Goal: Use online tool/utility: Utilize a website feature to perform a specific function

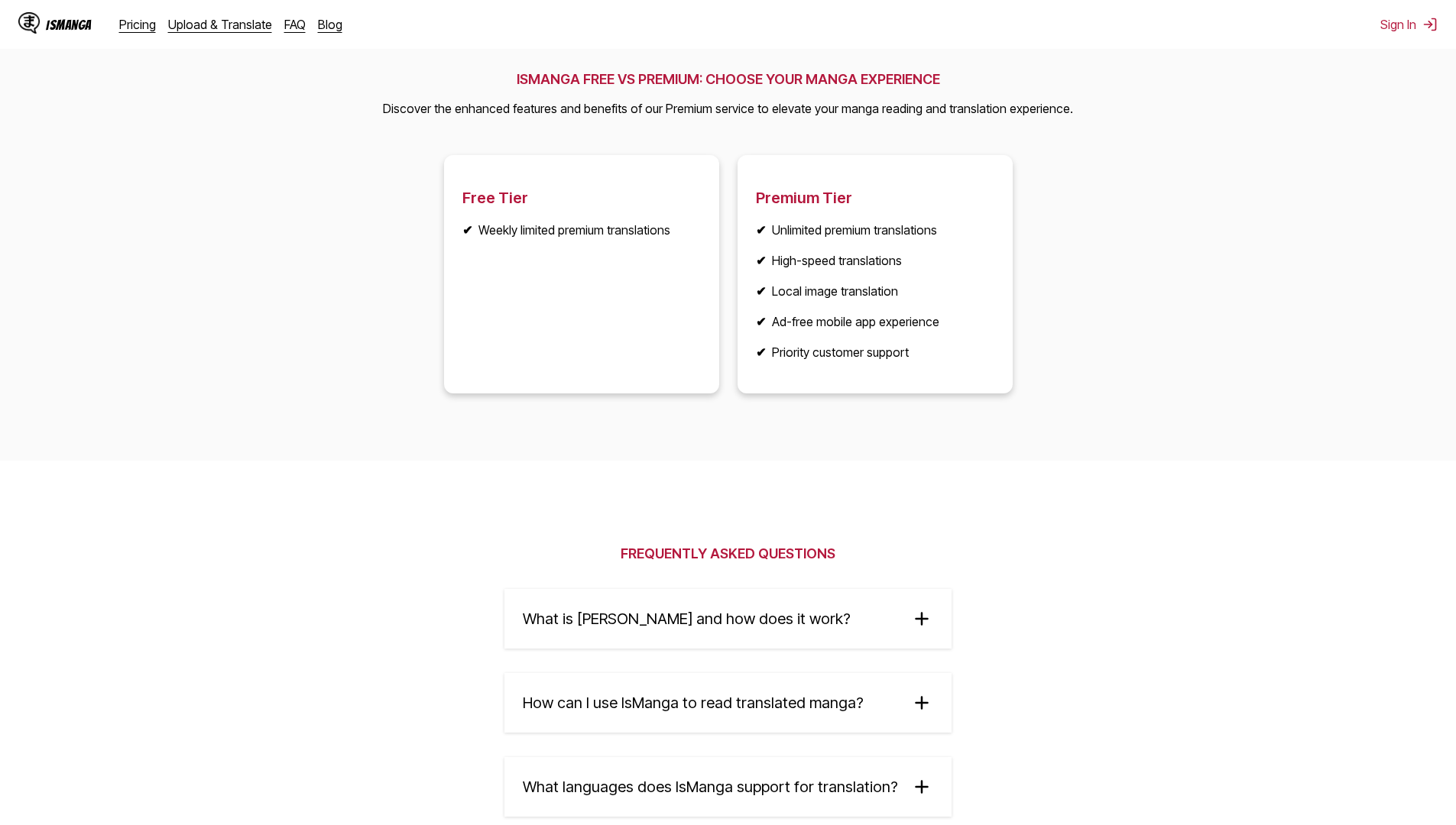
scroll to position [1987, 0]
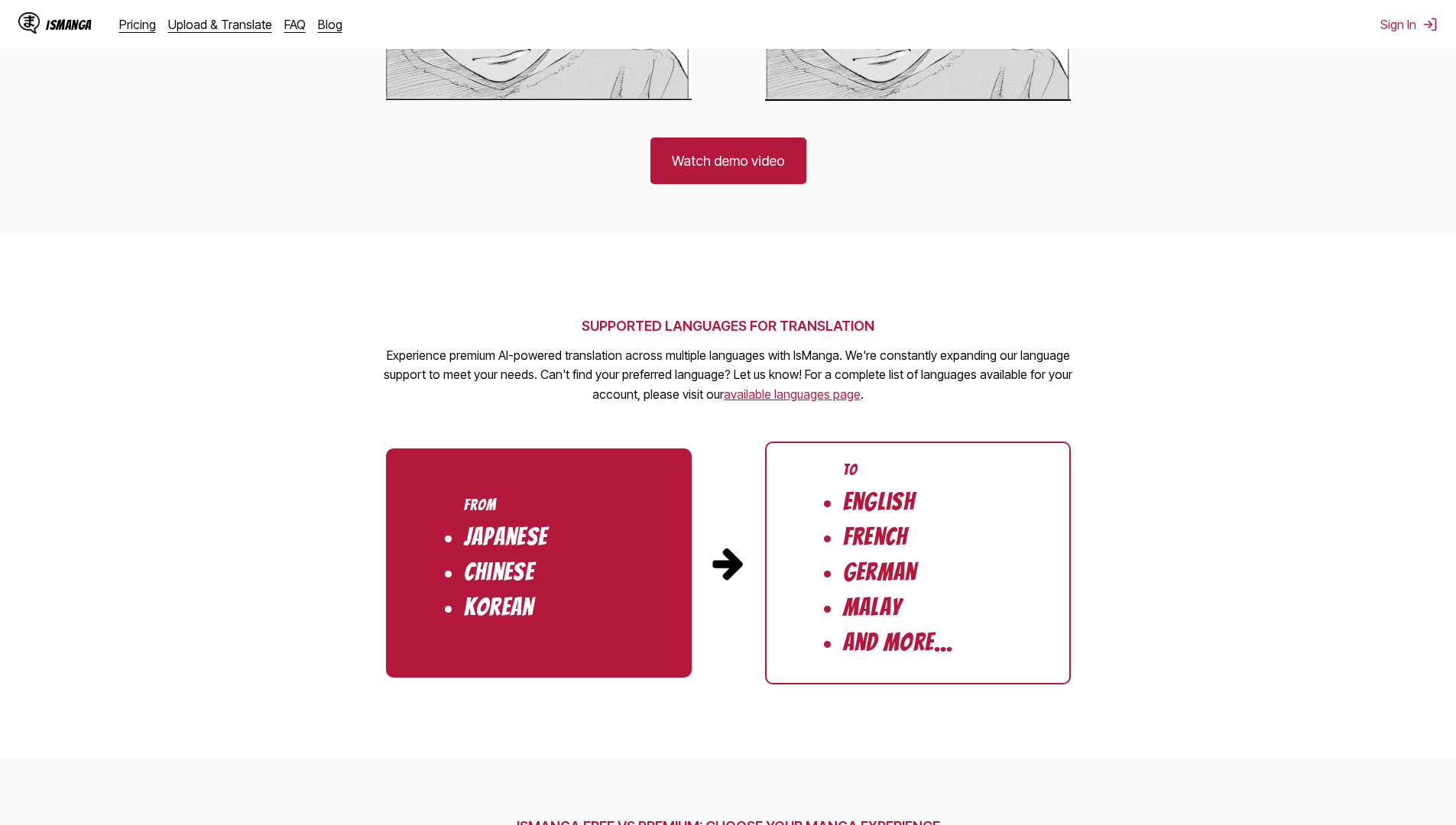
drag, startPoint x: 1102, startPoint y: 458, endPoint x: 1021, endPoint y: 171, distance: 298.2
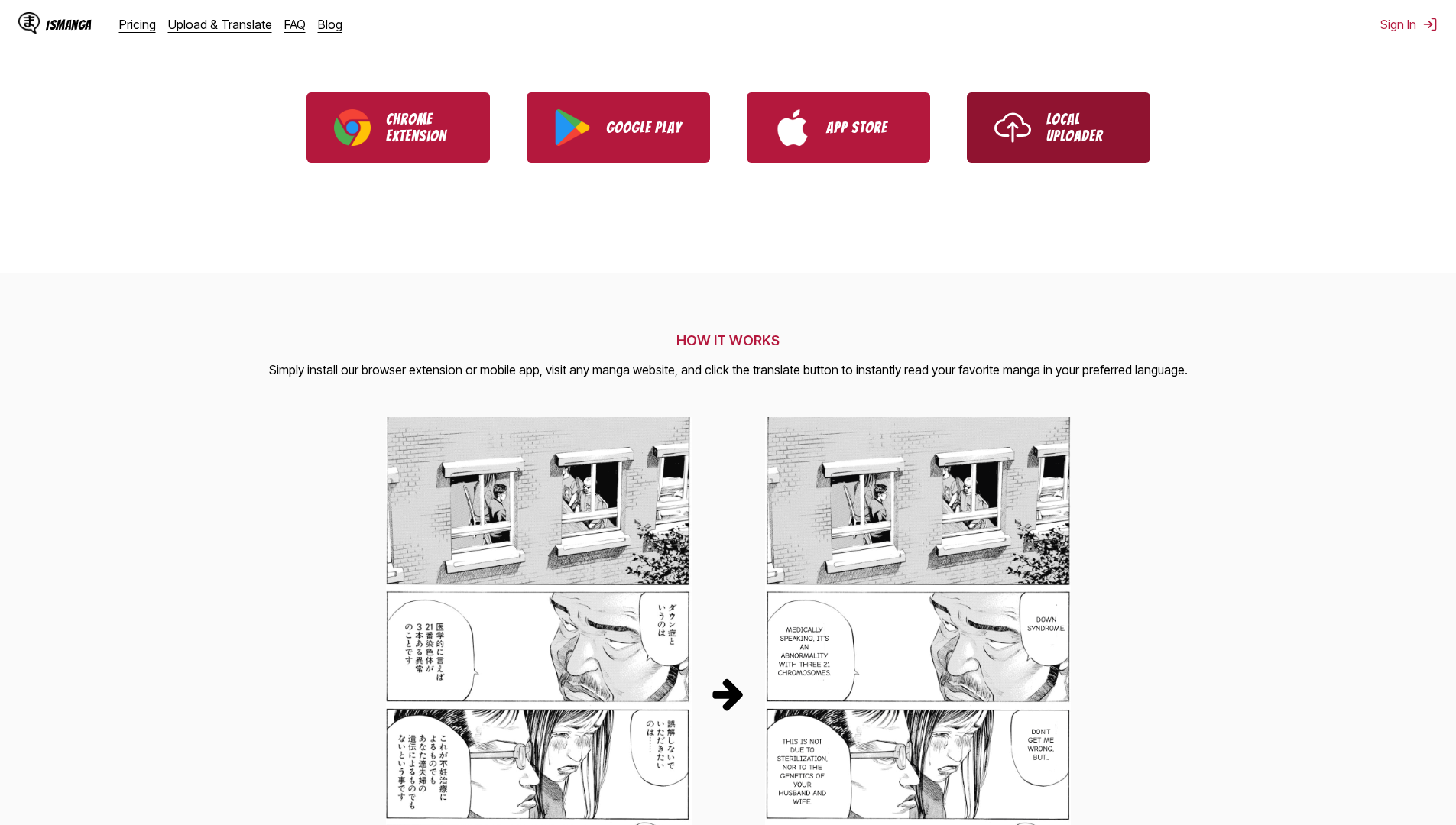
click at [1058, 139] on p "Local Uploader" at bounding box center [1084, 127] width 77 height 33
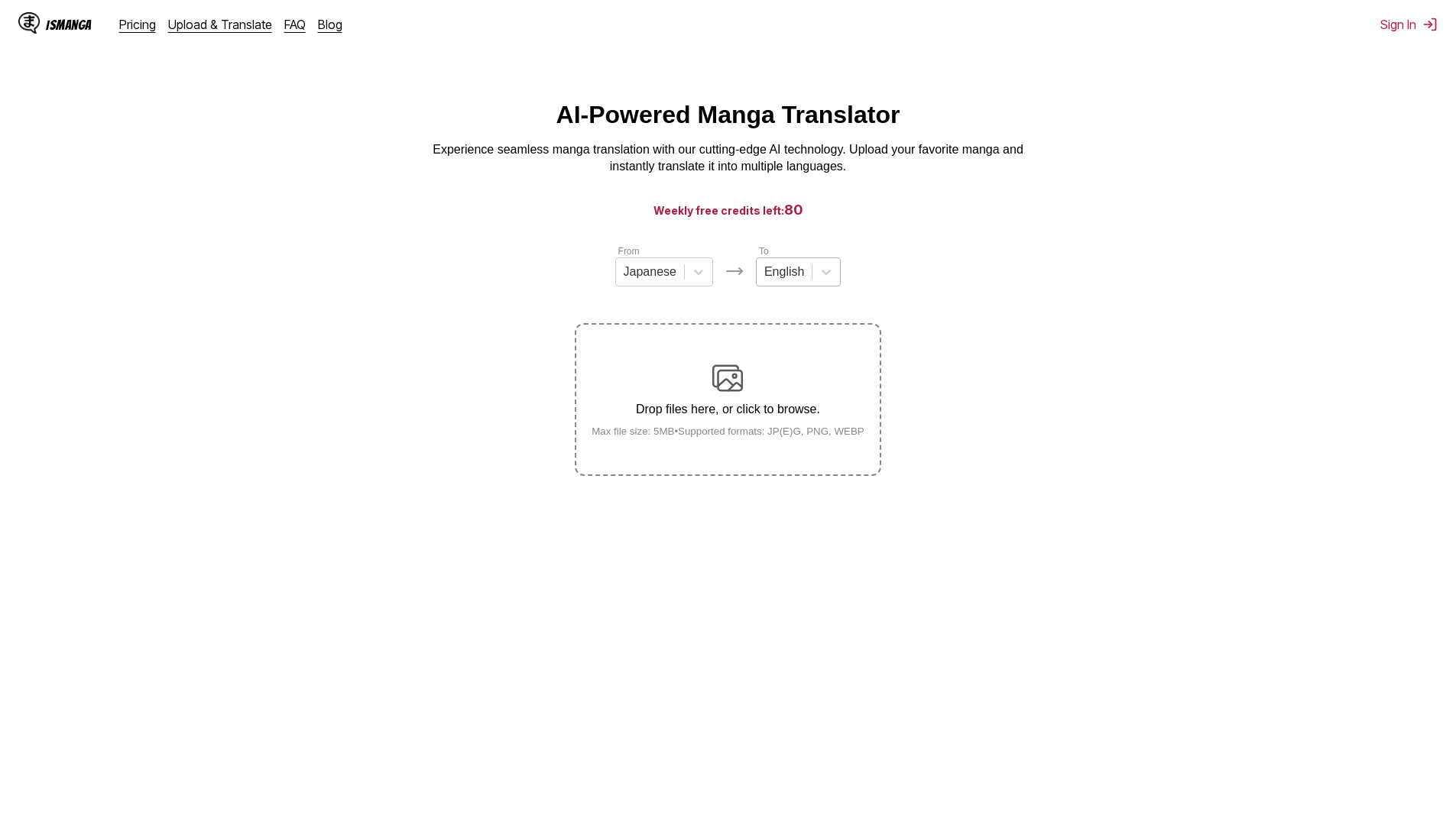
click at [807, 271] on div "English" at bounding box center [784, 272] width 55 height 23
click at [810, 394] on div "Russian" at bounding box center [799, 402] width 85 height 26
click at [778, 410] on p "Drop files here, or click to browse." at bounding box center [728, 409] width 297 height 14
click at [0, 0] on input "Drop files here, or click to browse. Max file size: 5MB • Supported formats: JP…" at bounding box center [0, 0] width 0 height 0
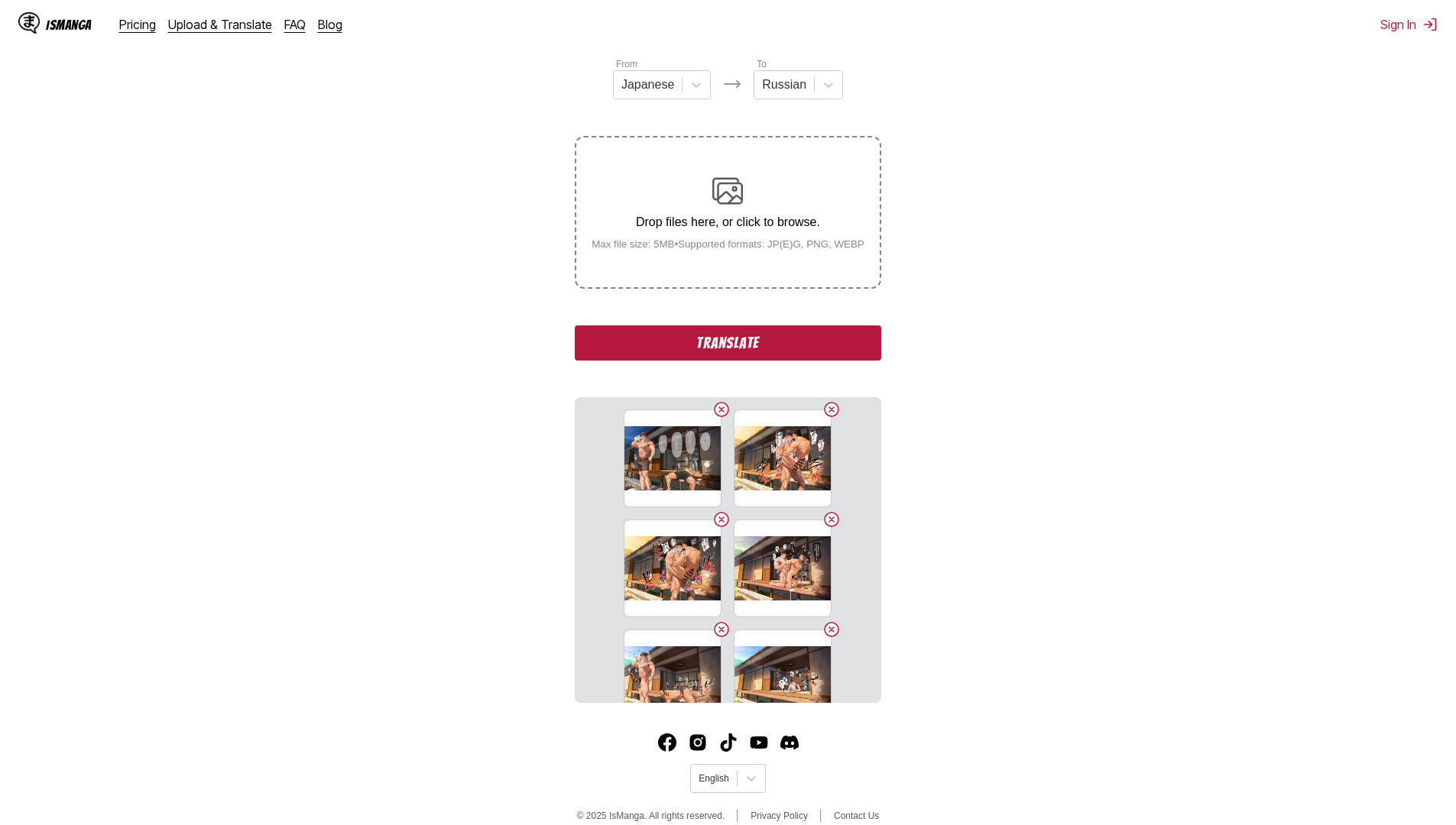
scroll to position [210, 0]
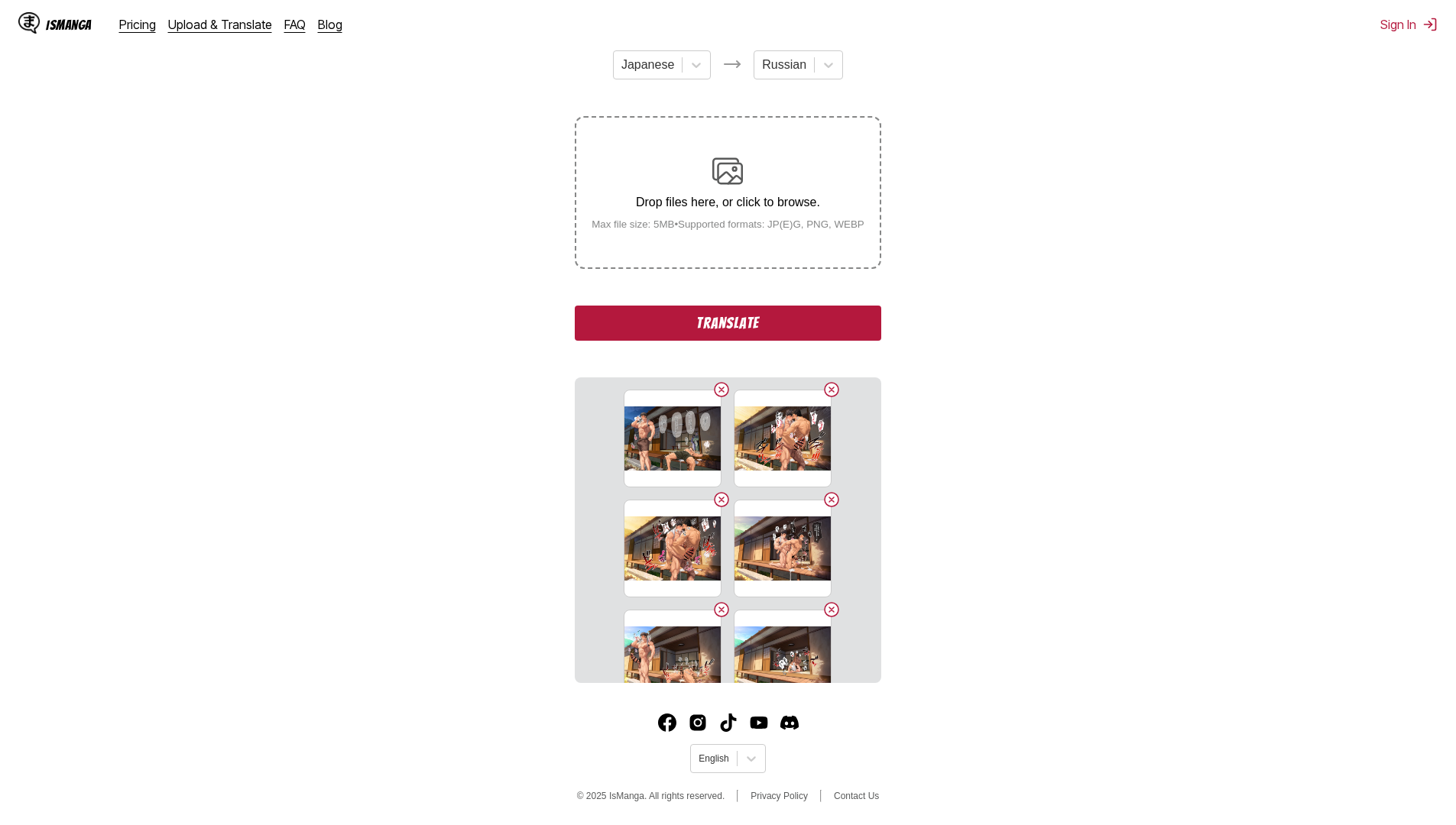
click at [766, 330] on button "Translate" at bounding box center [728, 323] width 306 height 35
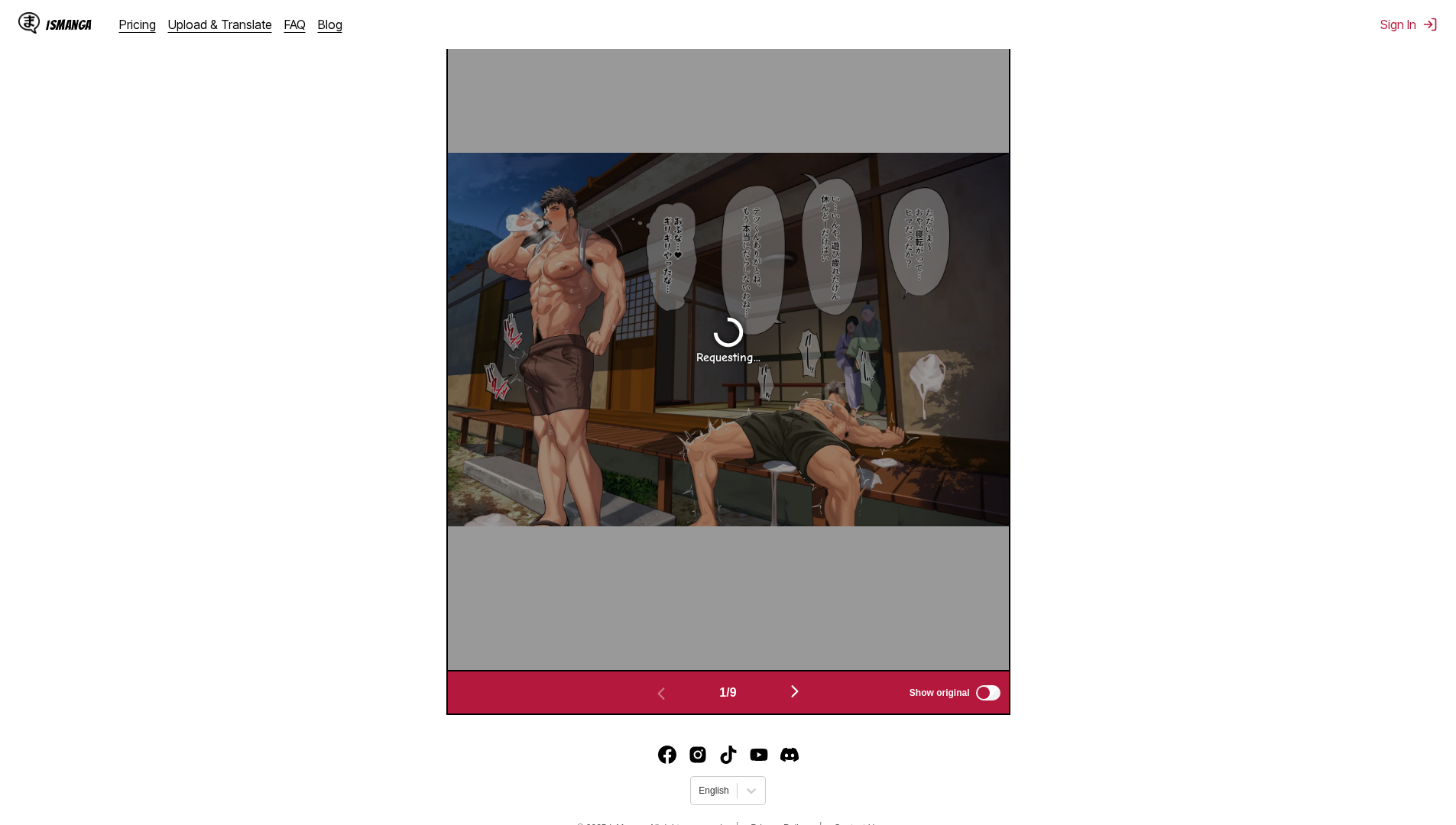
scroll to position [638, 0]
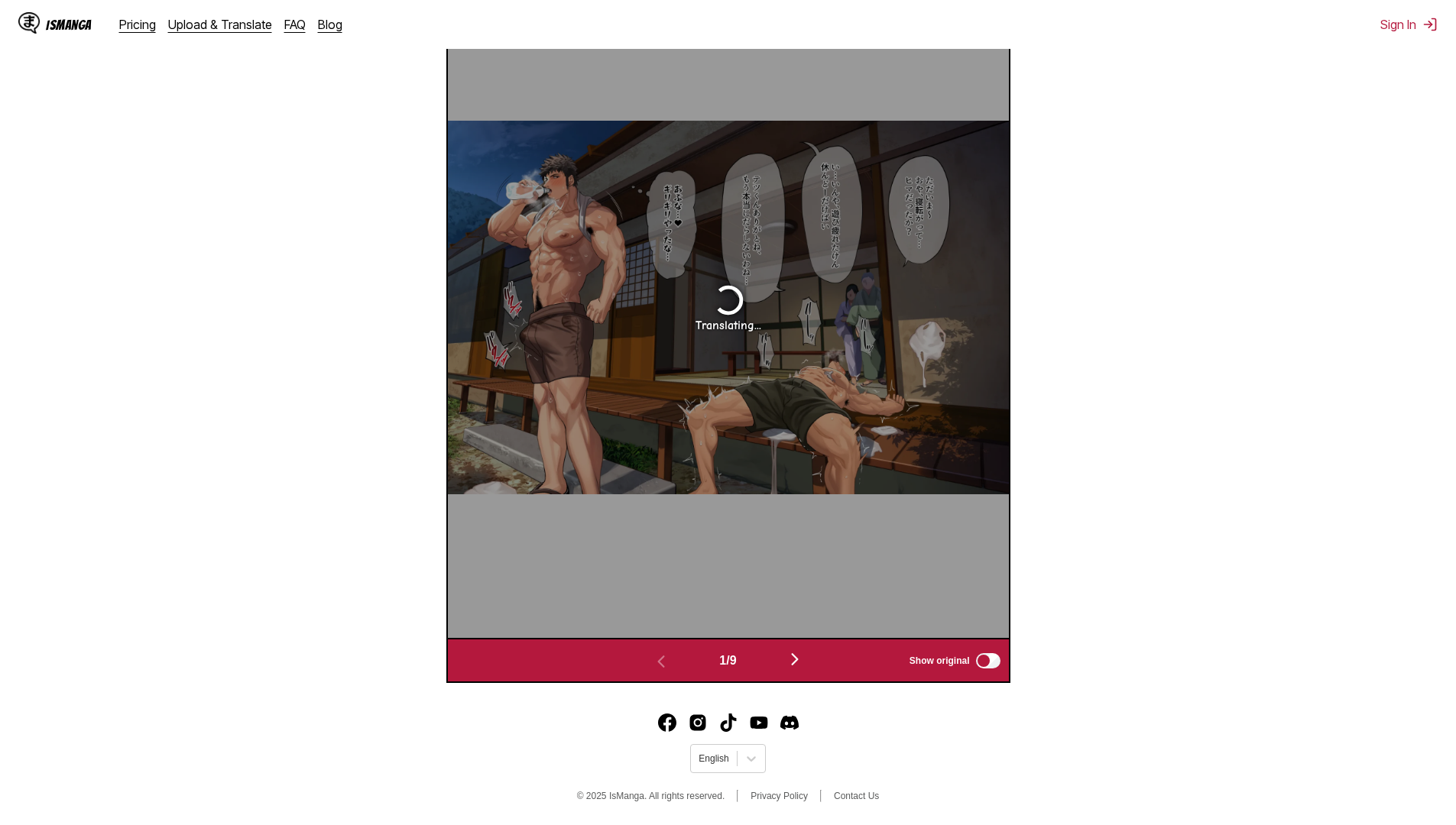
click at [803, 659] on img "button" at bounding box center [795, 659] width 19 height 19
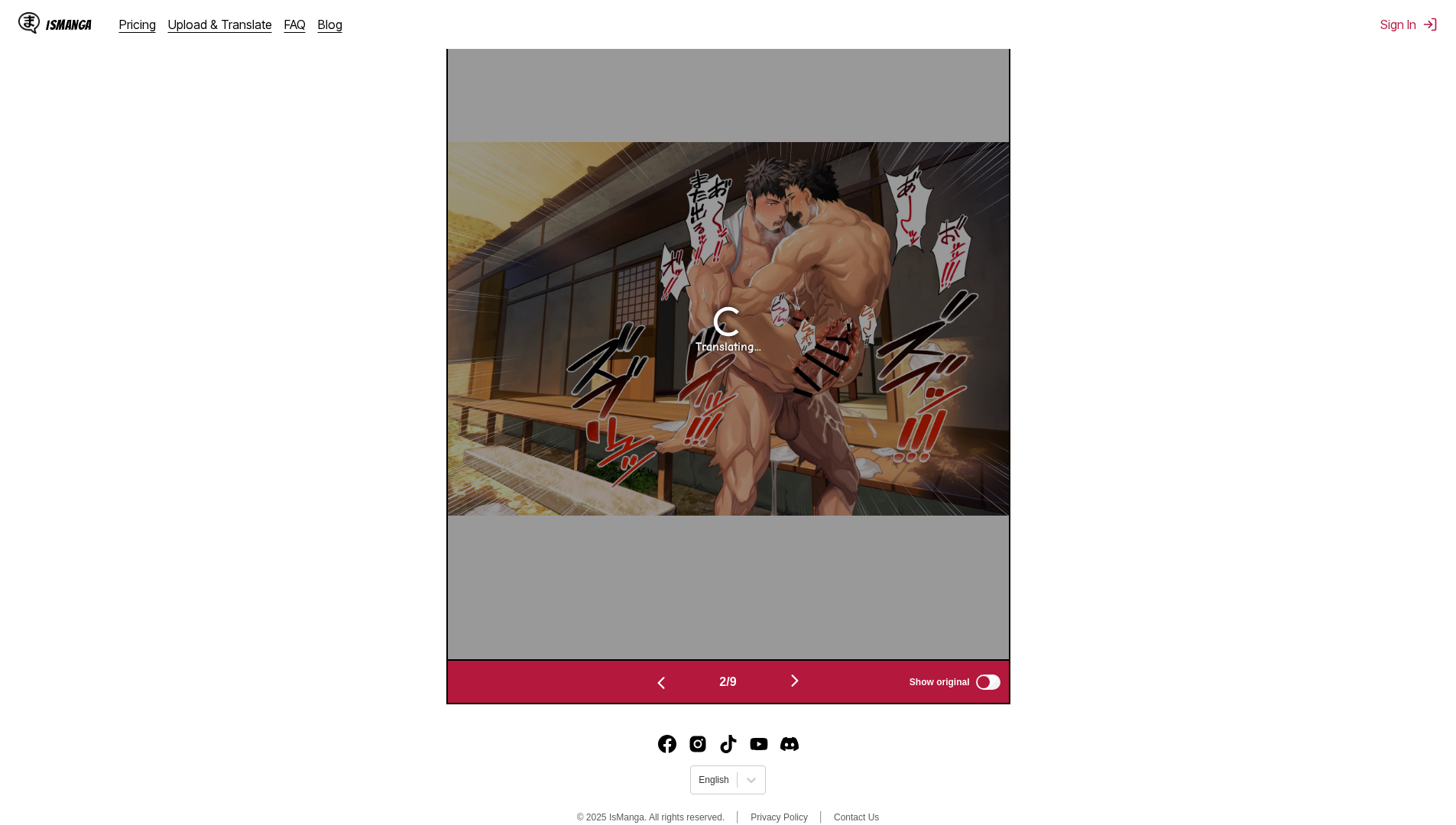
click at [802, 686] on img "button" at bounding box center [795, 681] width 19 height 19
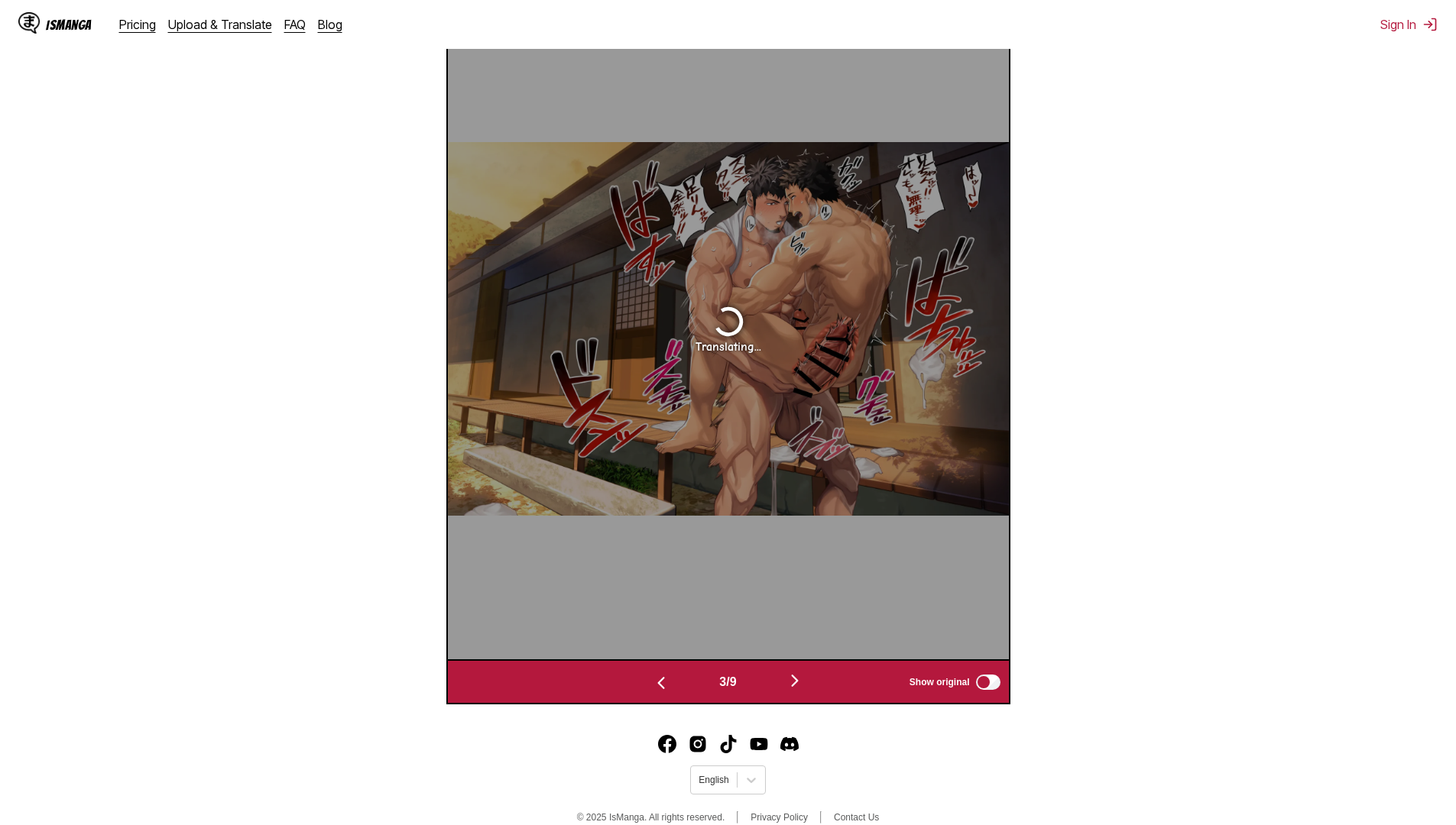
click at [802, 686] on img "button" at bounding box center [795, 681] width 19 height 19
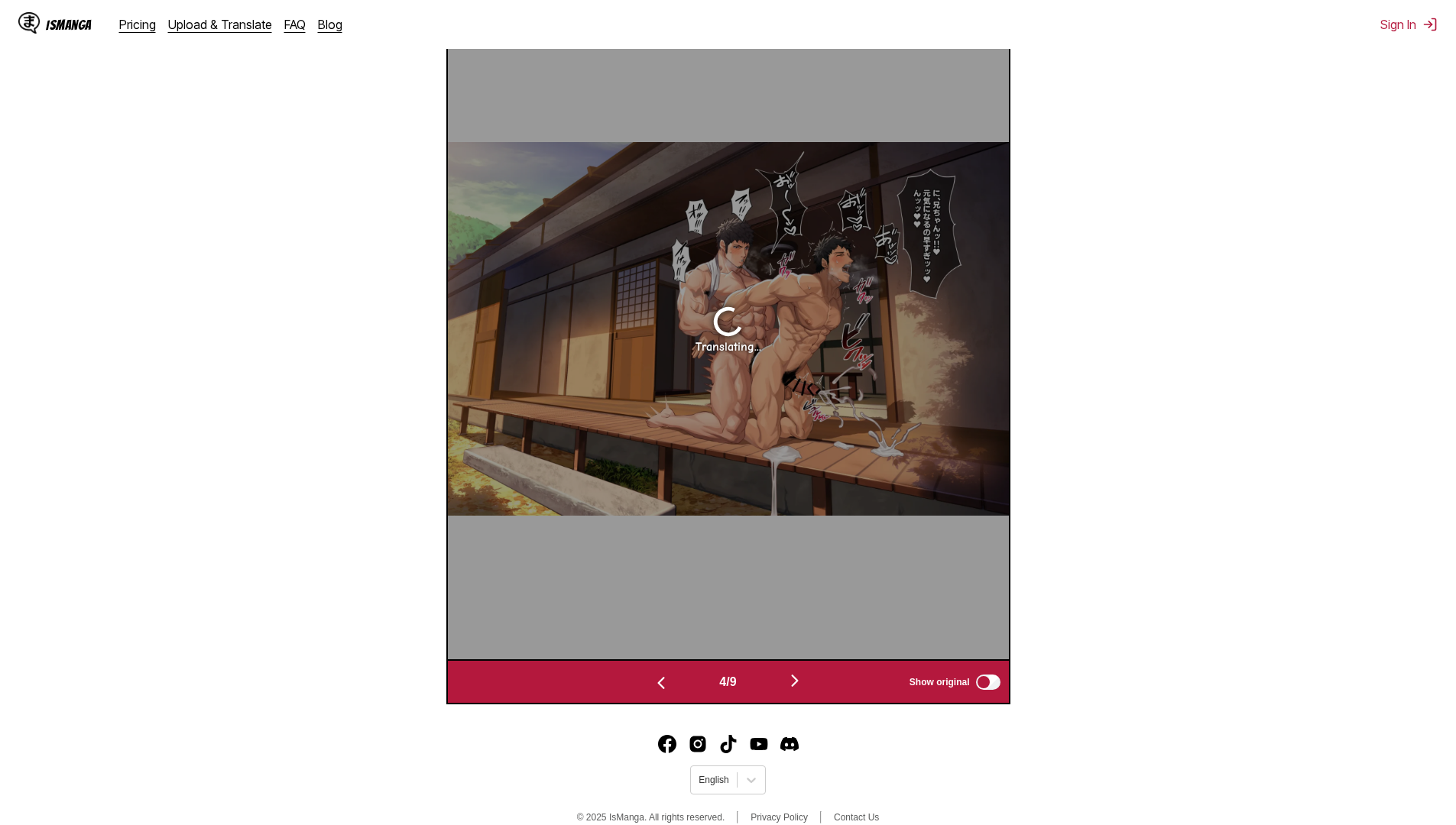
click at [802, 686] on img "button" at bounding box center [795, 681] width 19 height 19
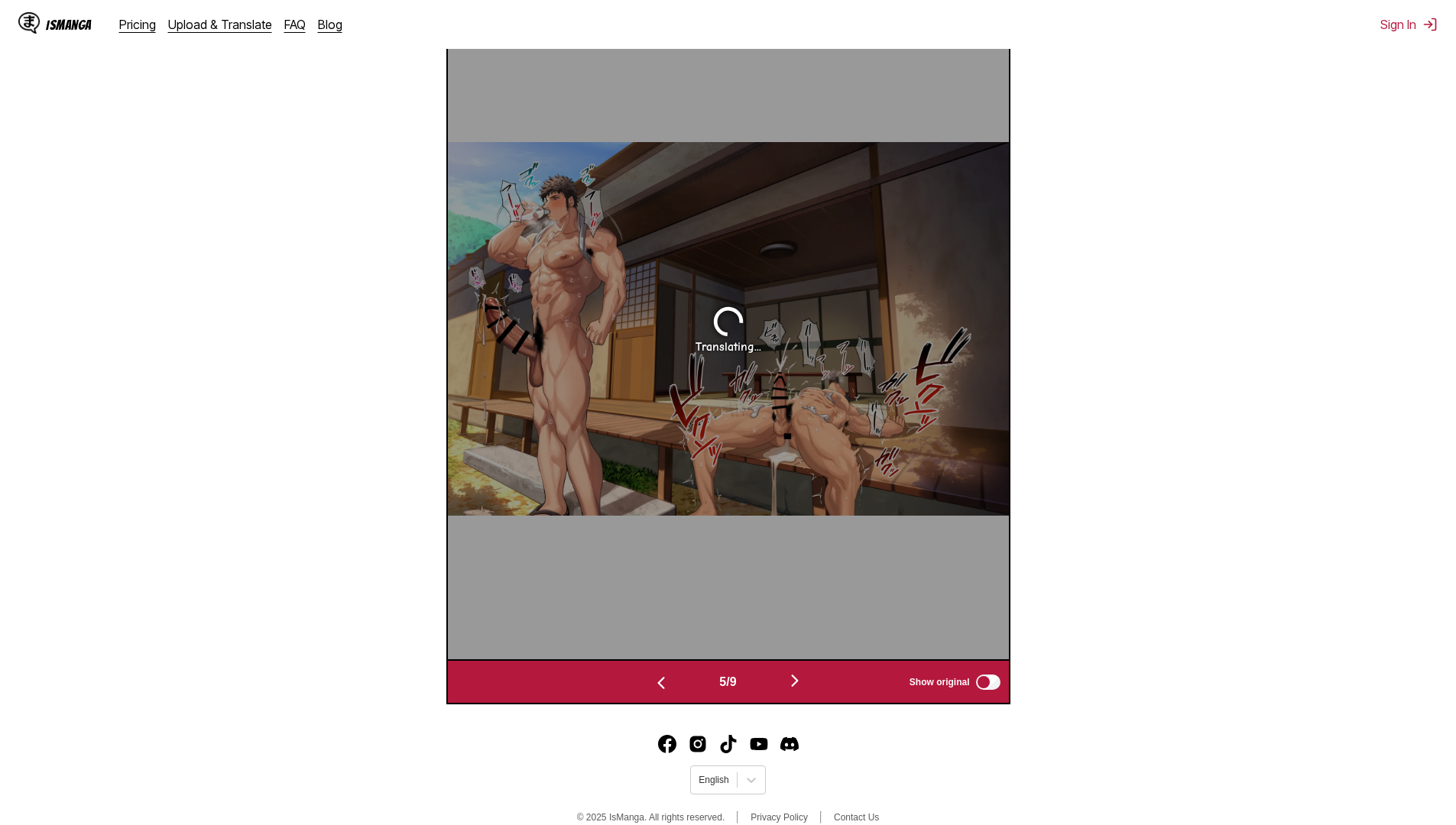
click at [802, 686] on img "button" at bounding box center [795, 681] width 19 height 19
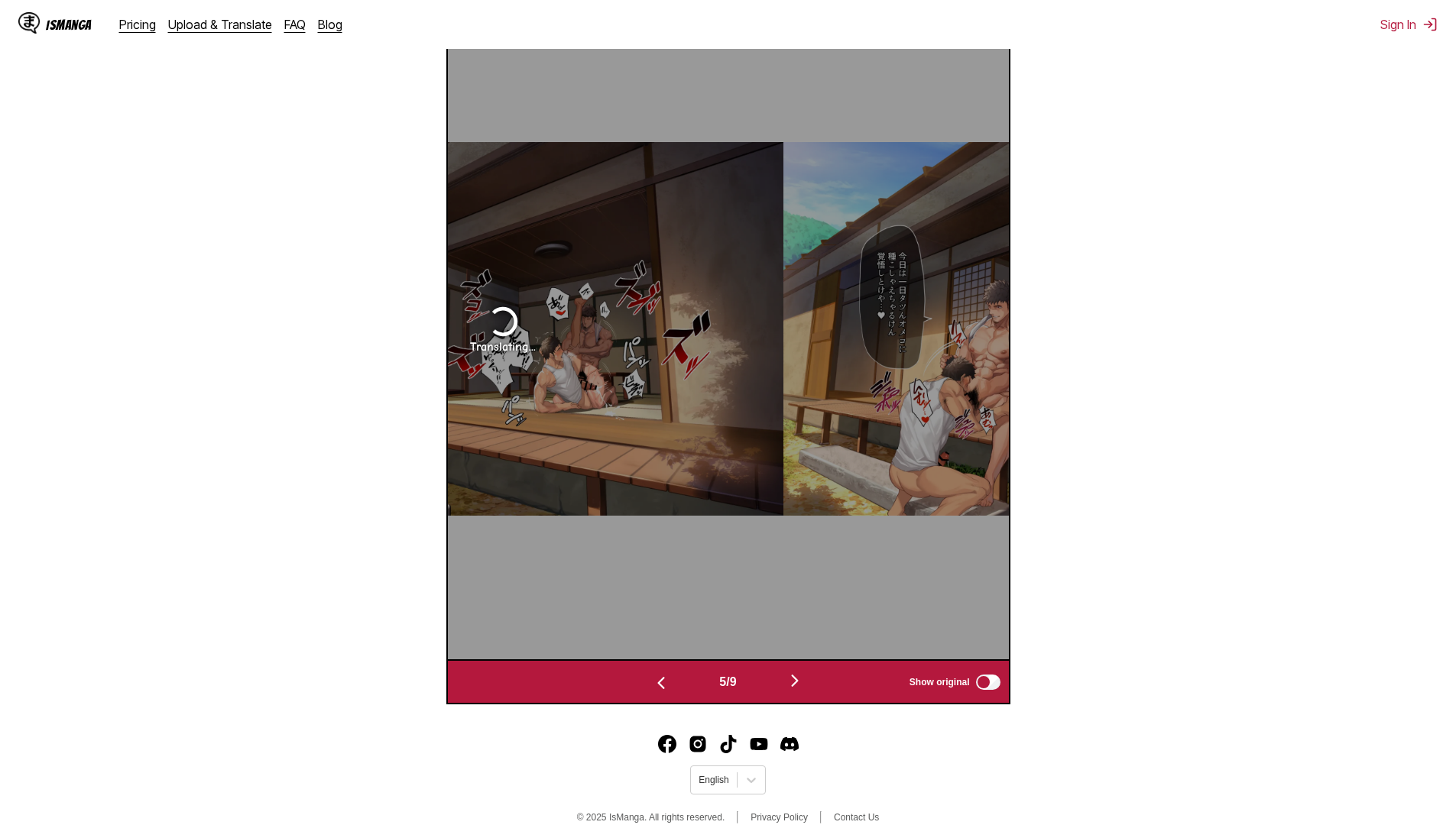
click at [802, 686] on img "button" at bounding box center [795, 681] width 19 height 19
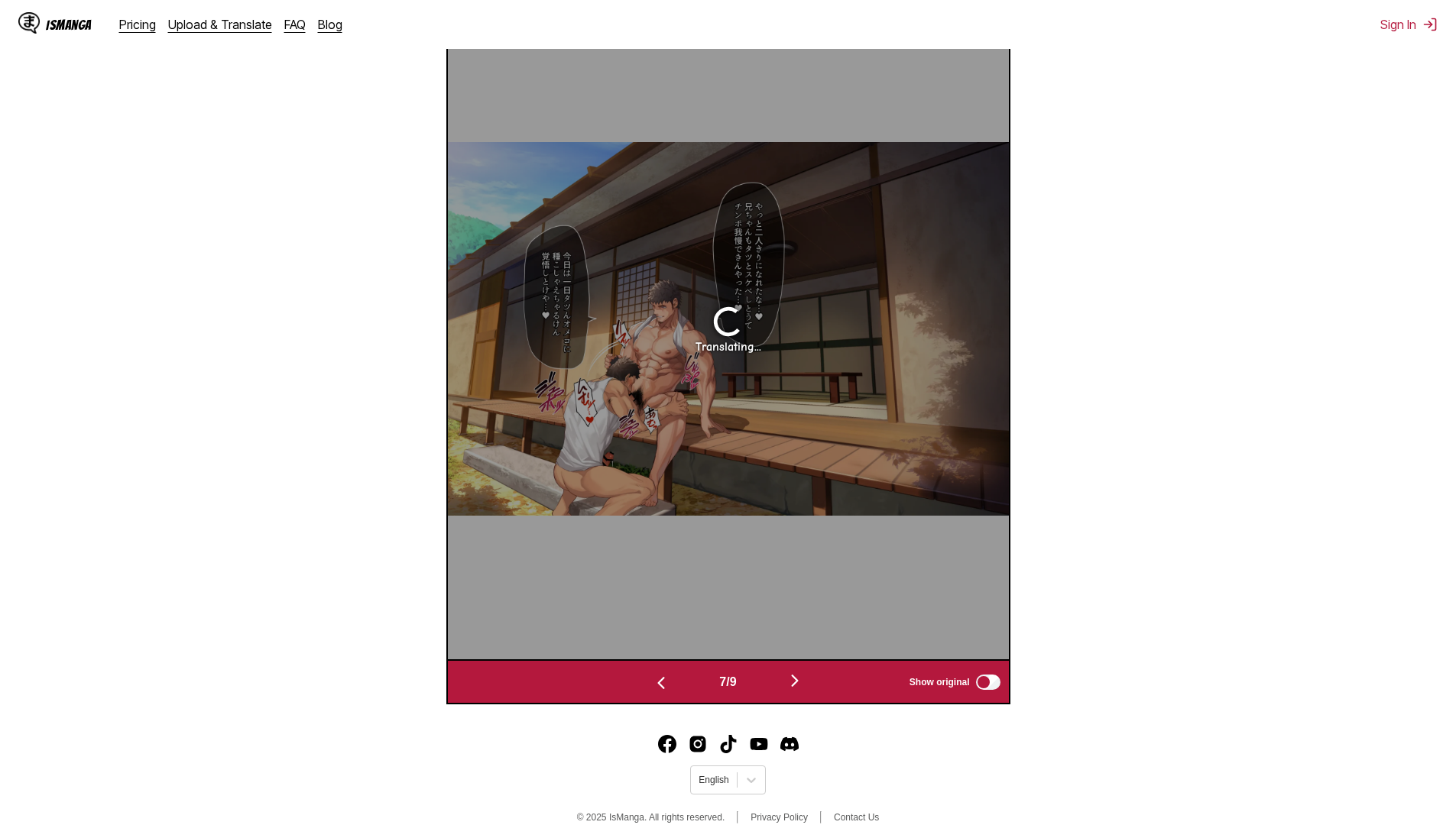
click at [802, 686] on img "button" at bounding box center [795, 681] width 19 height 19
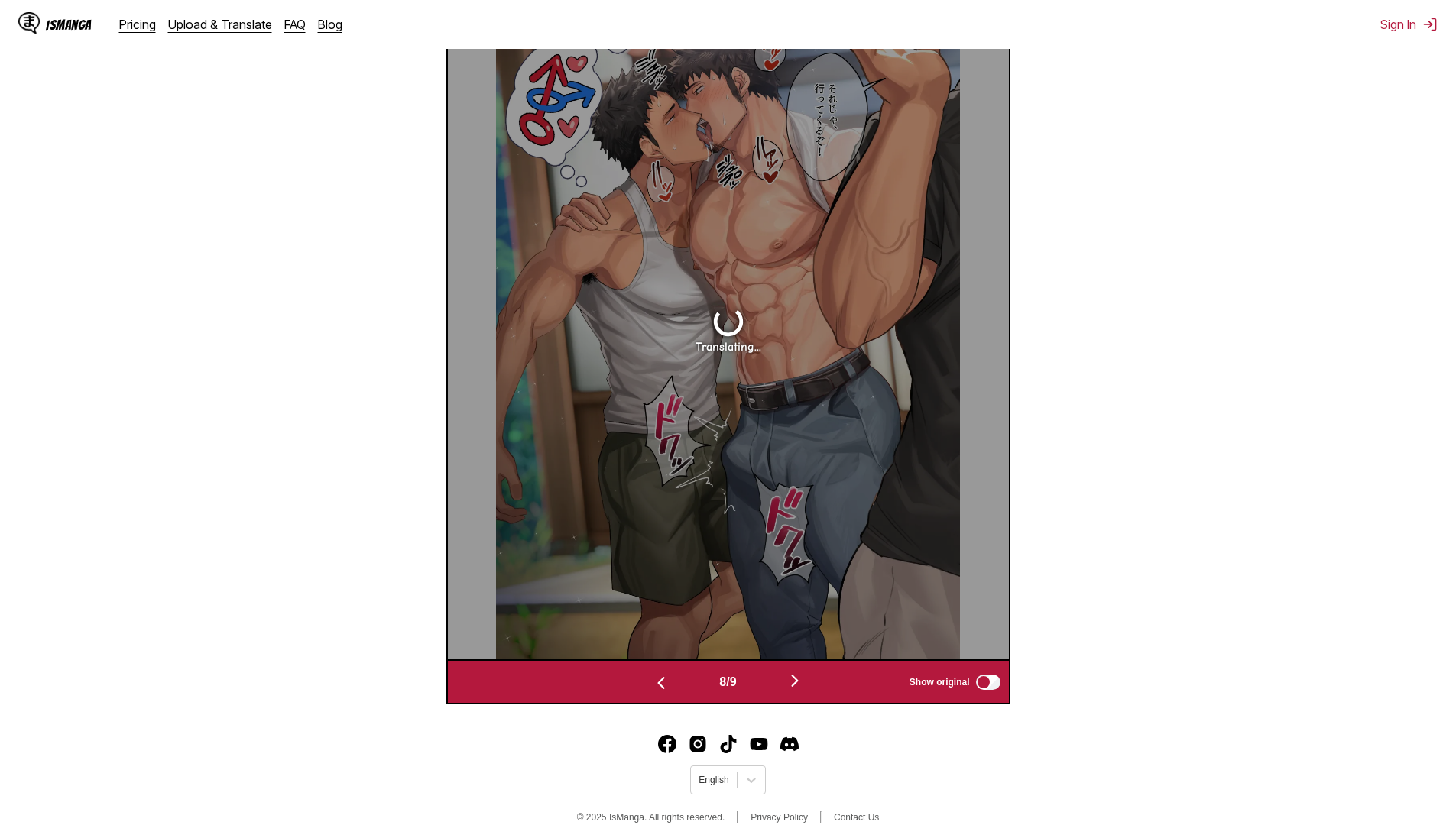
click at [802, 686] on img "button" at bounding box center [795, 681] width 19 height 19
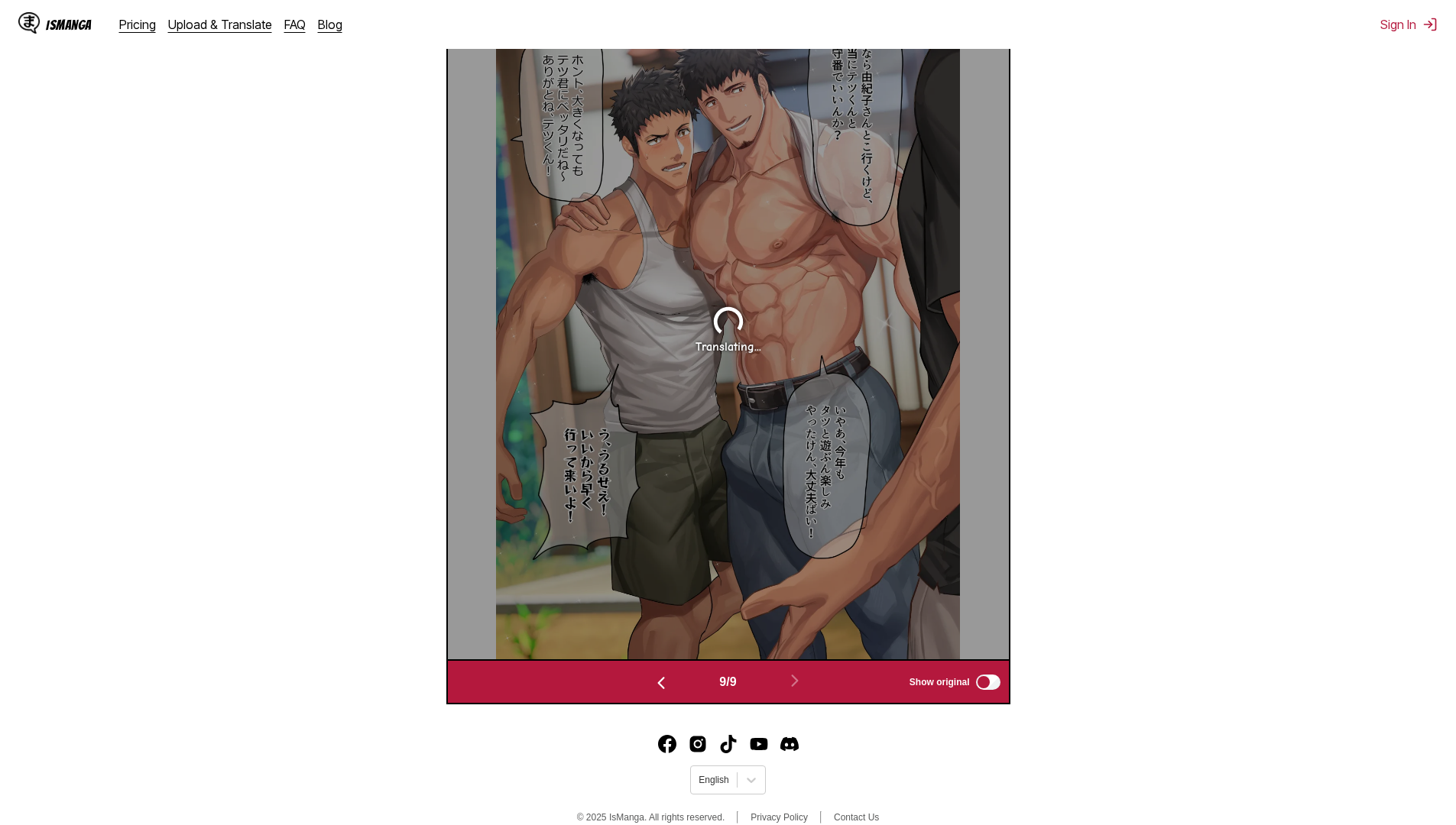
click at [668, 681] on button "button" at bounding box center [661, 682] width 91 height 22
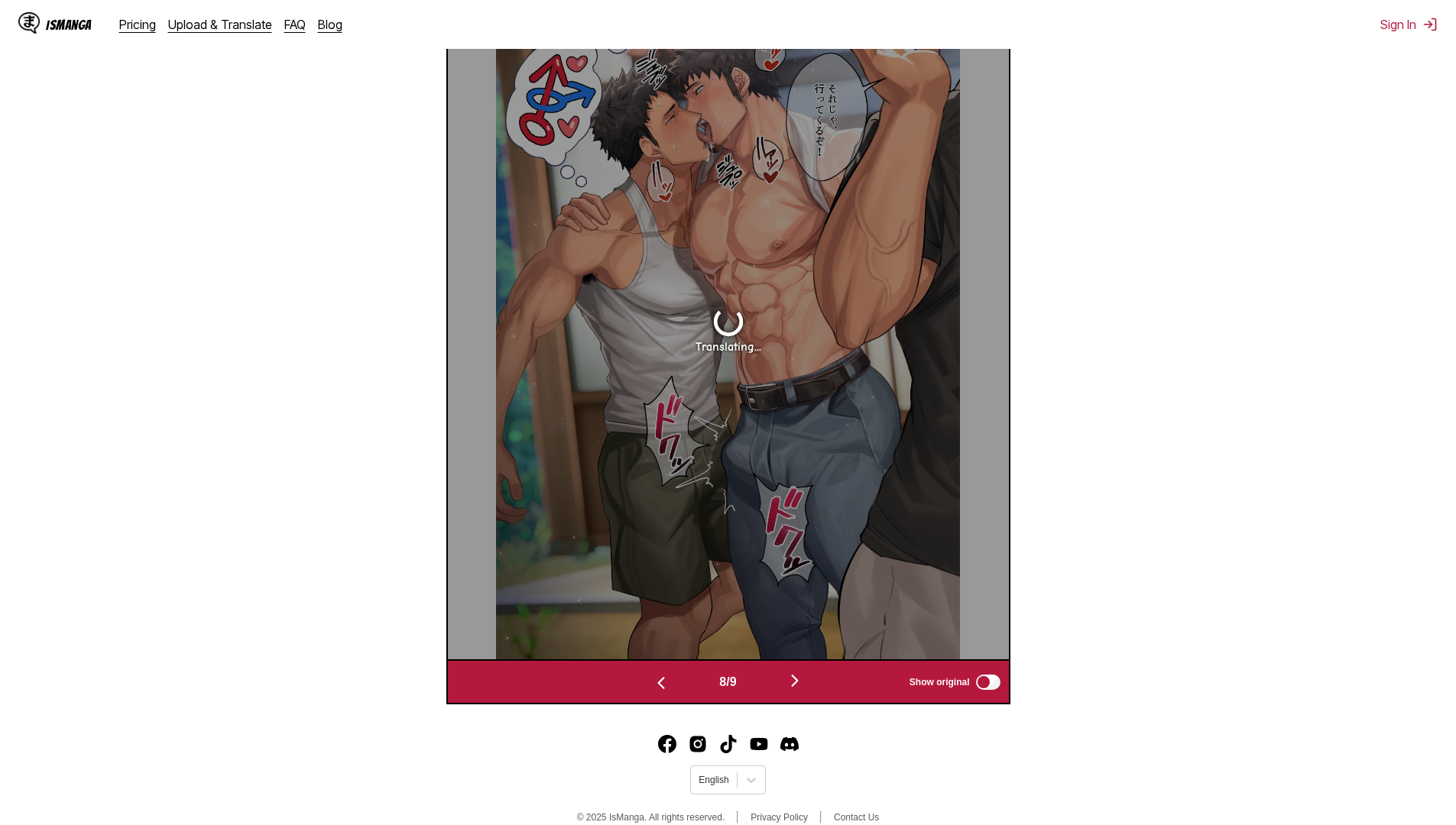
click at [668, 681] on button "button" at bounding box center [661, 682] width 91 height 22
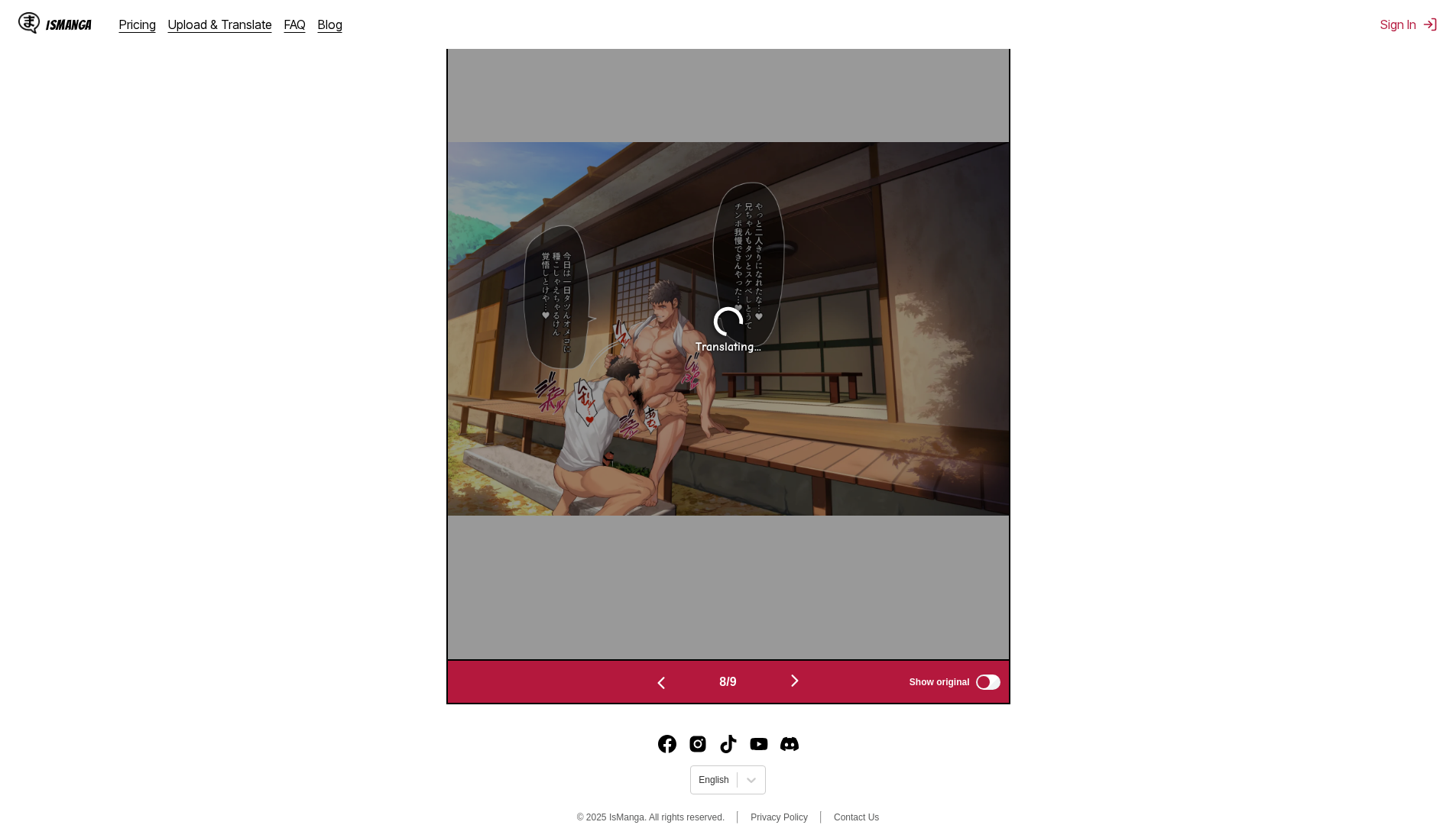
click at [668, 681] on button "button" at bounding box center [661, 682] width 91 height 22
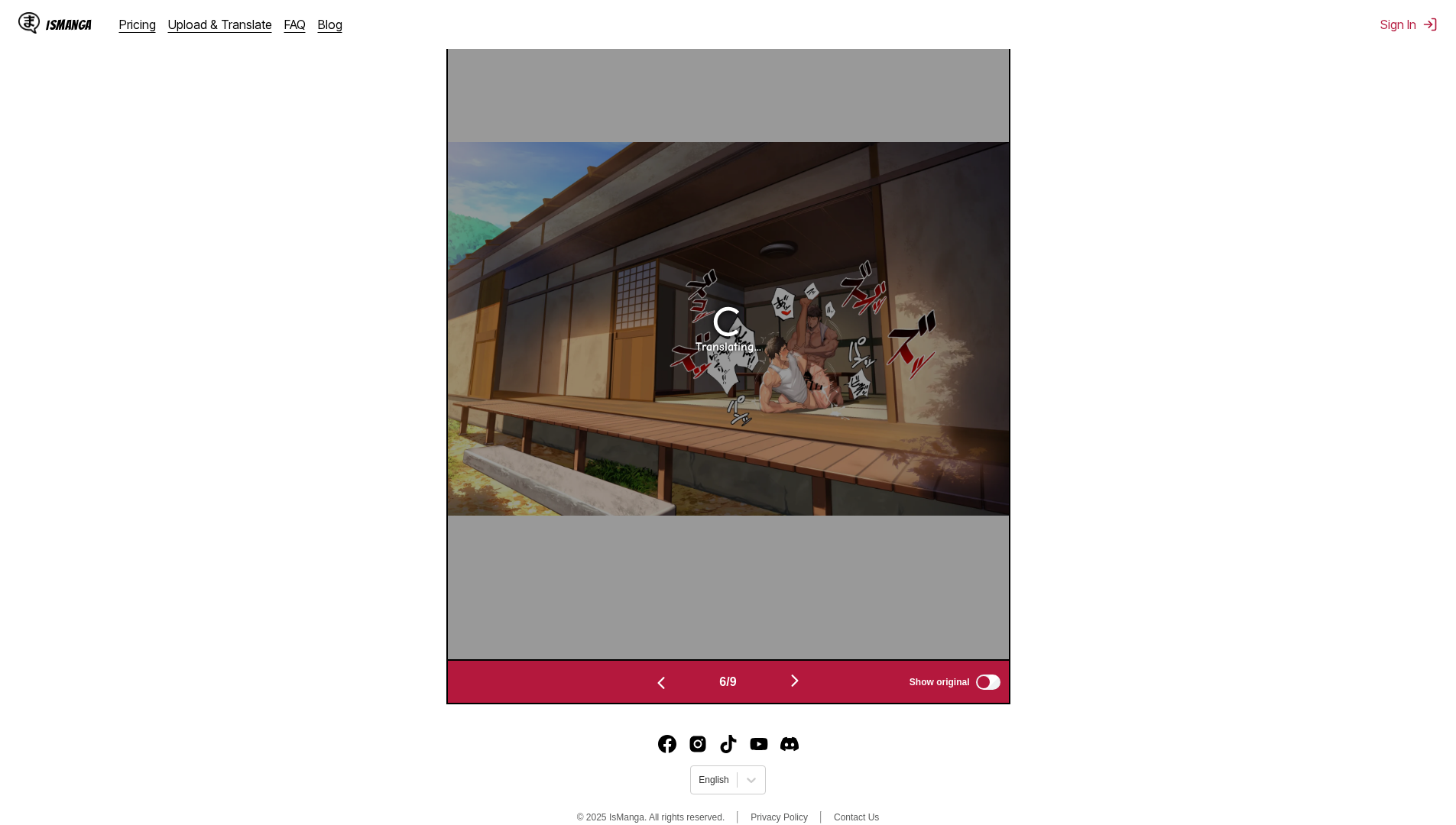
click at [668, 681] on button "button" at bounding box center [661, 682] width 91 height 22
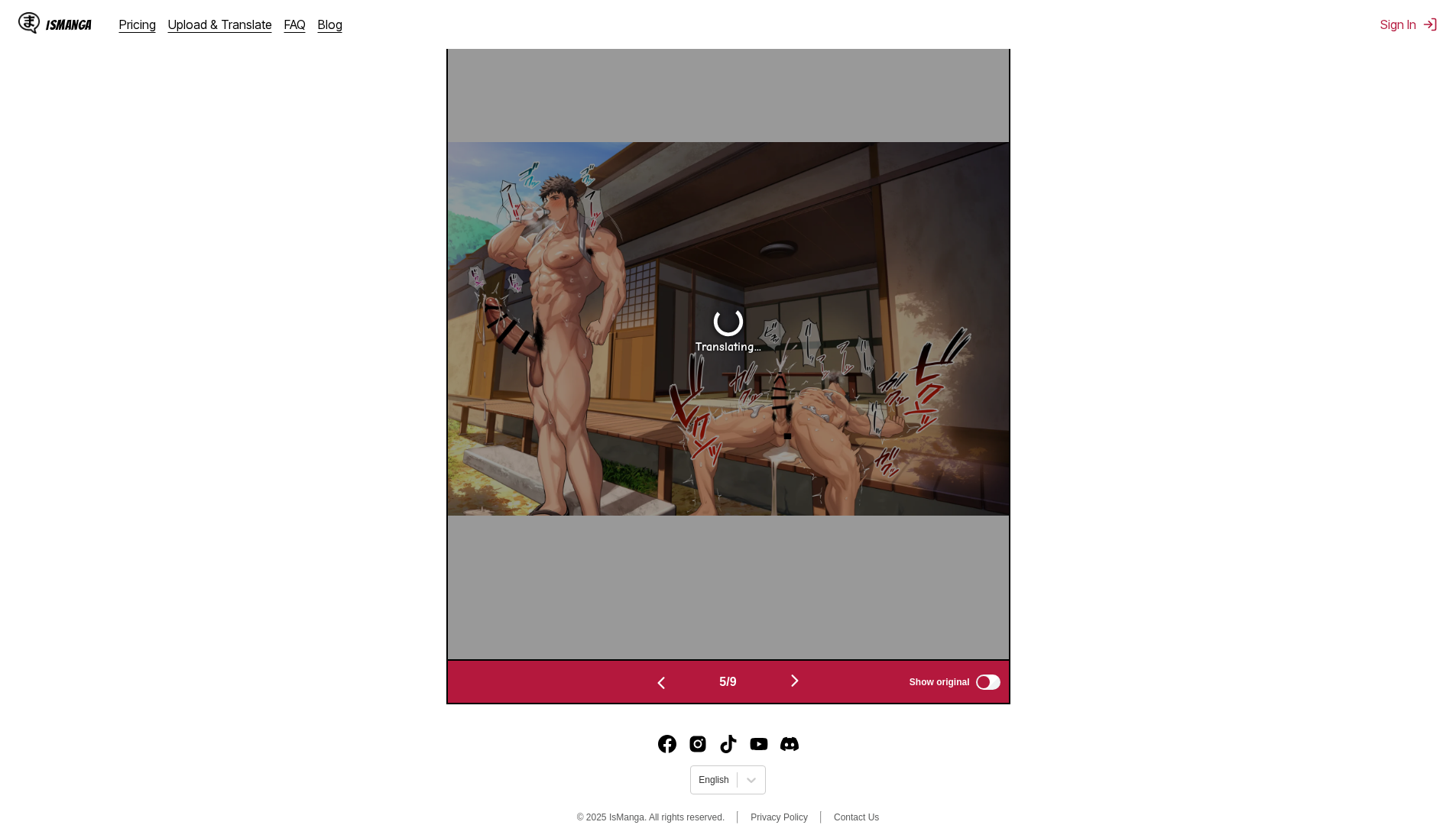
click at [668, 681] on button "button" at bounding box center [661, 682] width 91 height 22
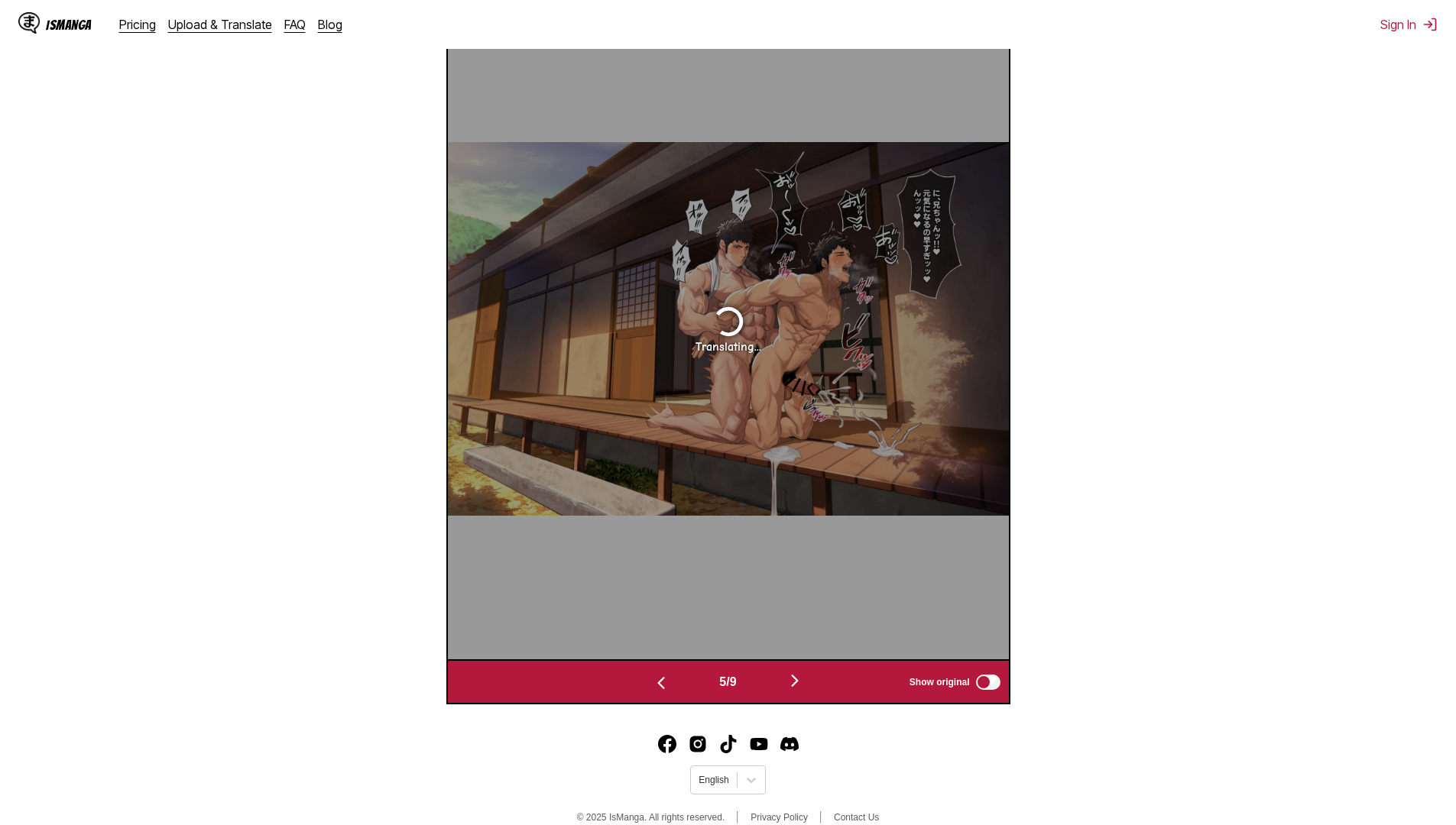
click at [668, 681] on button "button" at bounding box center [661, 682] width 91 height 22
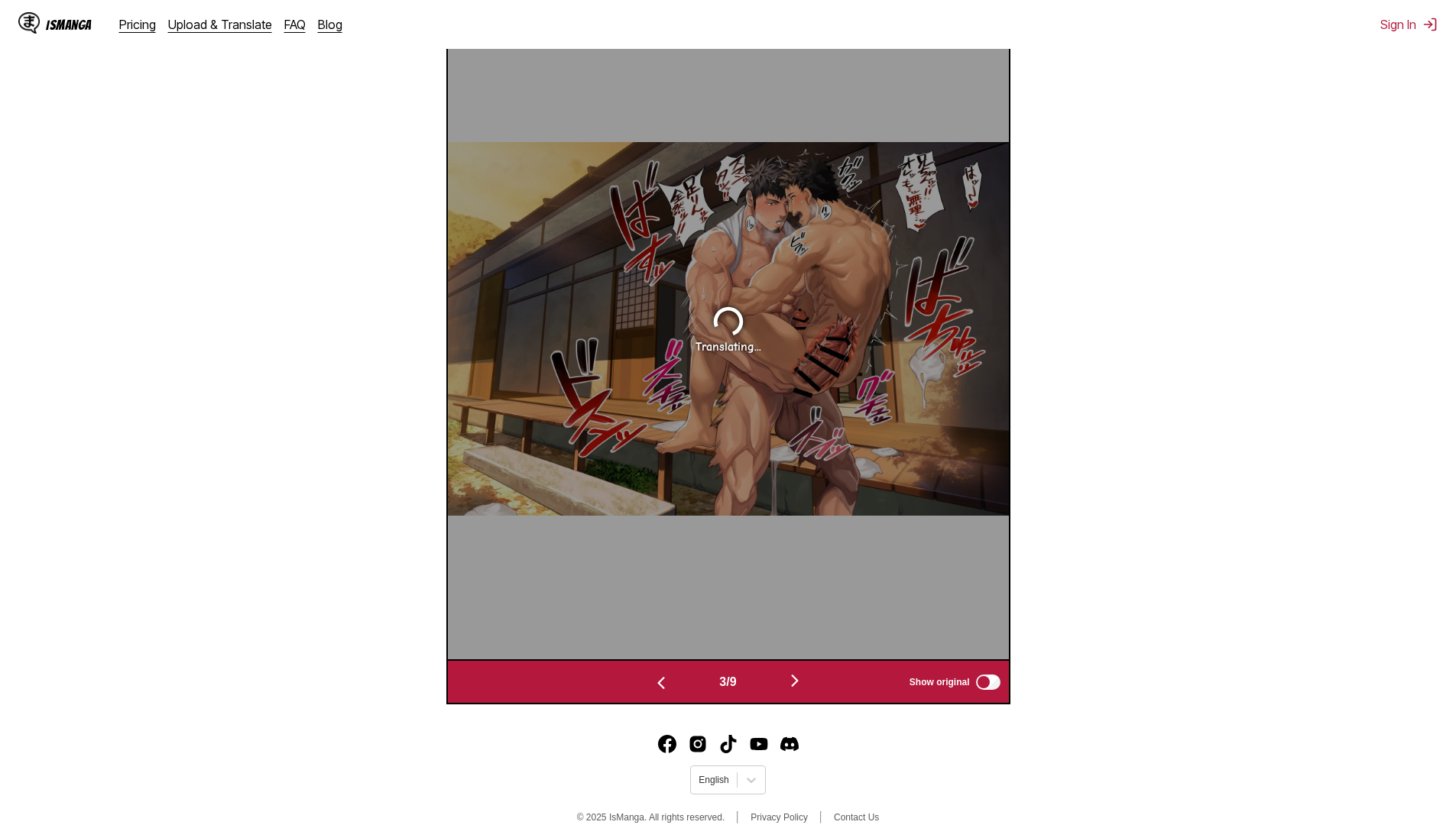
click at [668, 681] on button "button" at bounding box center [661, 682] width 91 height 22
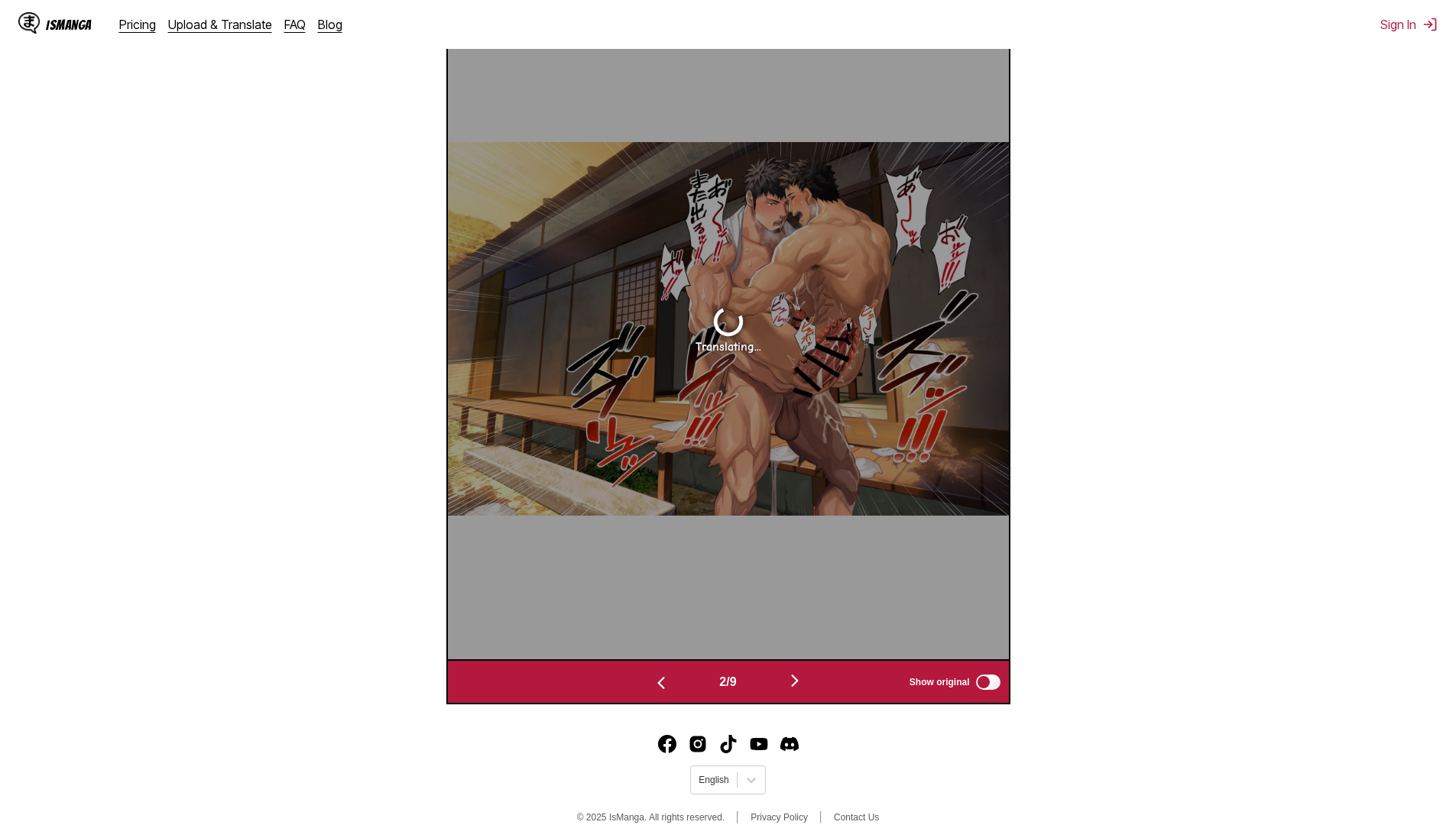
click at [668, 681] on button "button" at bounding box center [661, 682] width 91 height 22
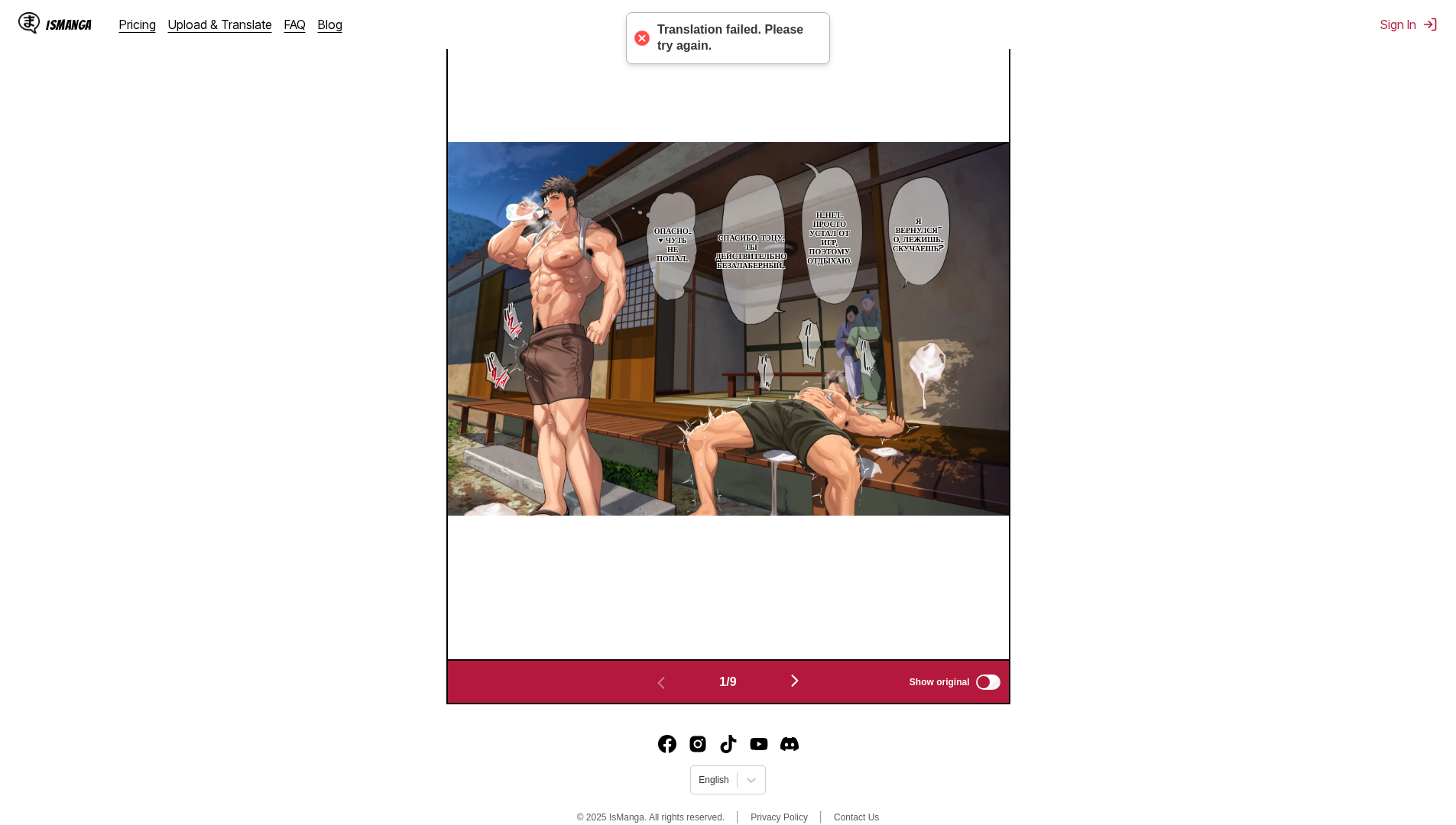
click at [815, 683] on button "button" at bounding box center [795, 682] width 91 height 22
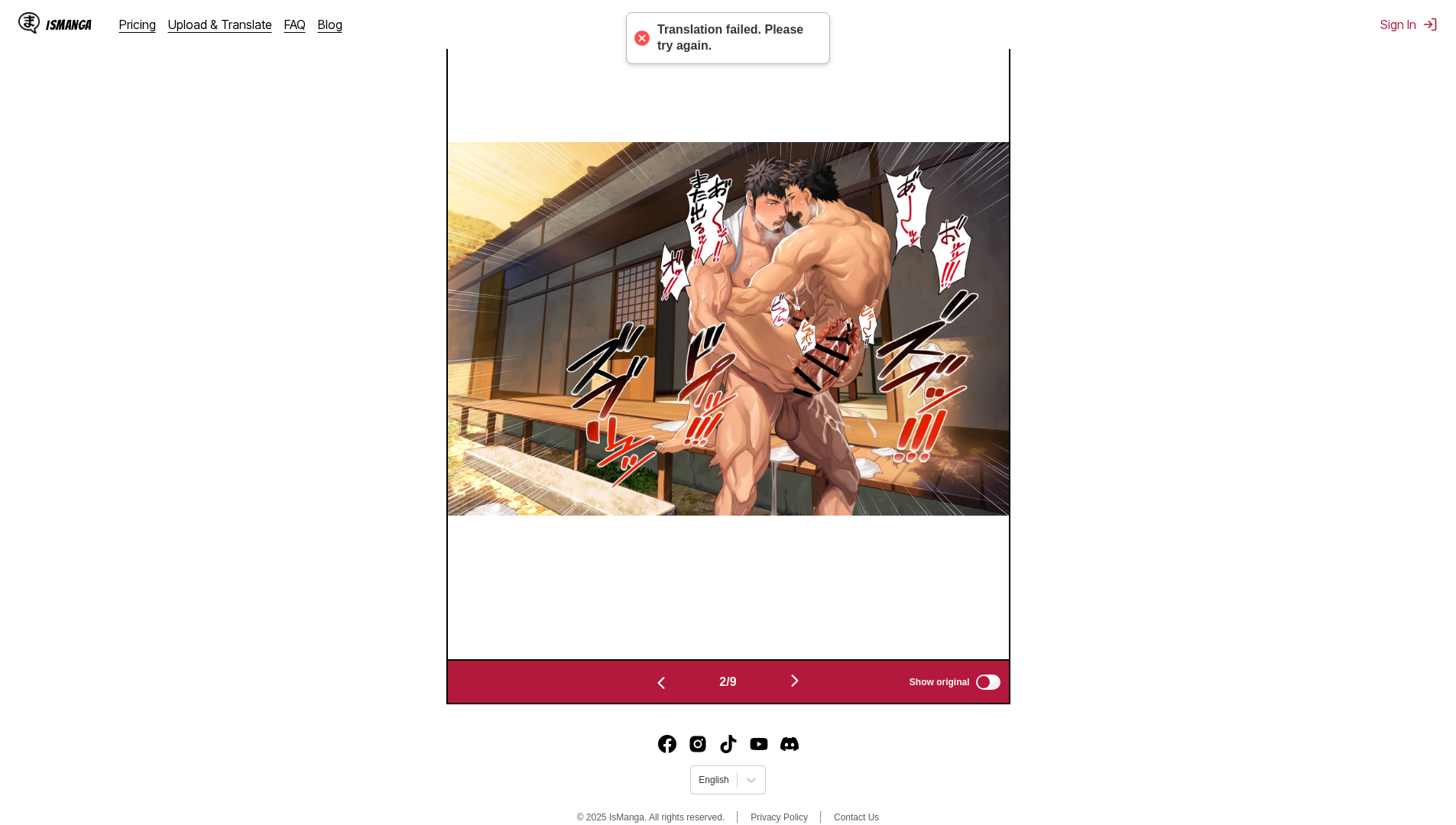
click at [815, 683] on button "button" at bounding box center [795, 682] width 91 height 22
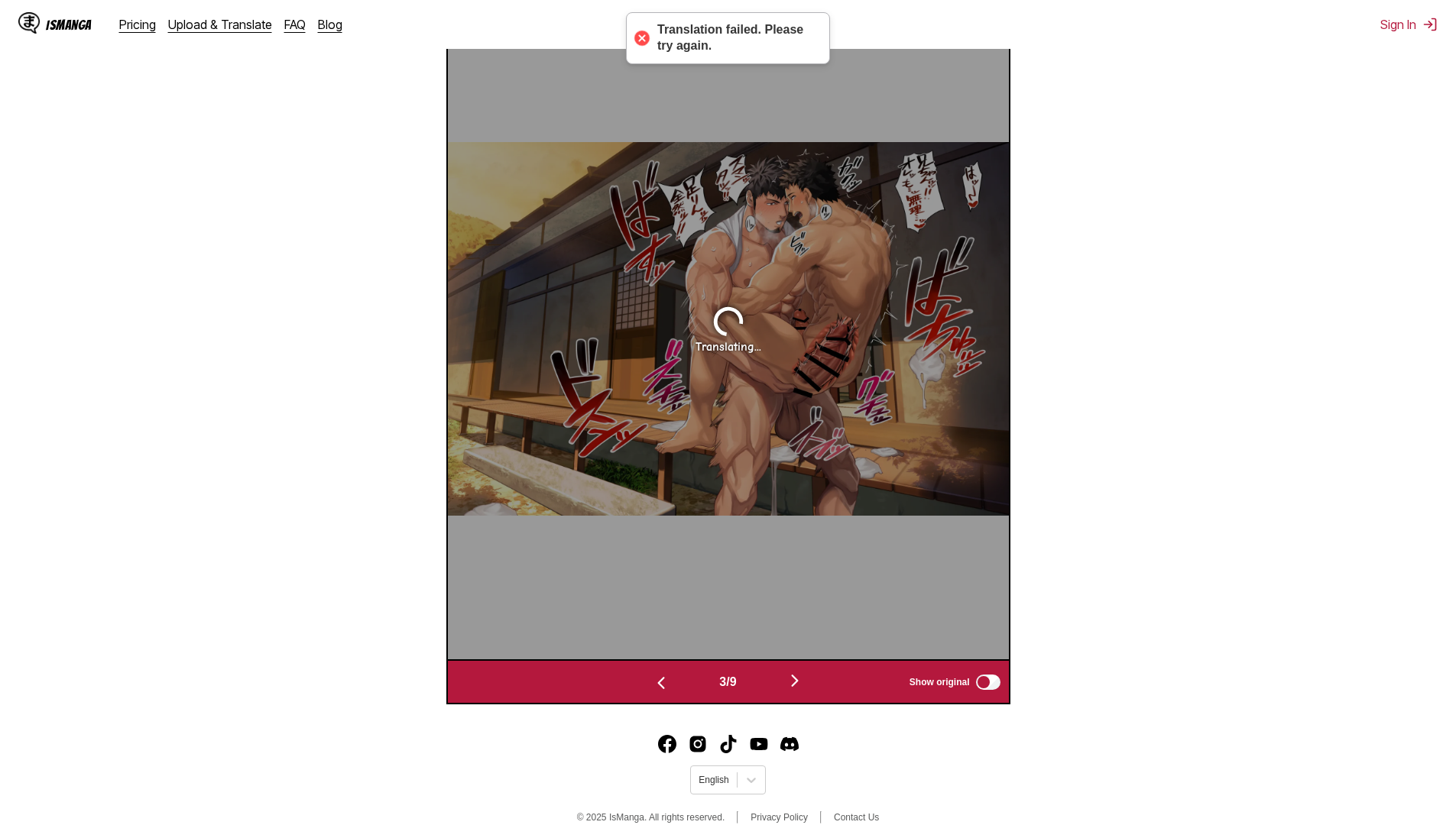
click at [815, 683] on button "button" at bounding box center [795, 682] width 91 height 22
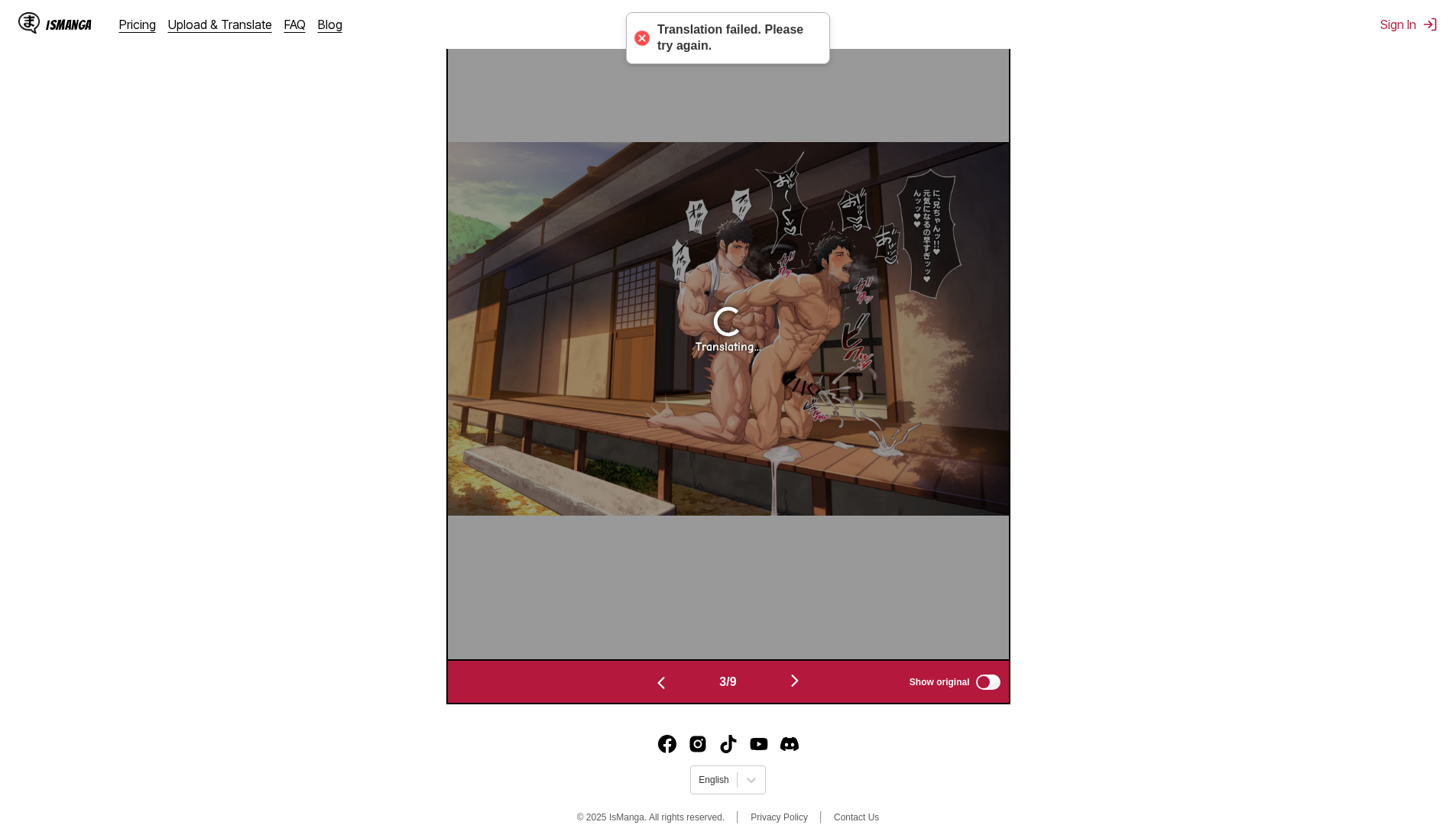
click at [815, 683] on button "button" at bounding box center [795, 682] width 91 height 22
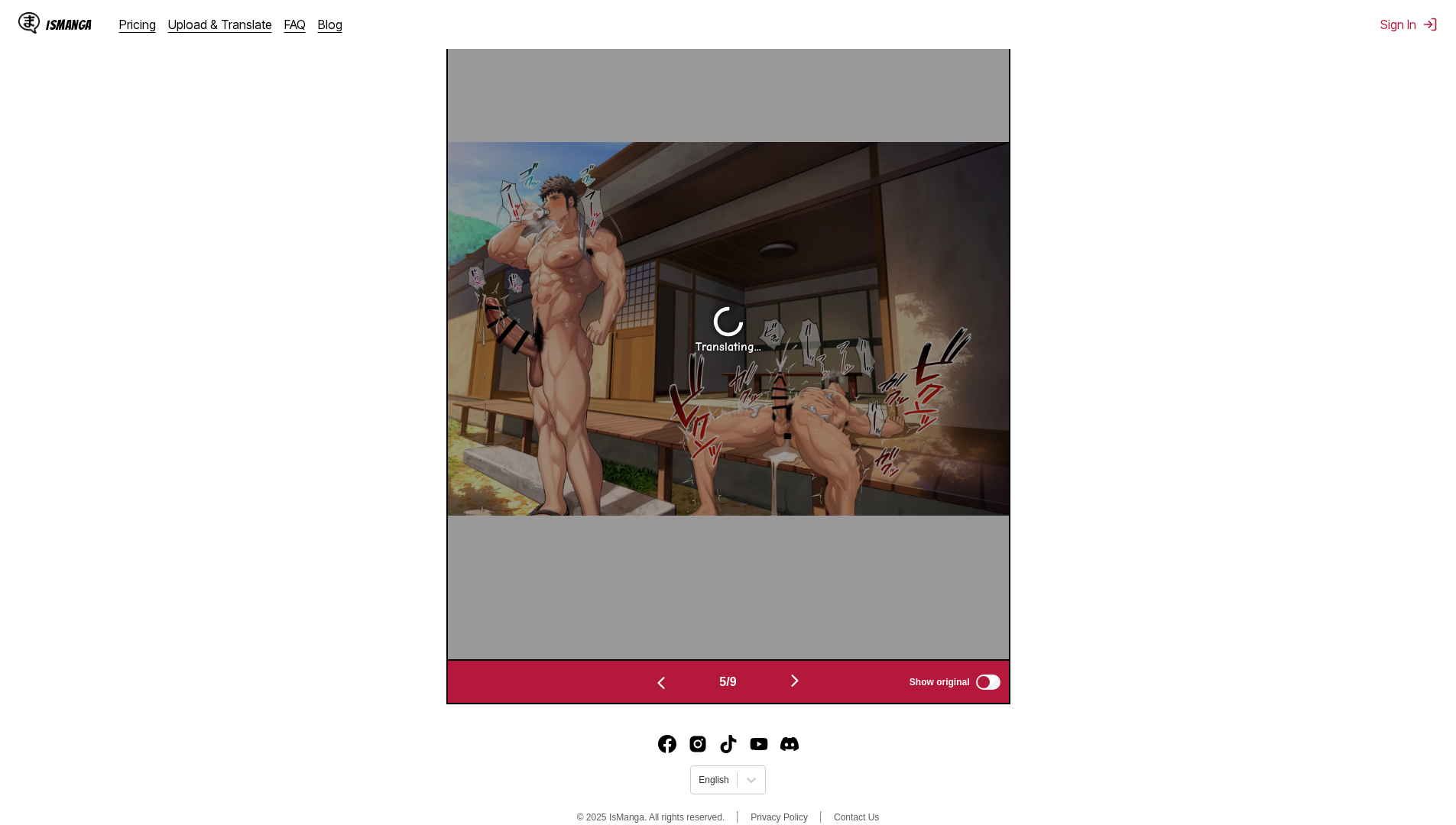
click at [815, 683] on button "button" at bounding box center [795, 682] width 91 height 22
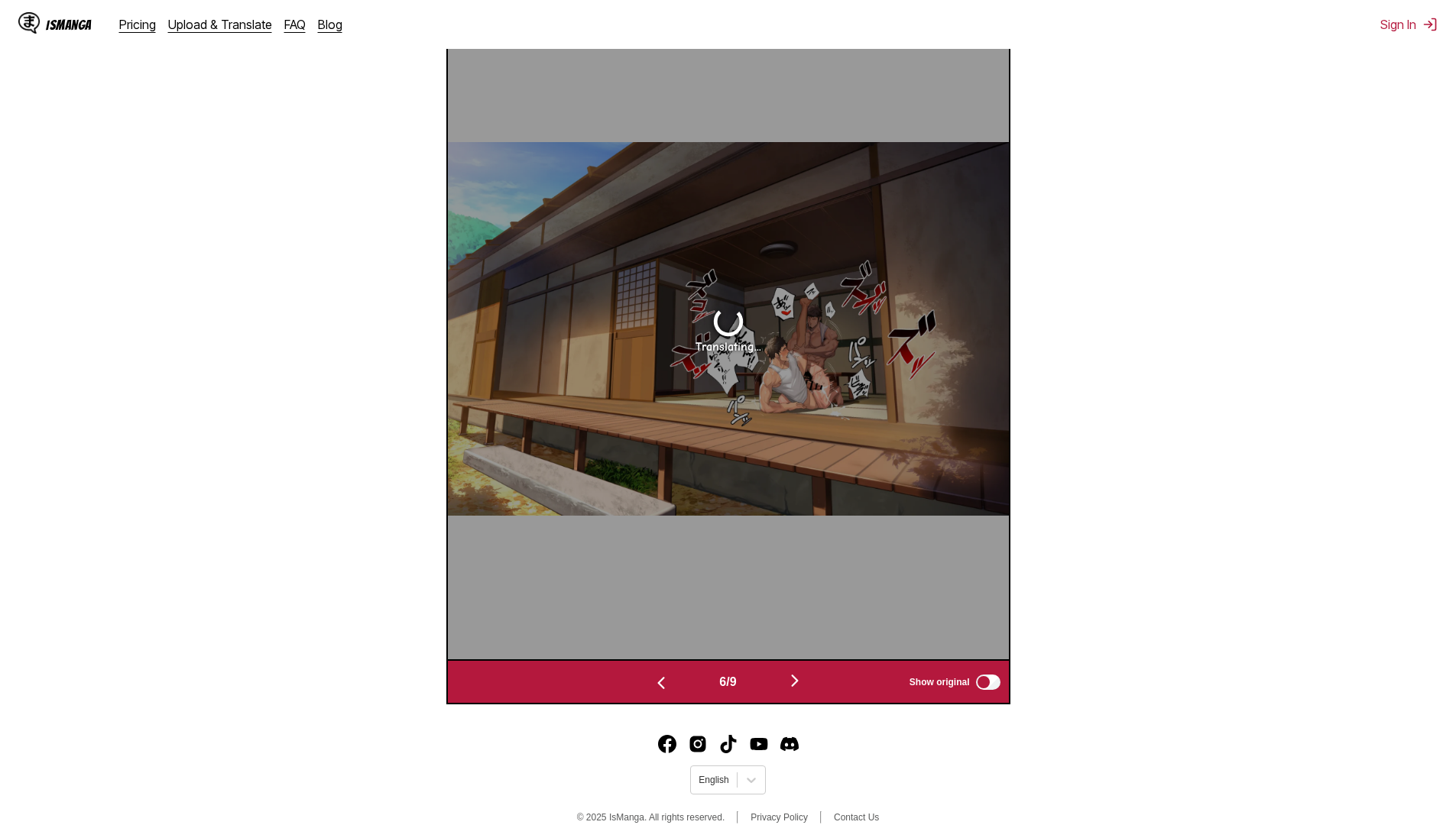
click at [815, 683] on button "button" at bounding box center [795, 682] width 91 height 22
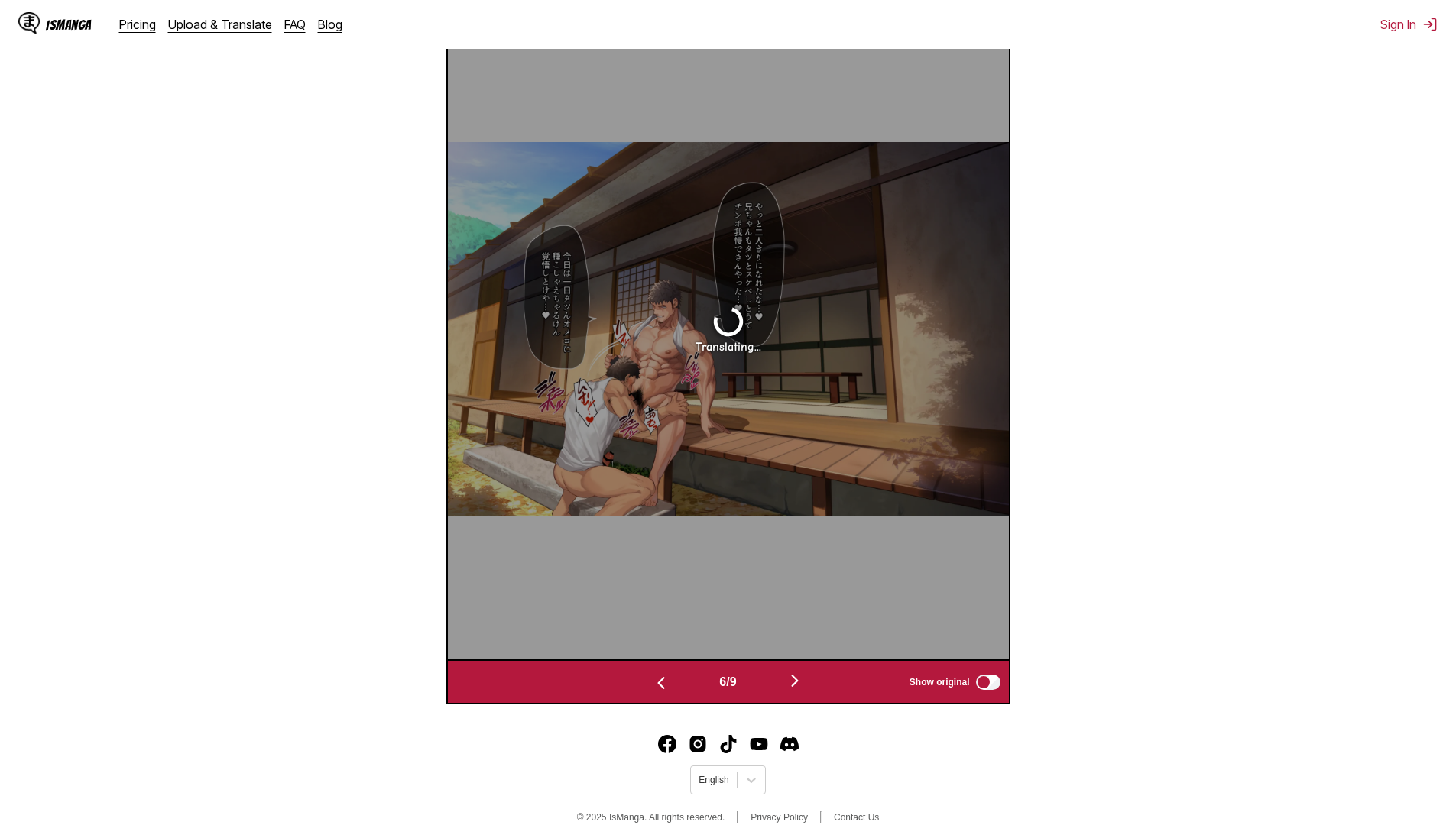
click at [815, 683] on button "button" at bounding box center [795, 682] width 91 height 22
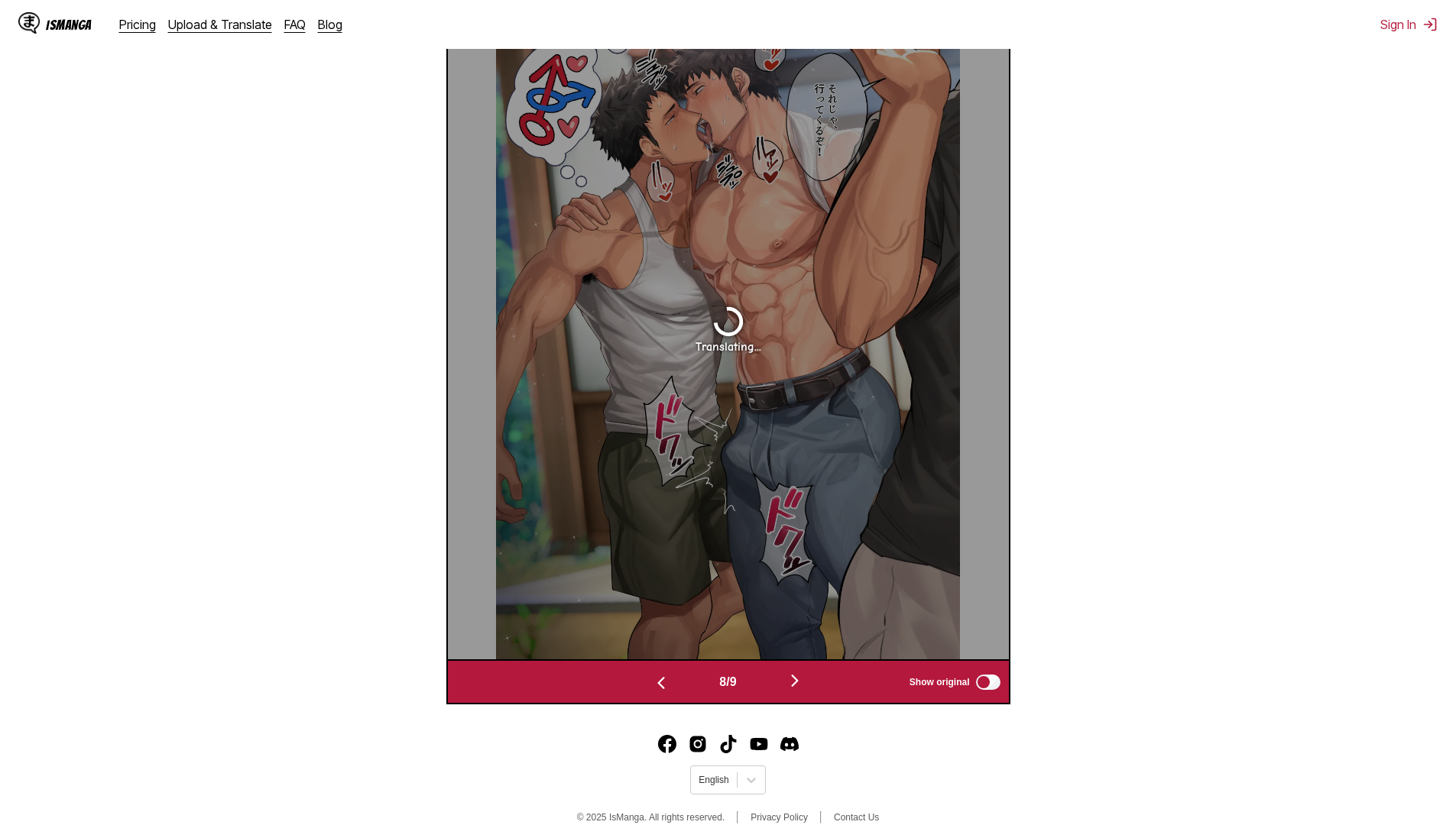
click at [815, 683] on button "button" at bounding box center [795, 682] width 91 height 22
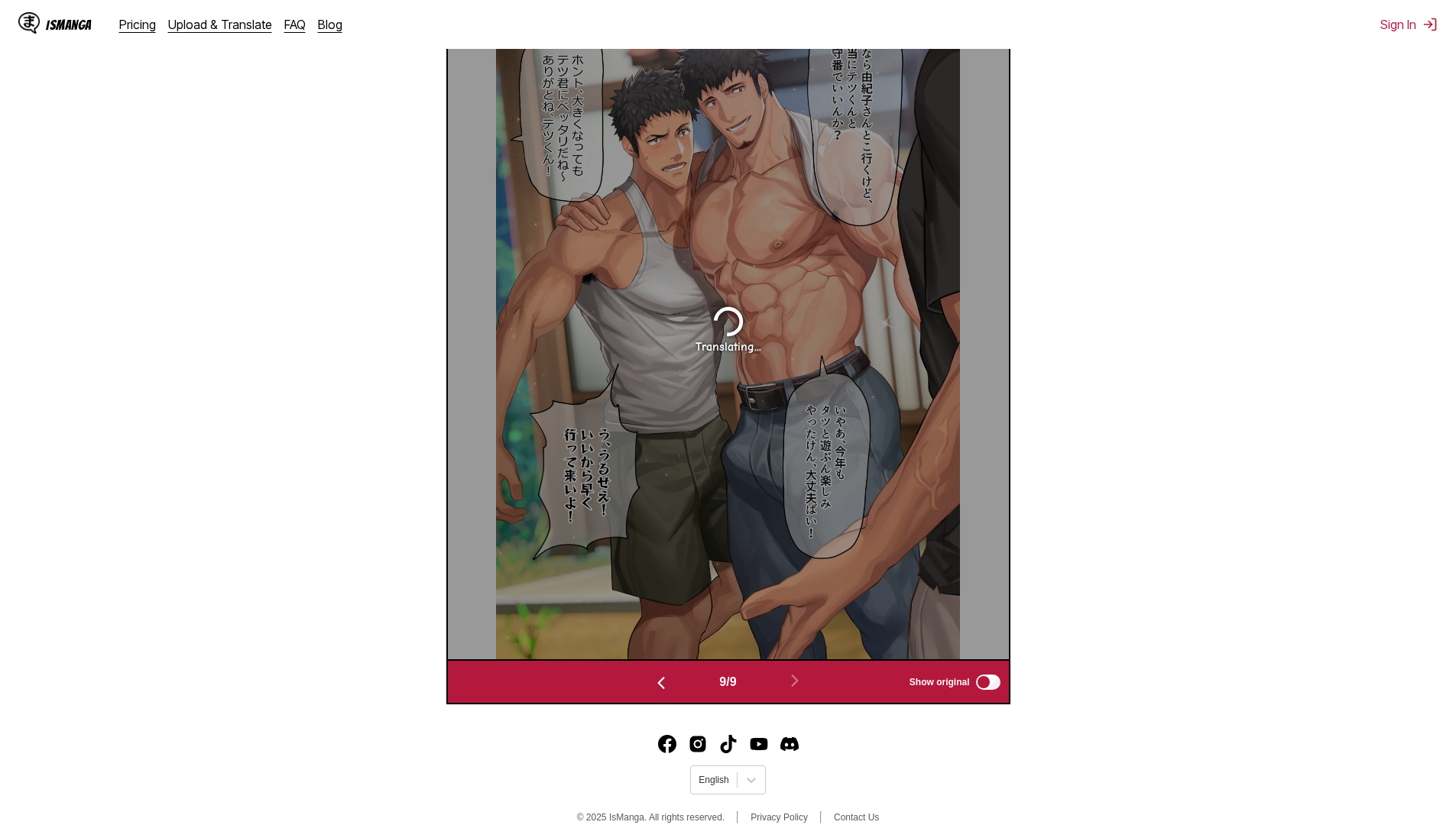
click at [664, 692] on img "button" at bounding box center [661, 683] width 19 height 19
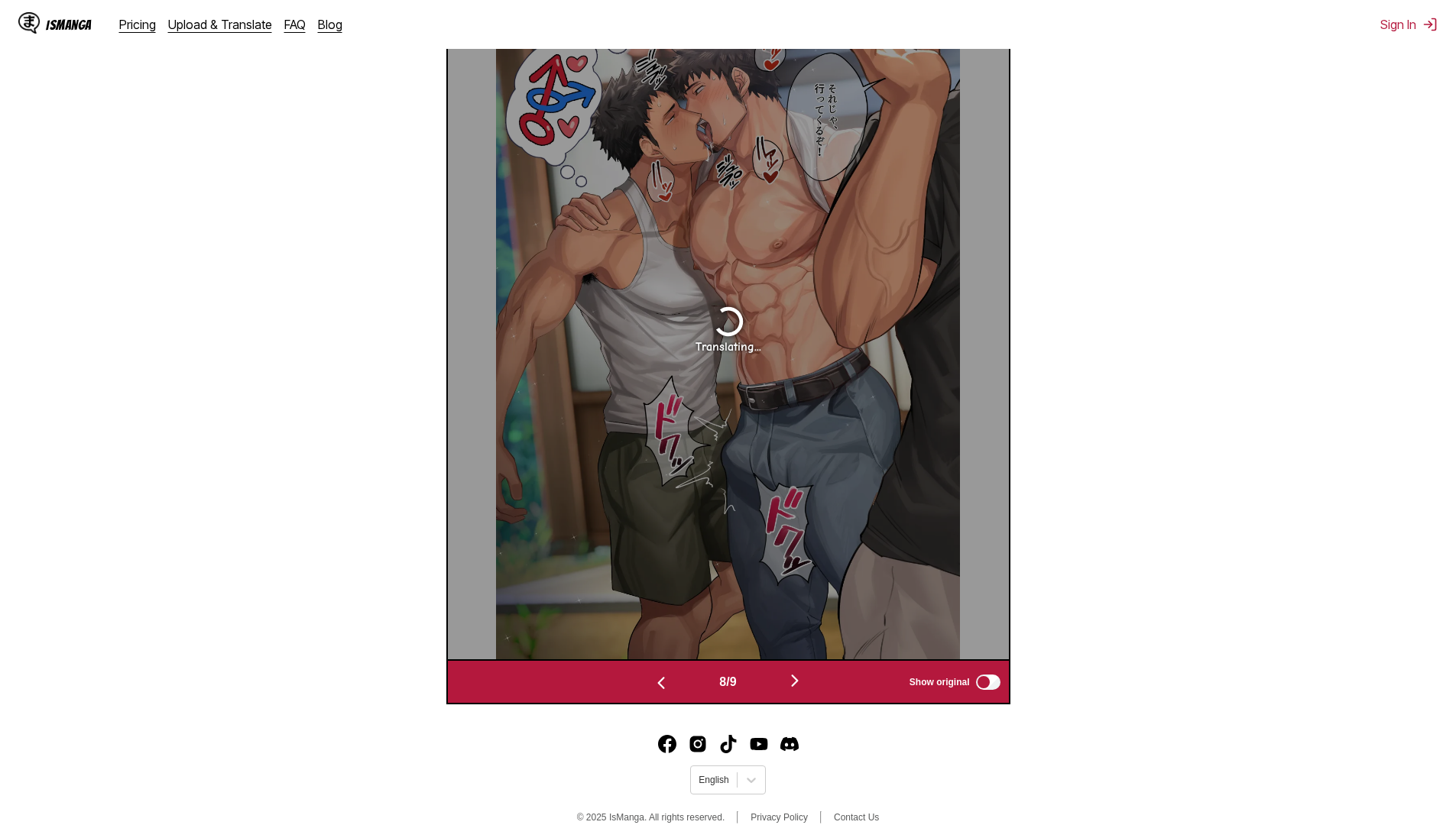
click at [664, 692] on img "button" at bounding box center [661, 683] width 19 height 19
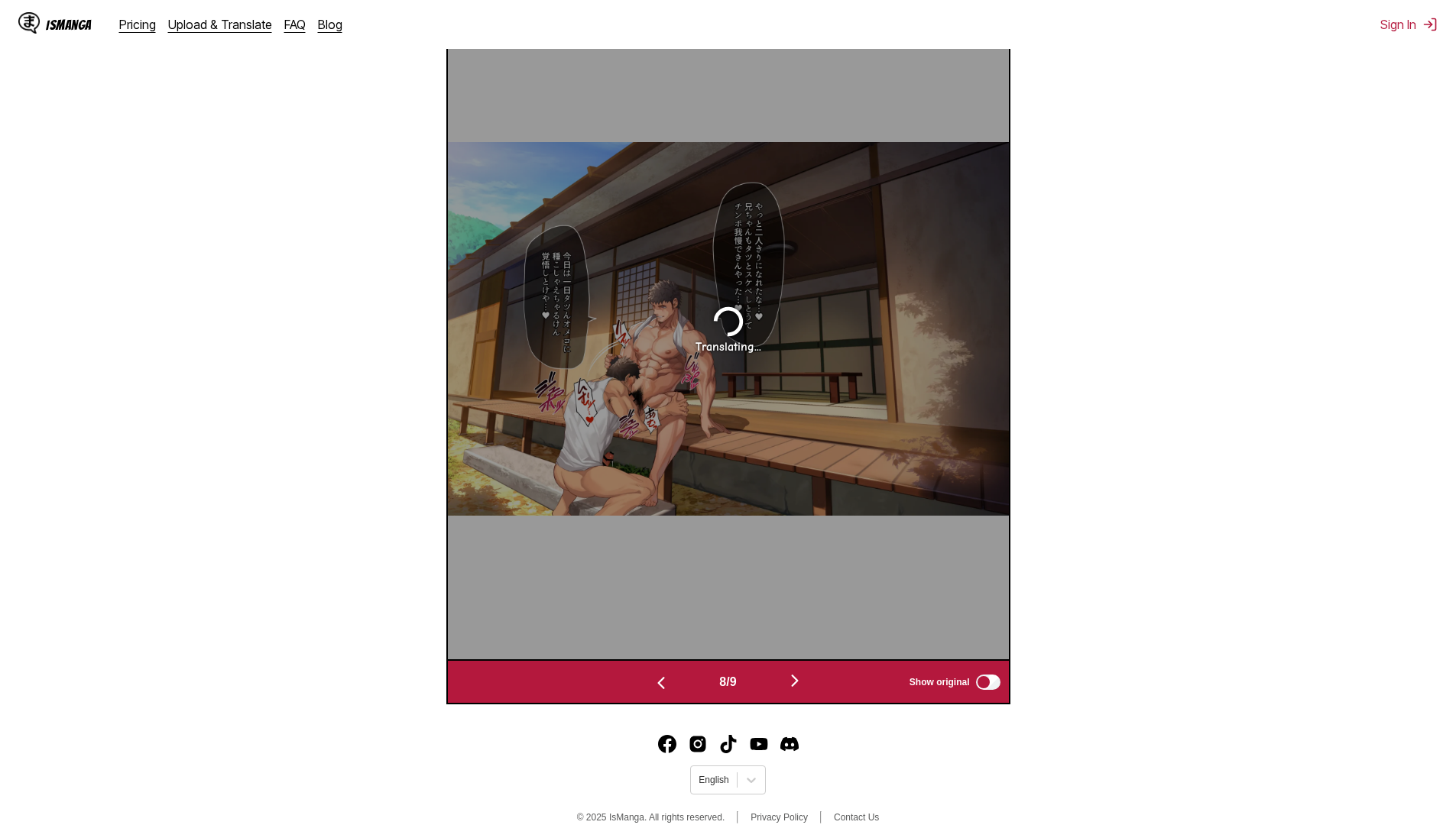
click at [664, 692] on img "button" at bounding box center [661, 683] width 19 height 19
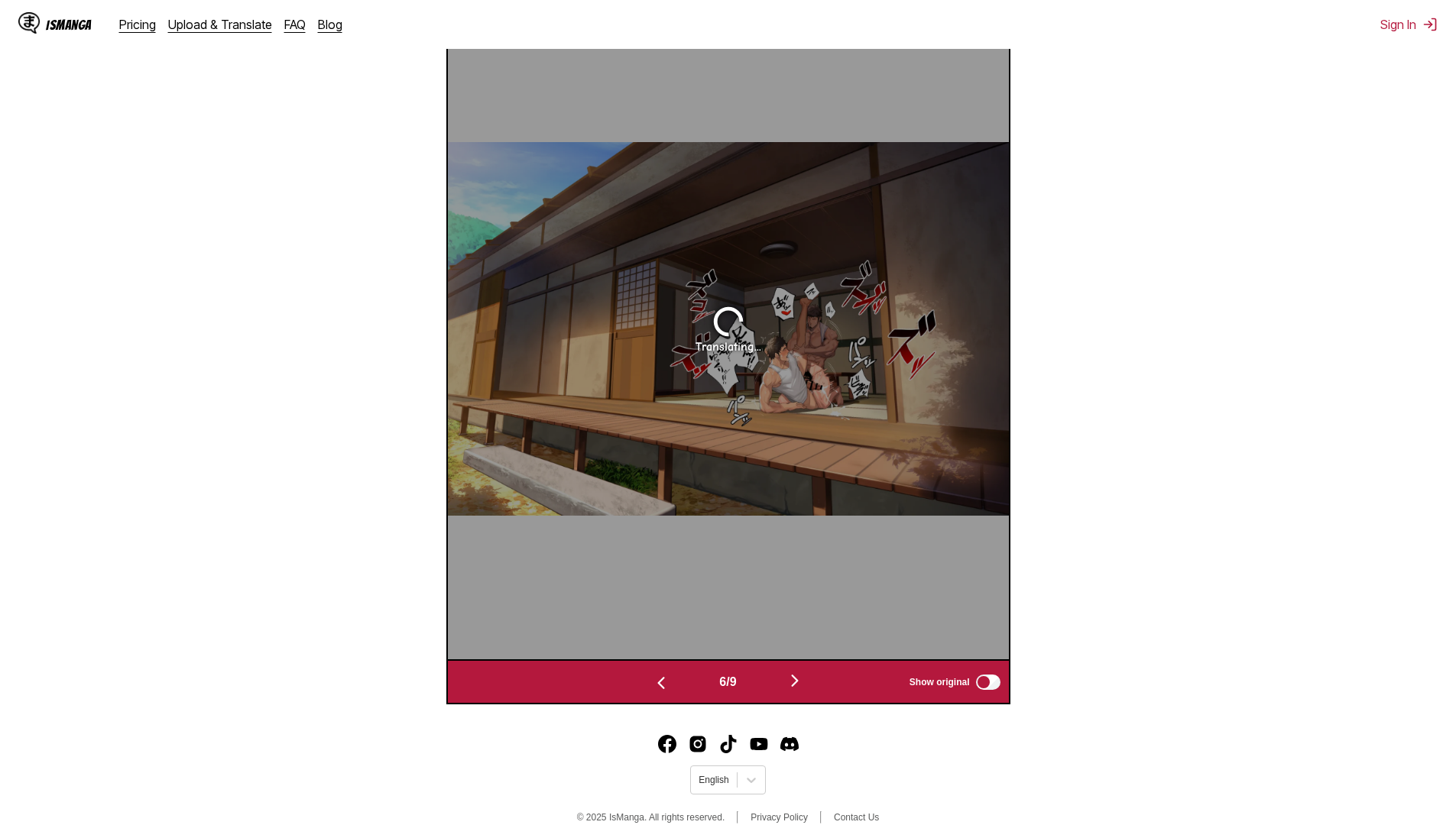
click at [664, 692] on img "button" at bounding box center [661, 683] width 19 height 19
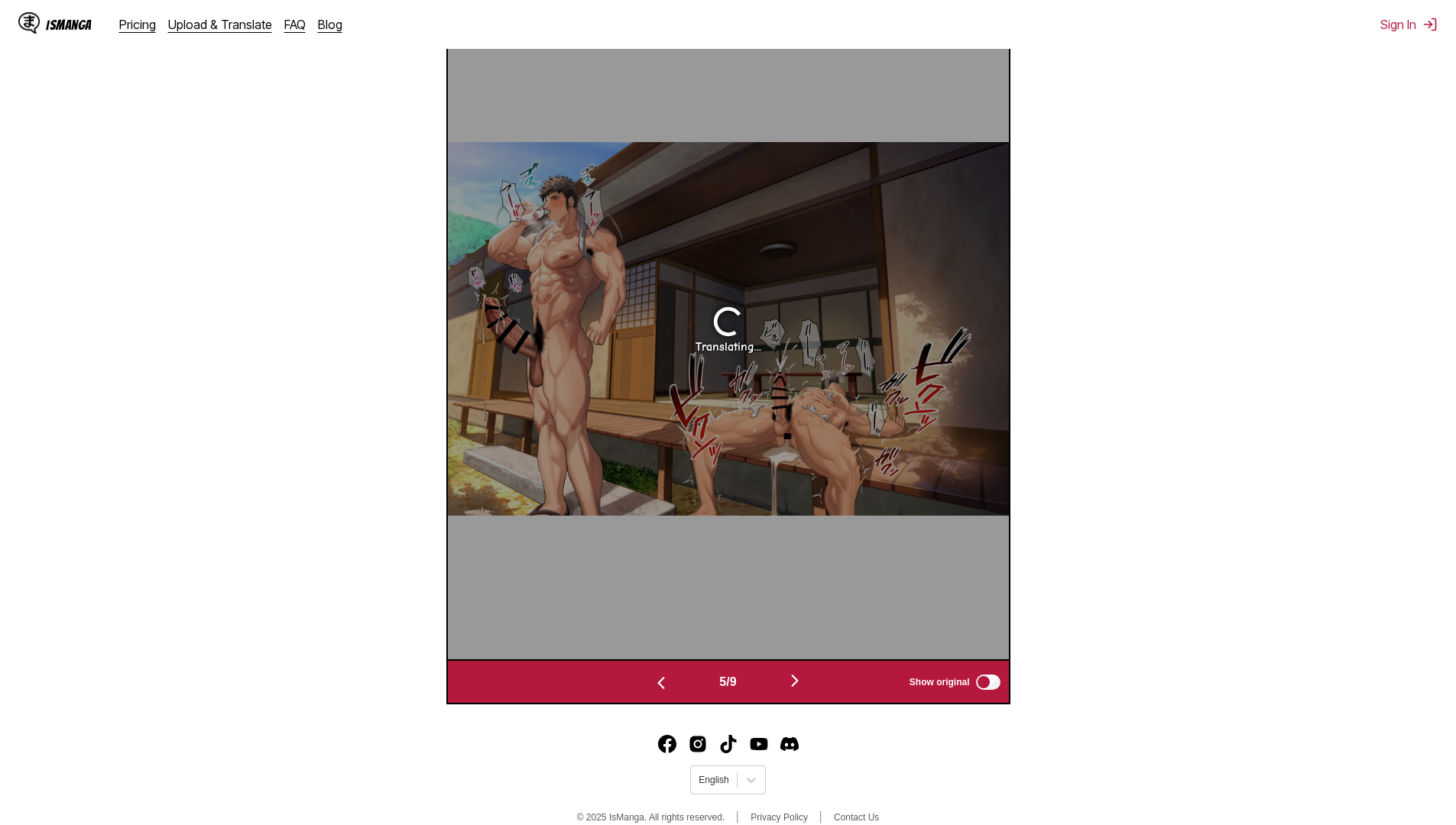
click at [664, 692] on img "button" at bounding box center [661, 683] width 19 height 19
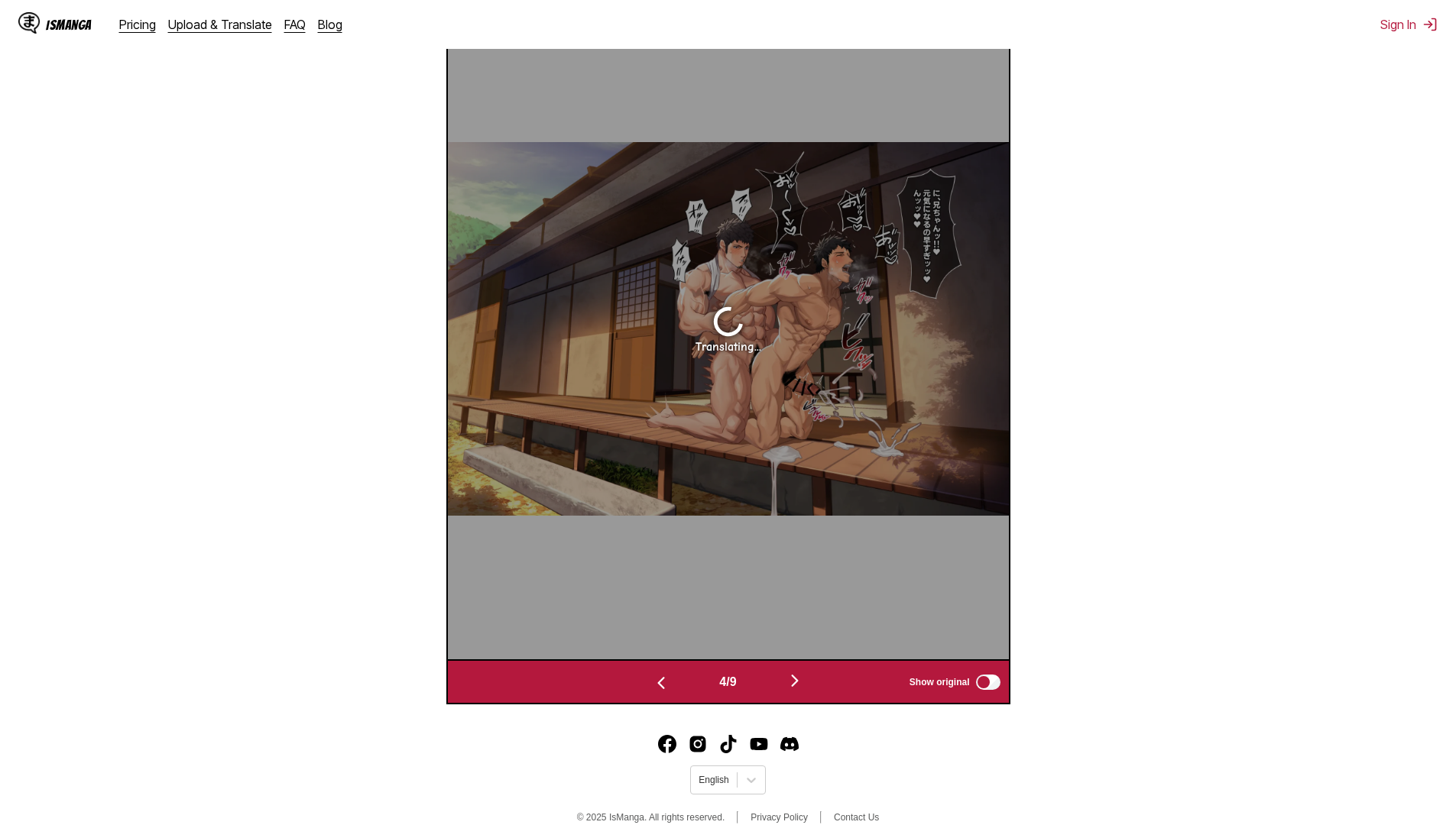
click at [664, 692] on img "button" at bounding box center [661, 683] width 19 height 19
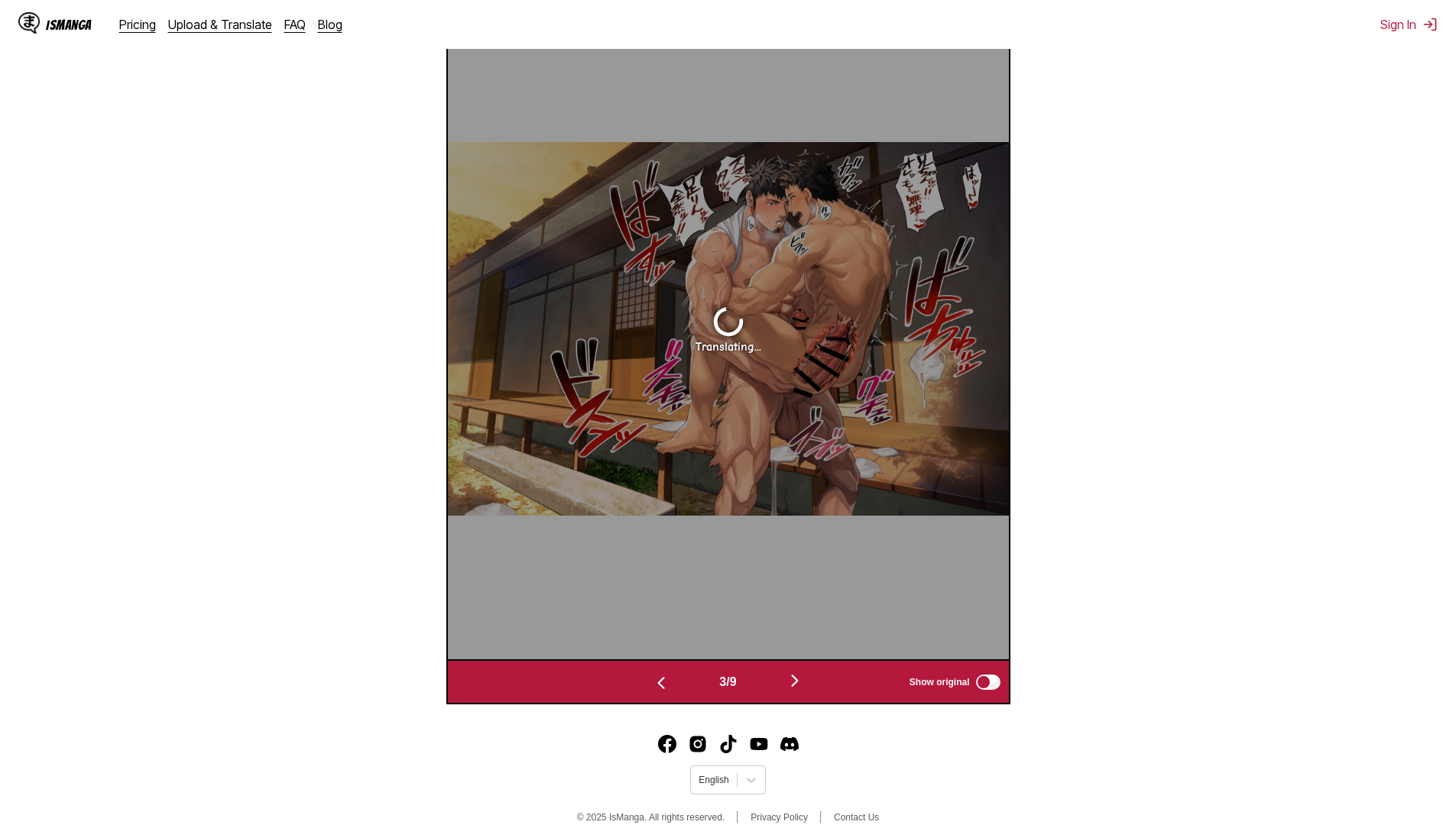
click at [664, 692] on img "button" at bounding box center [661, 683] width 19 height 19
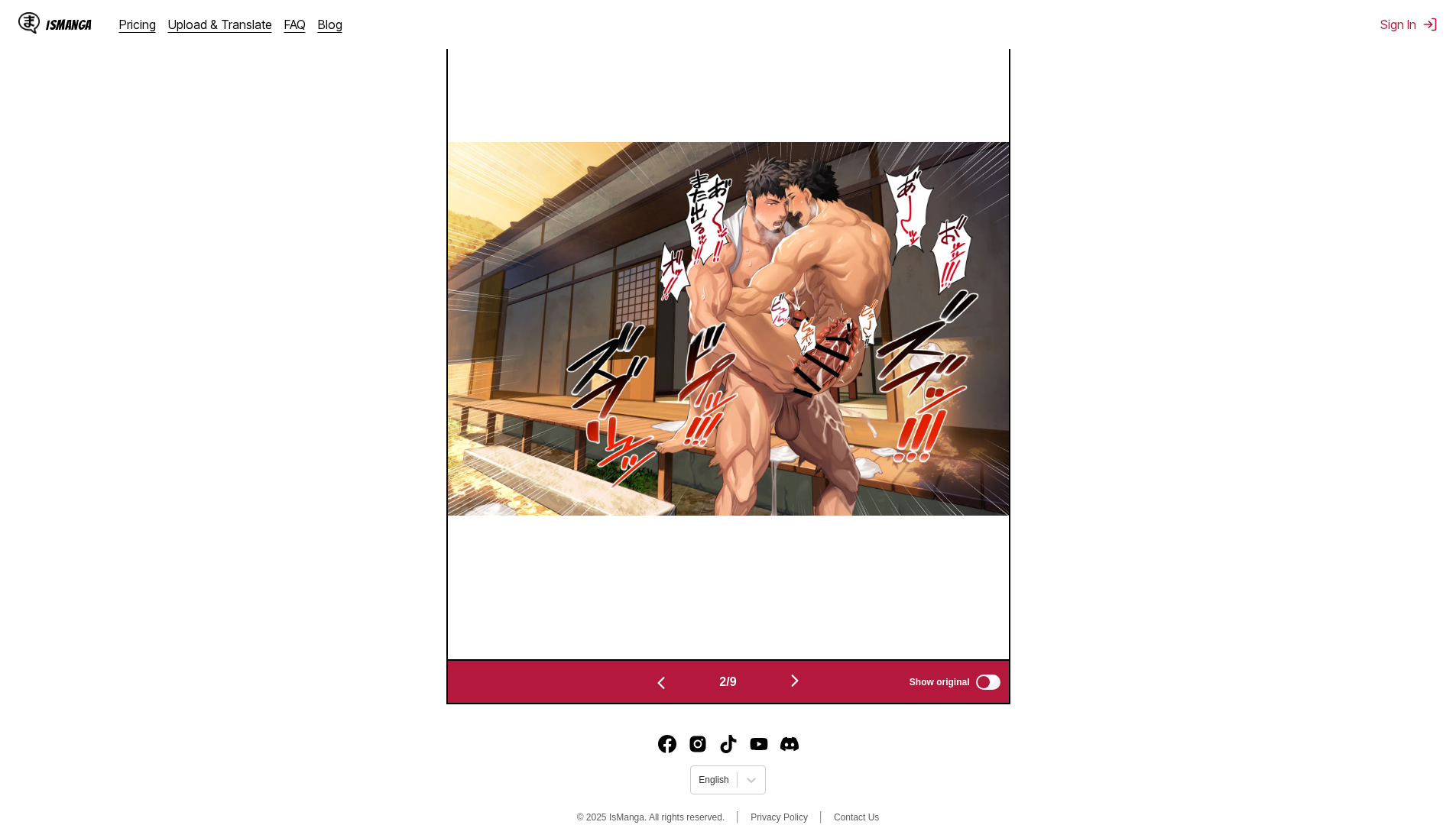
click at [664, 692] on img "button" at bounding box center [661, 683] width 19 height 19
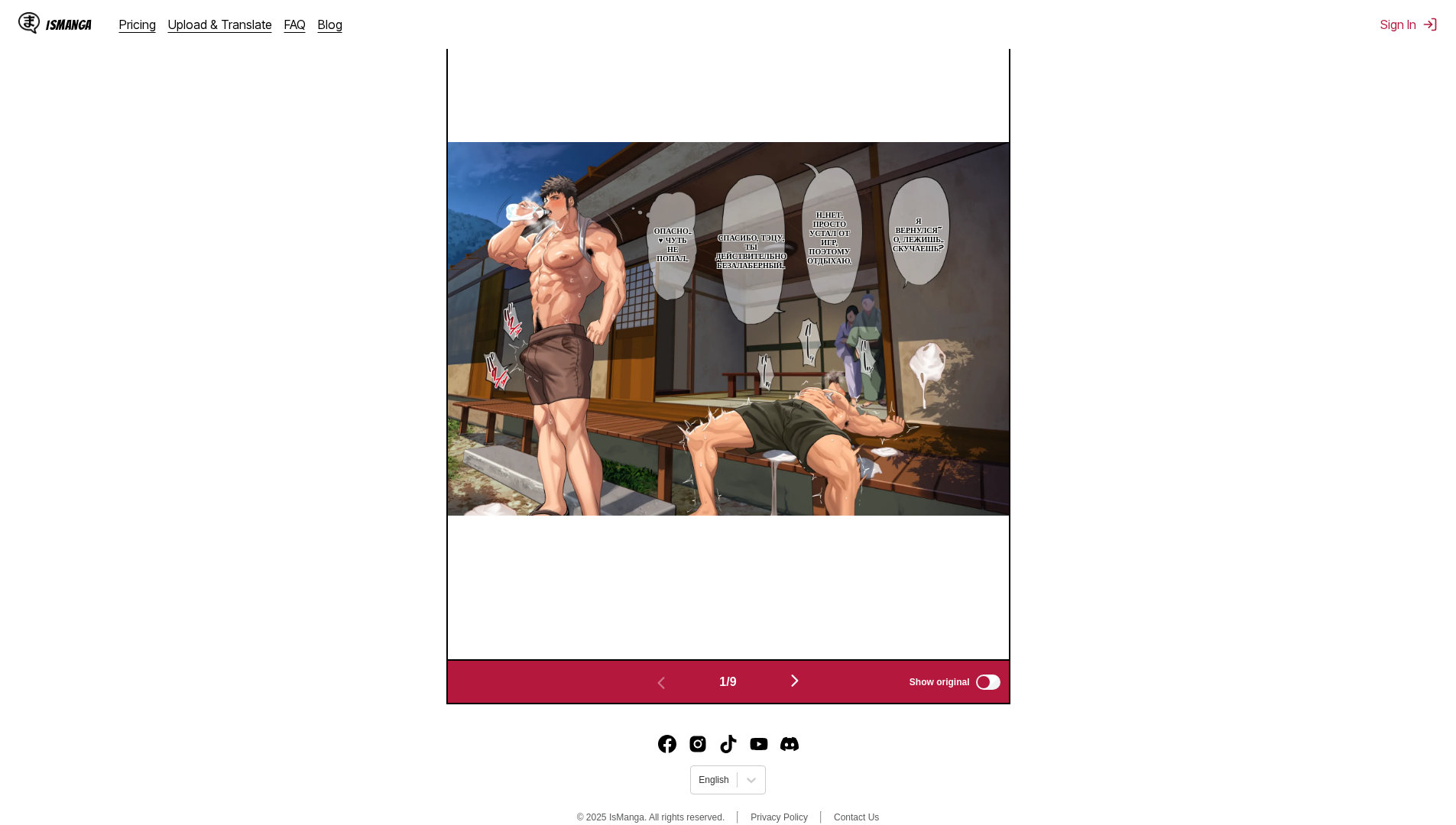
click at [812, 690] on button "button" at bounding box center [795, 682] width 91 height 22
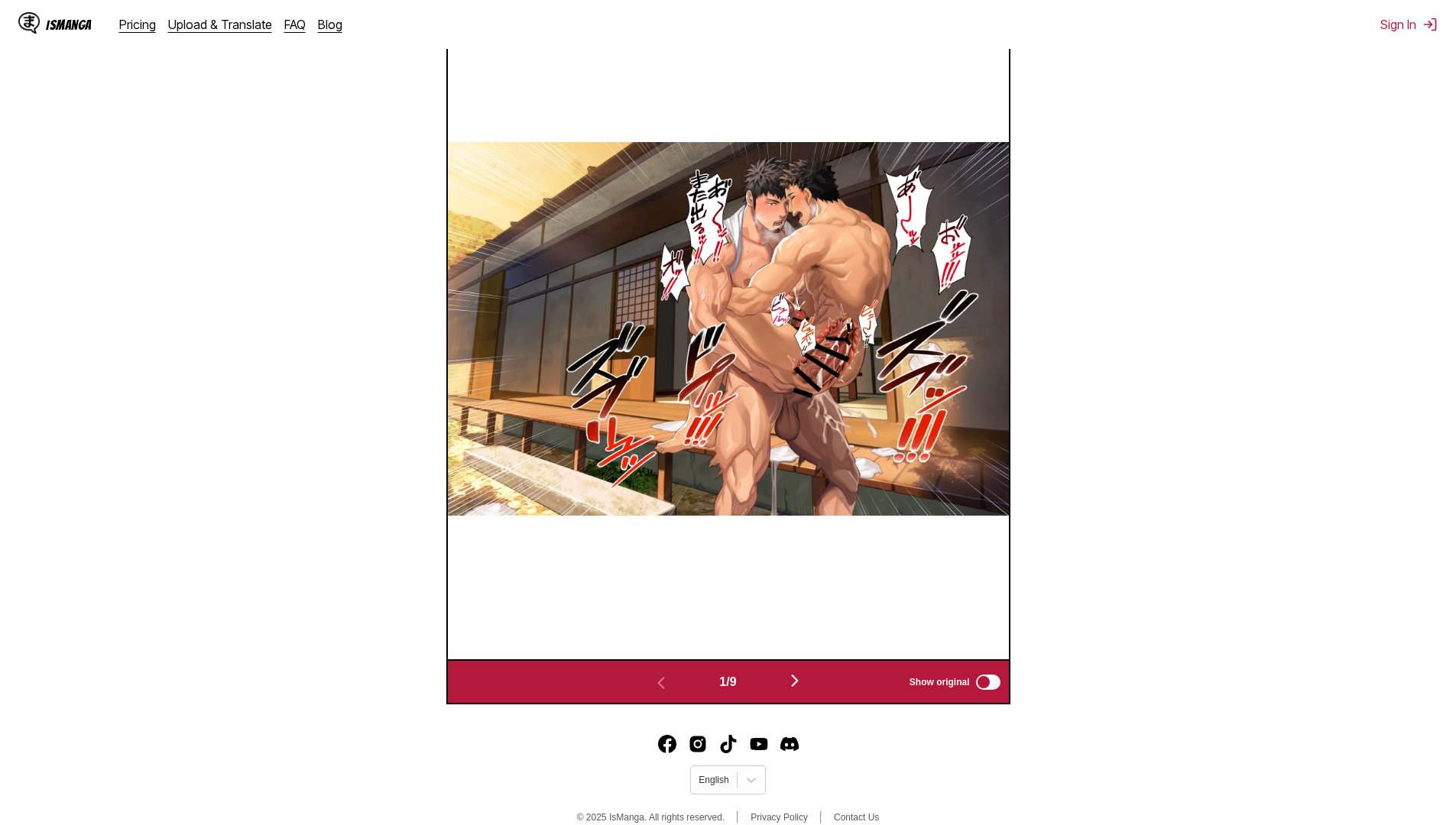
click at [812, 690] on button "button" at bounding box center [795, 682] width 91 height 22
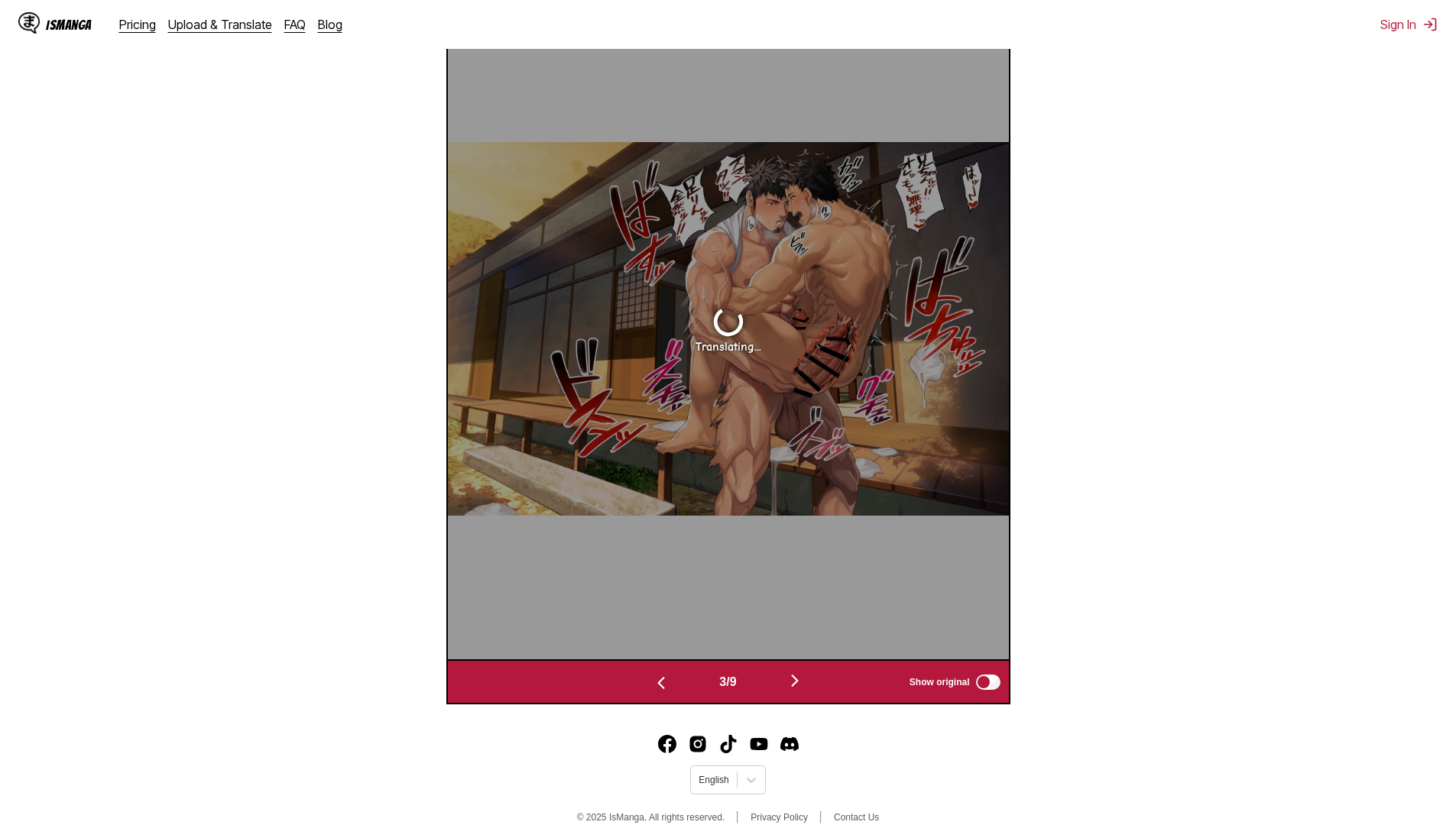
click at [812, 690] on button "button" at bounding box center [795, 682] width 91 height 22
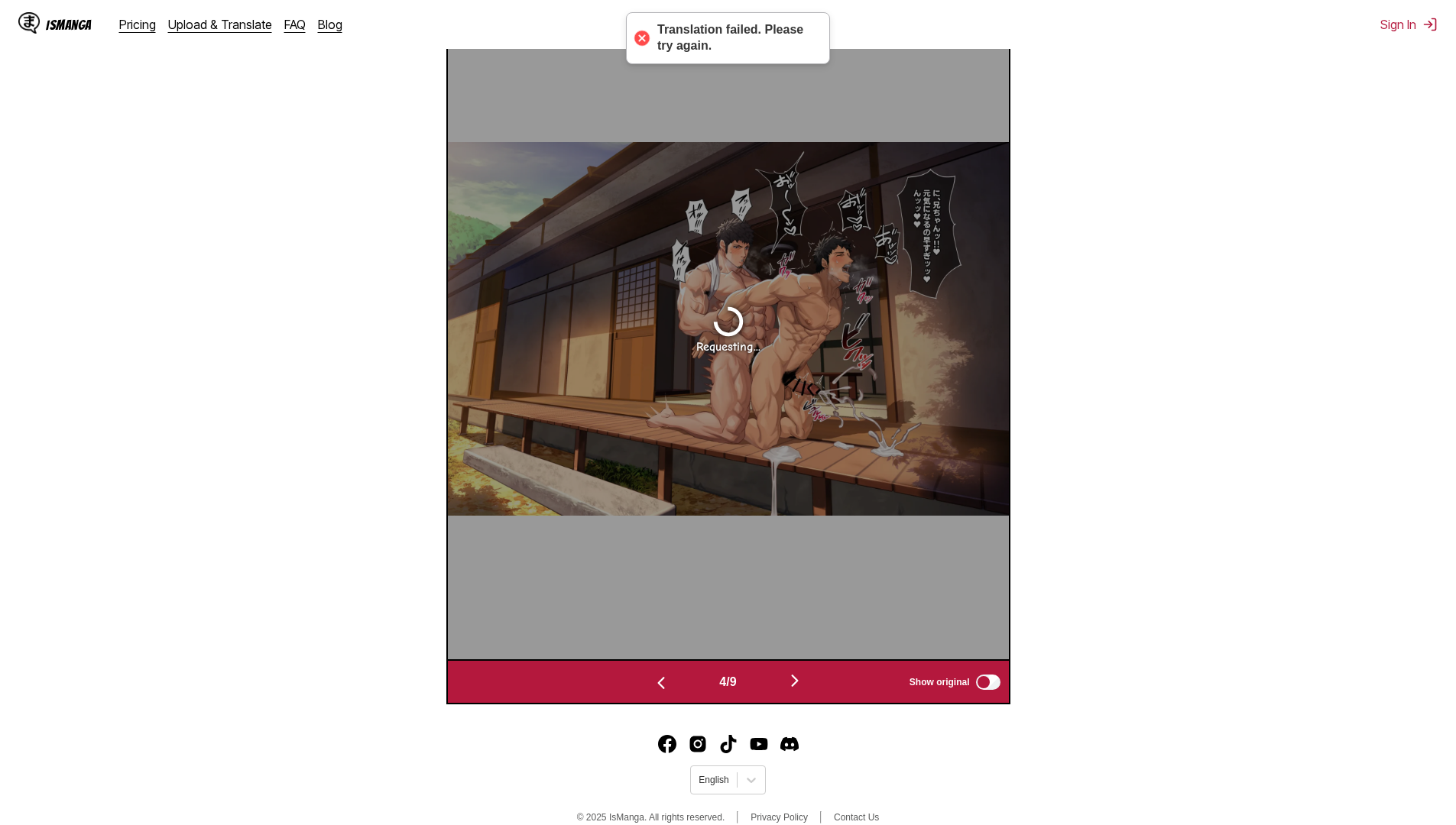
click at [812, 690] on button "button" at bounding box center [795, 682] width 91 height 22
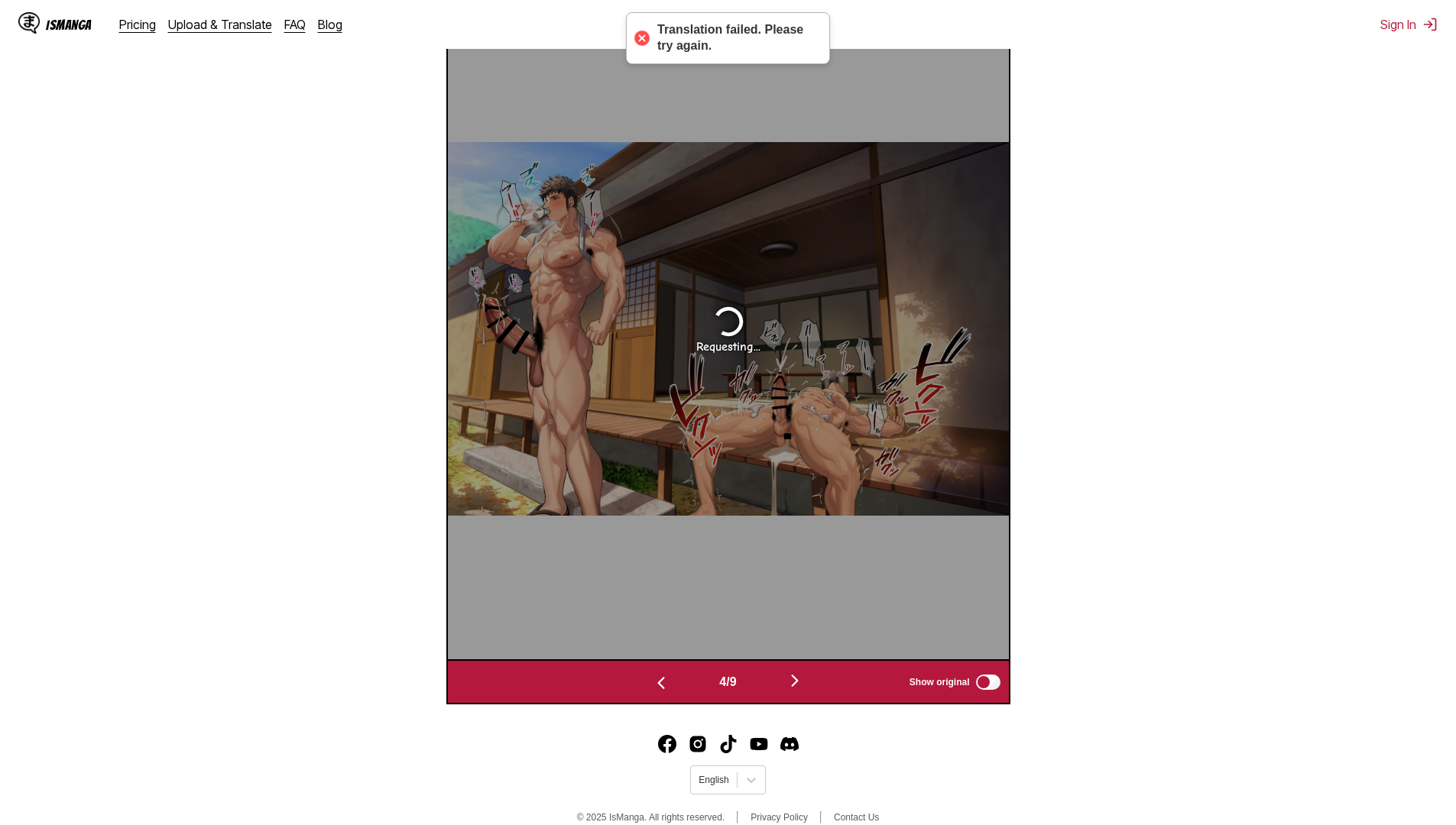
click at [812, 690] on button "button" at bounding box center [795, 682] width 91 height 22
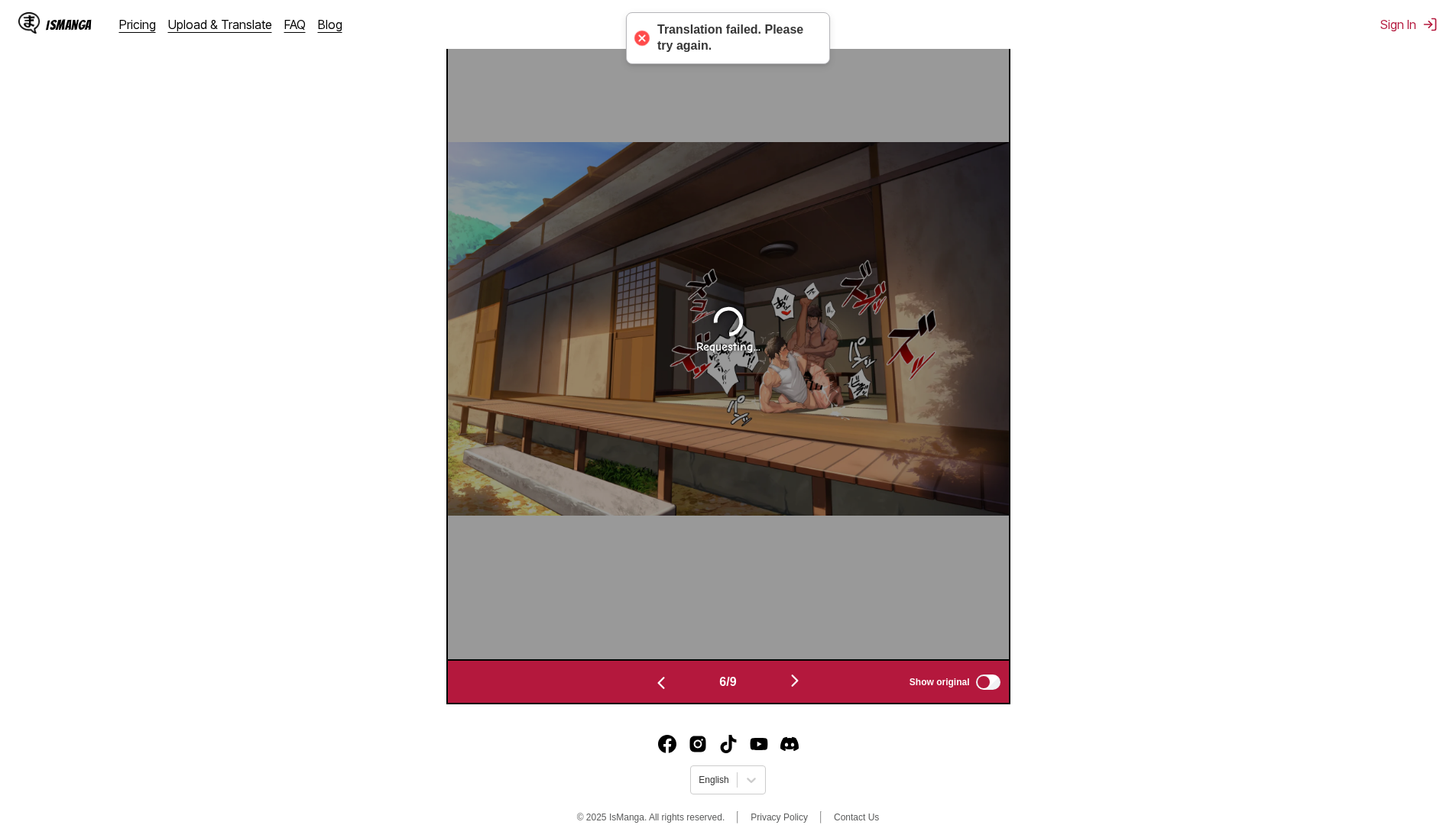
click at [812, 690] on button "button" at bounding box center [795, 682] width 91 height 22
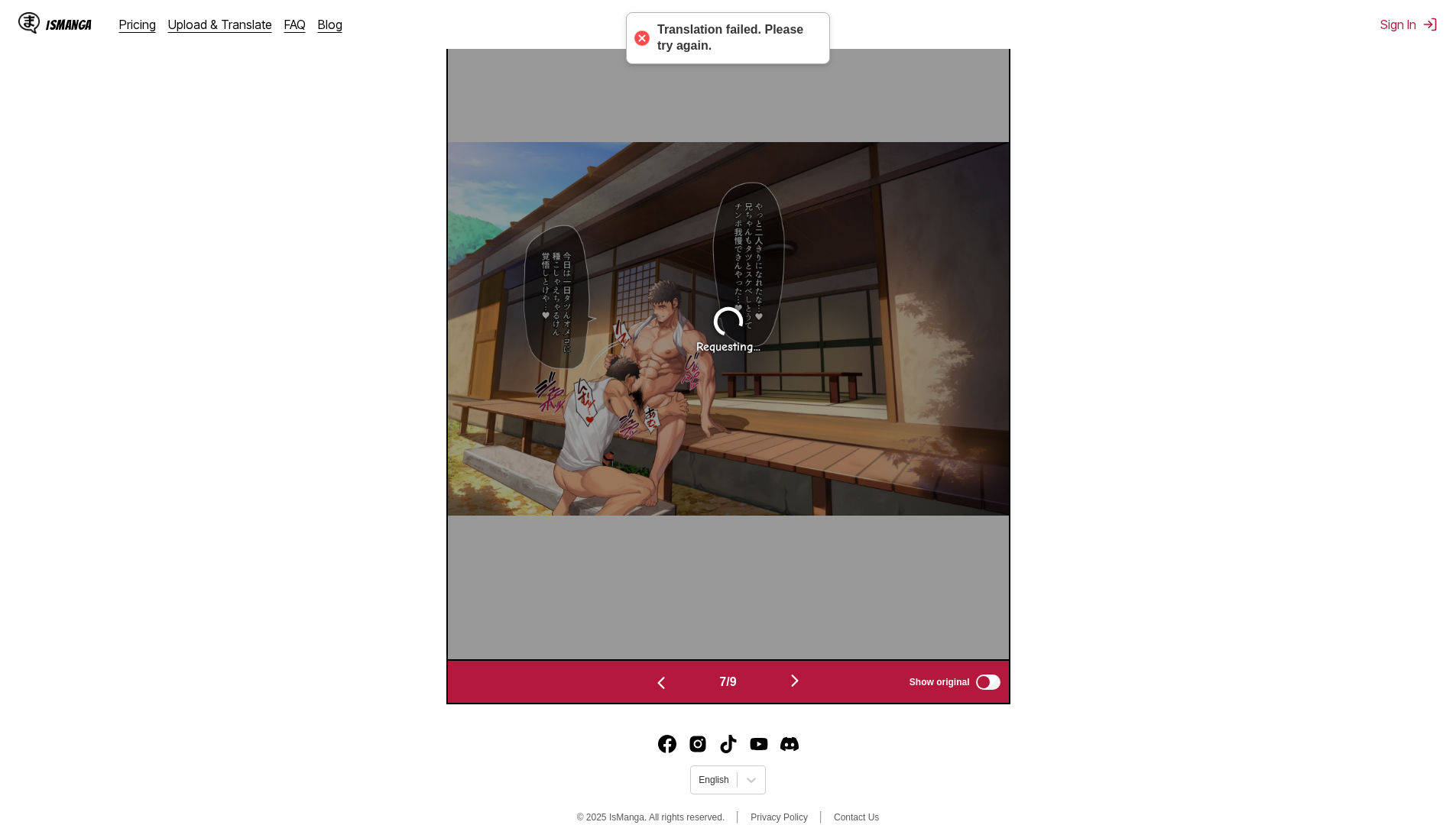
click at [812, 690] on button "button" at bounding box center [795, 682] width 91 height 22
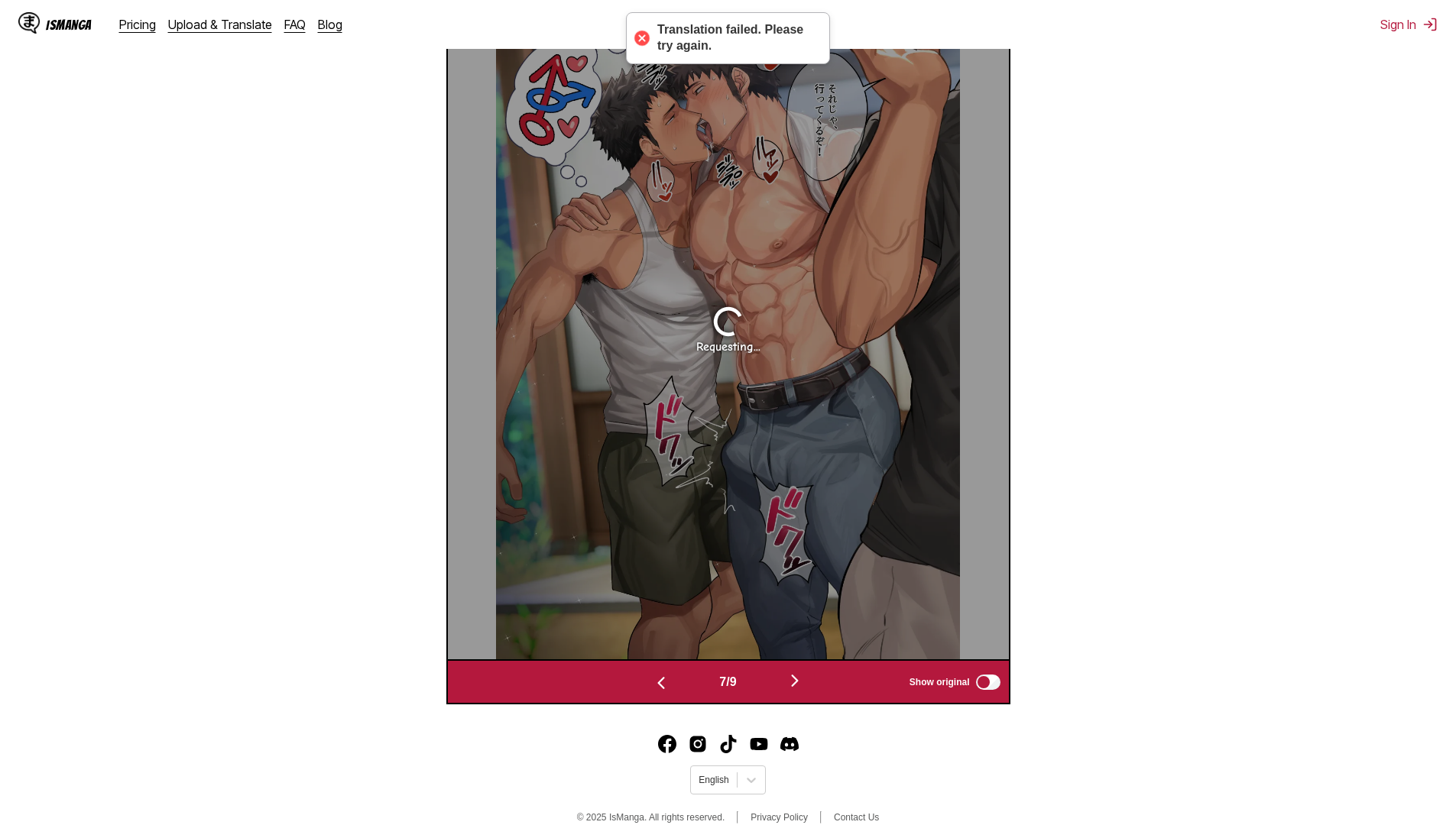
click at [812, 690] on button "button" at bounding box center [795, 682] width 91 height 22
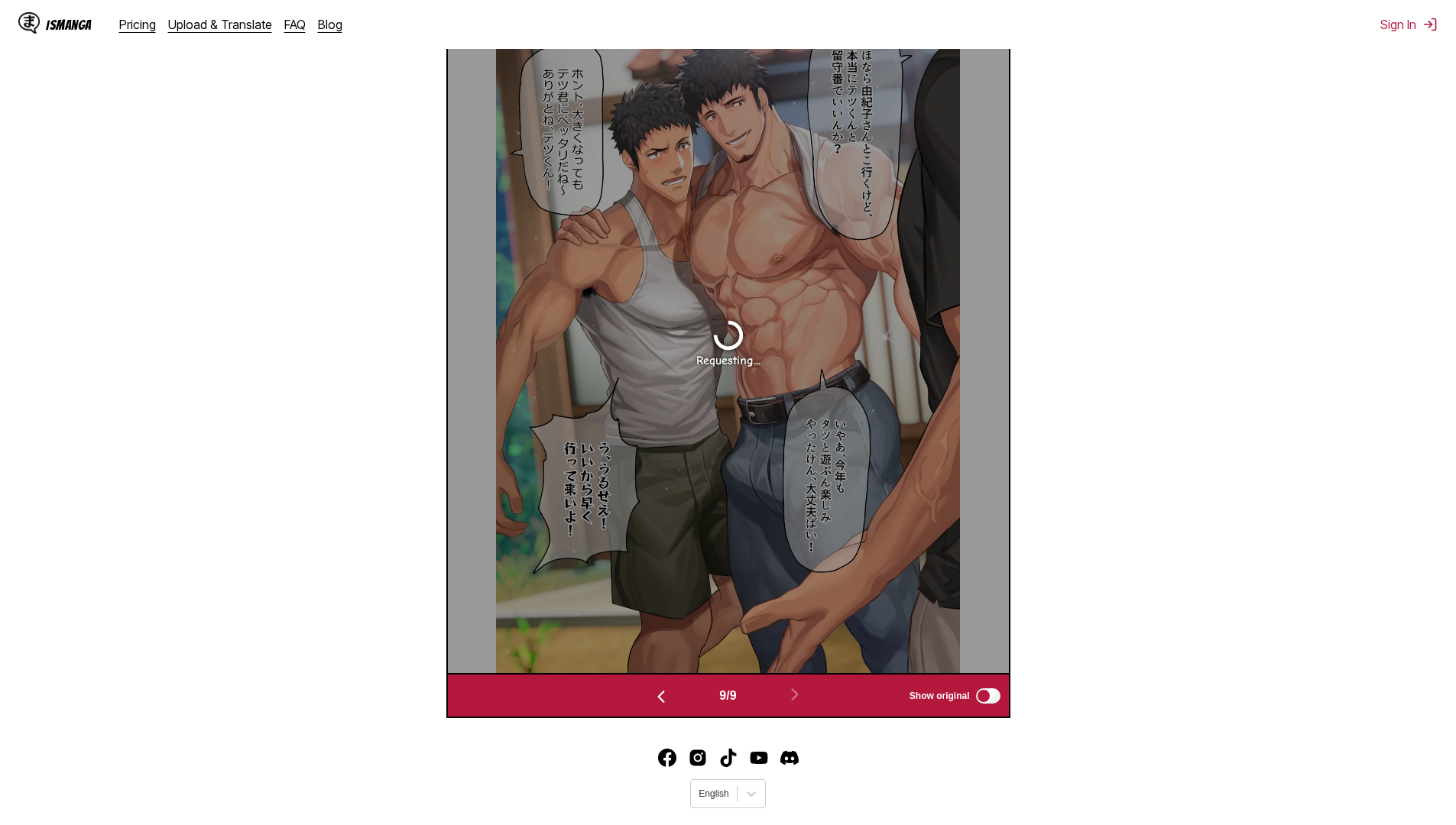
scroll to position [638, 0]
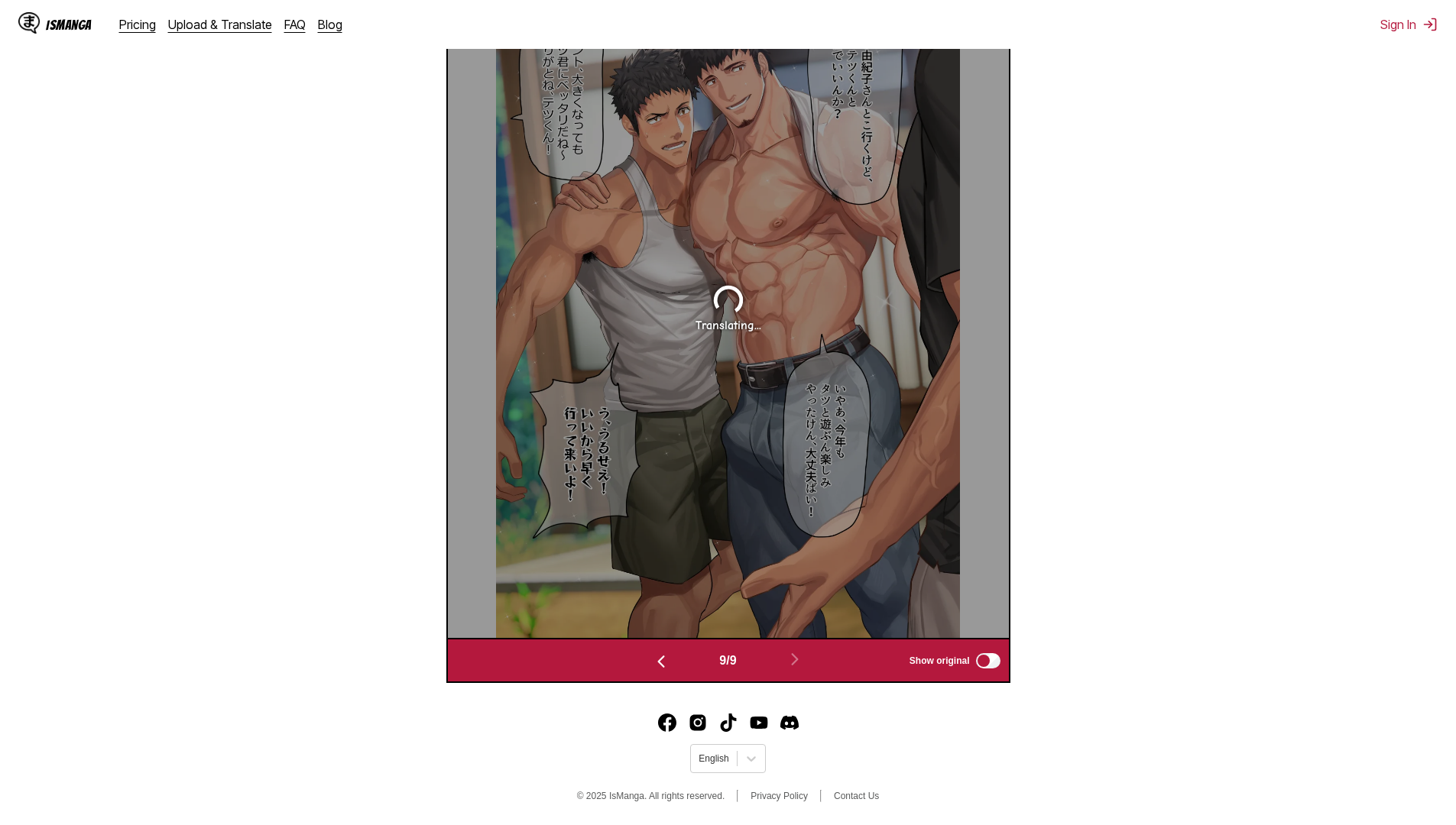
click at [673, 656] on button "button" at bounding box center [661, 660] width 91 height 22
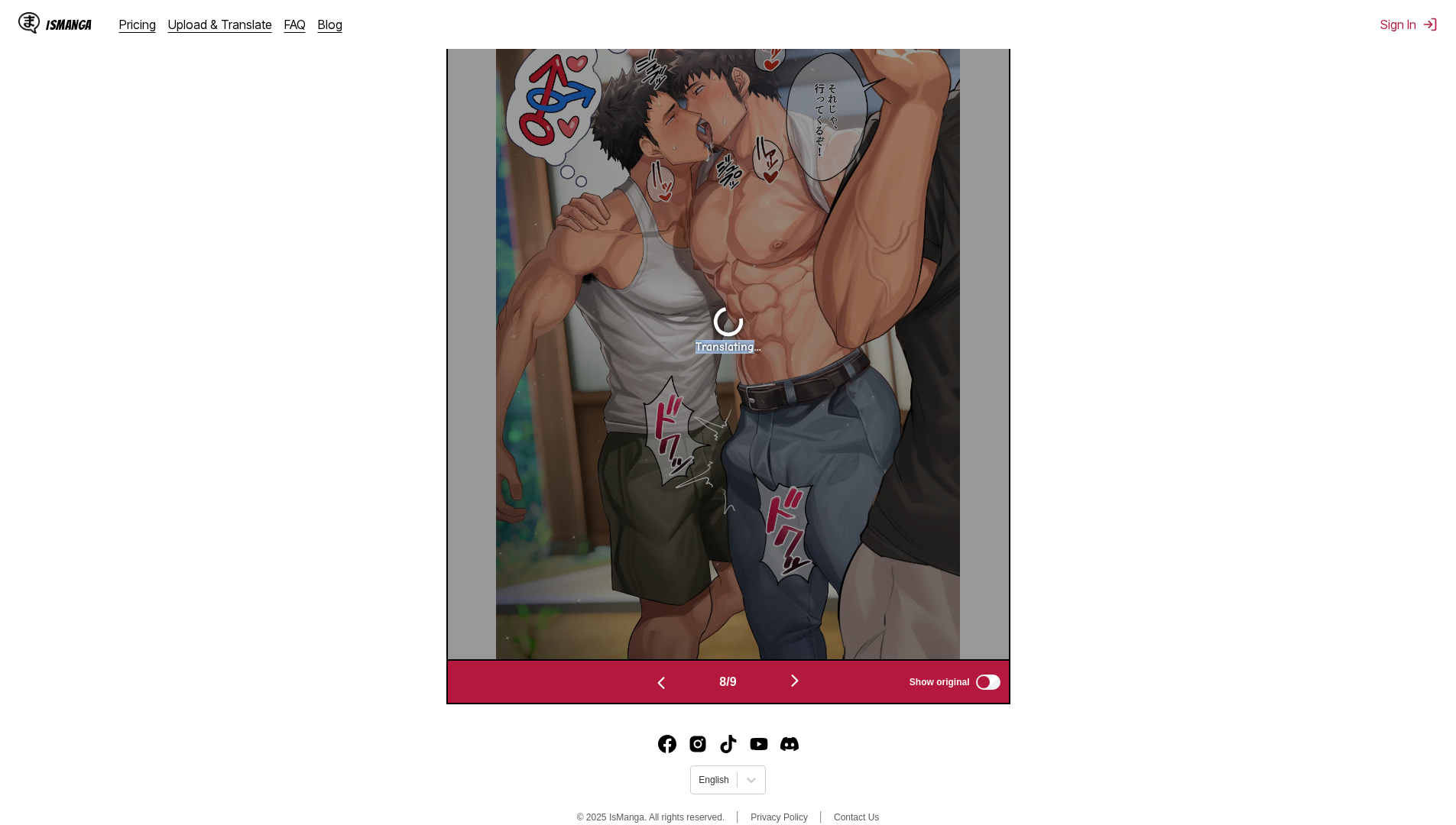
click at [673, 656] on div "Translating..." at bounding box center [728, 329] width 561 height 662
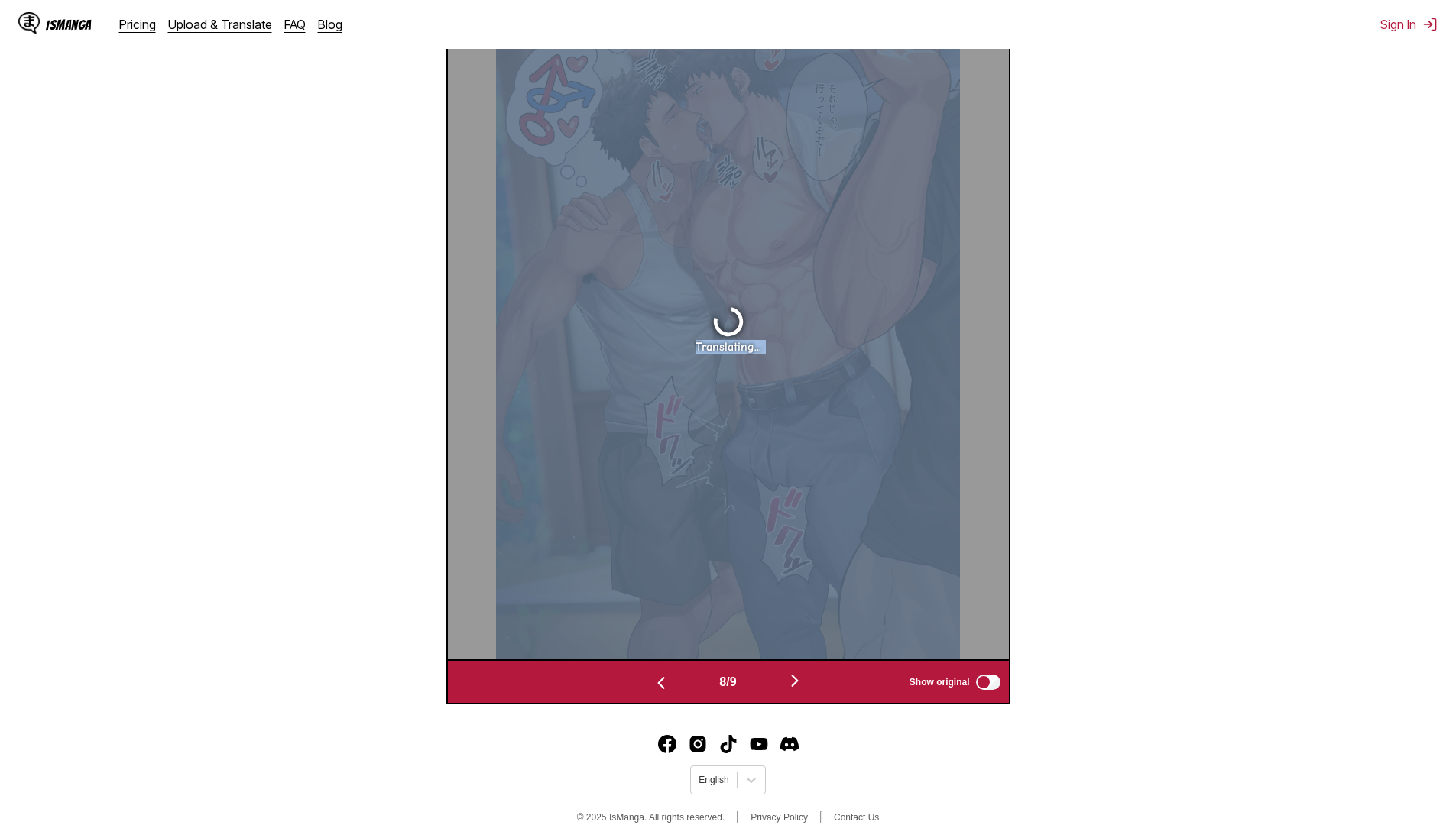
click at [673, 656] on div "Translating..." at bounding box center [728, 329] width 561 height 662
click at [655, 660] on div "Translating..." at bounding box center [728, 329] width 561 height 662
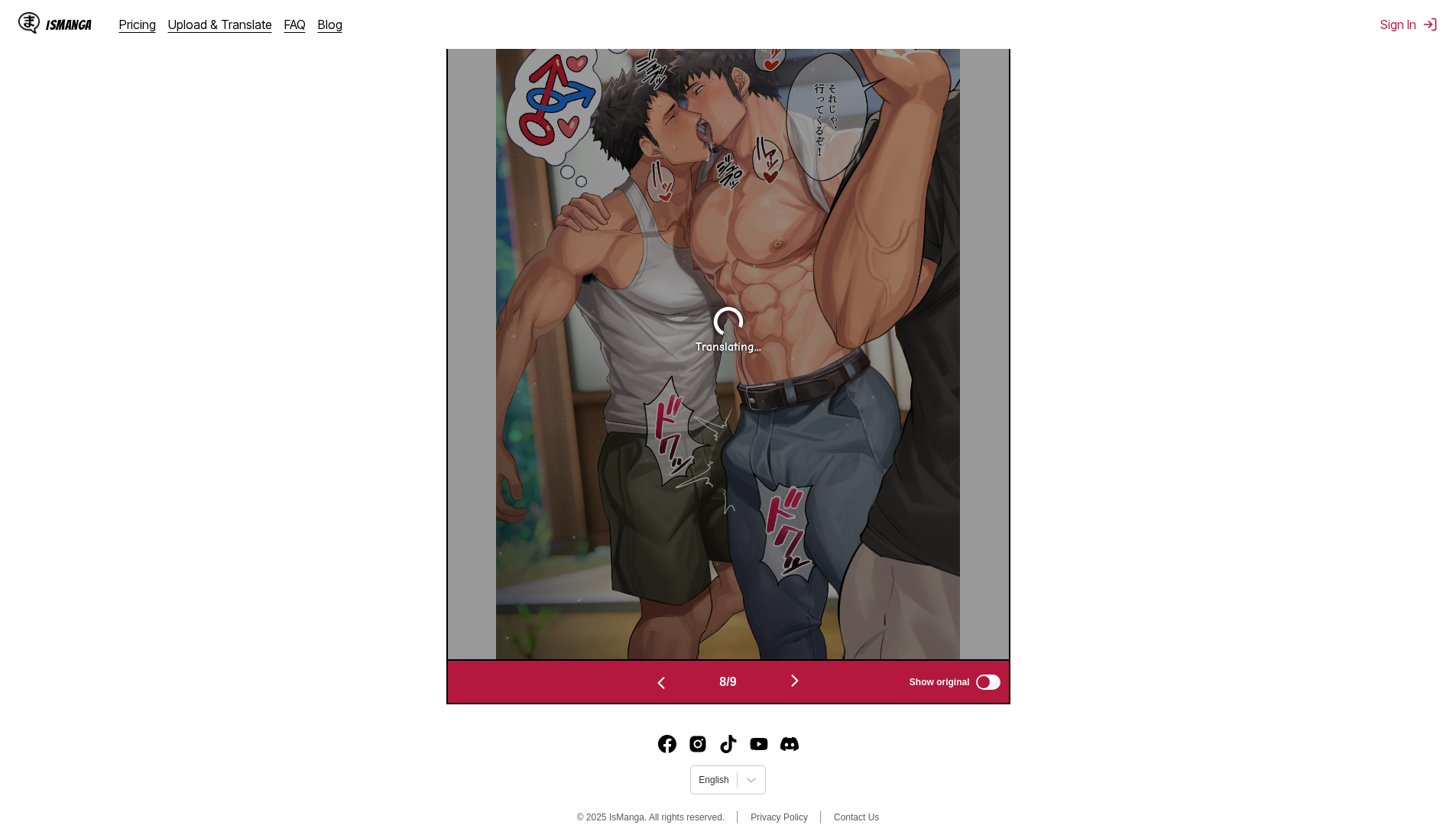
click at [663, 663] on div "8 / 9 Show original" at bounding box center [728, 682] width 564 height 45
click at [656, 681] on img "button" at bounding box center [661, 683] width 19 height 19
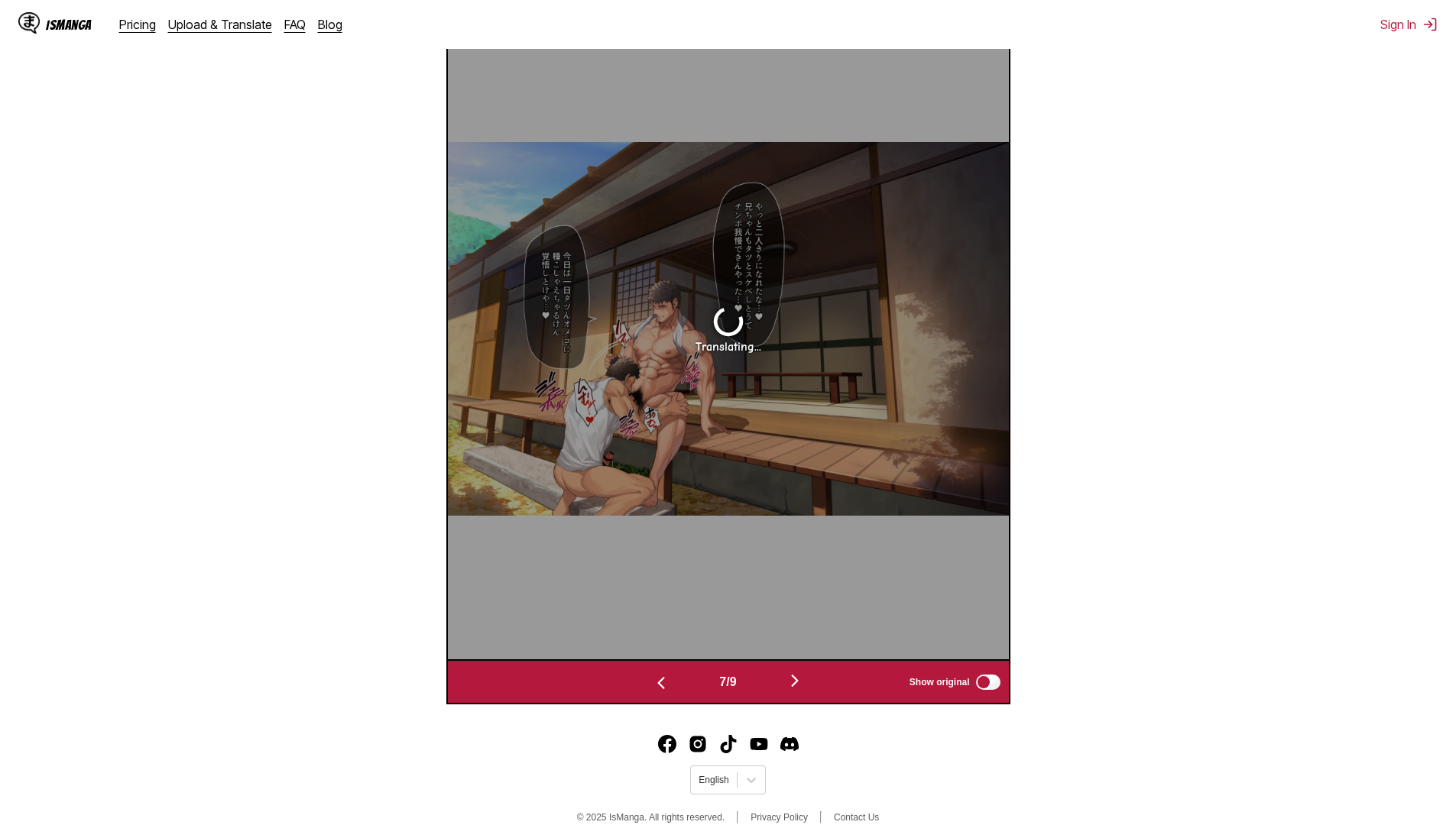
click at [660, 693] on img "button" at bounding box center [661, 683] width 19 height 19
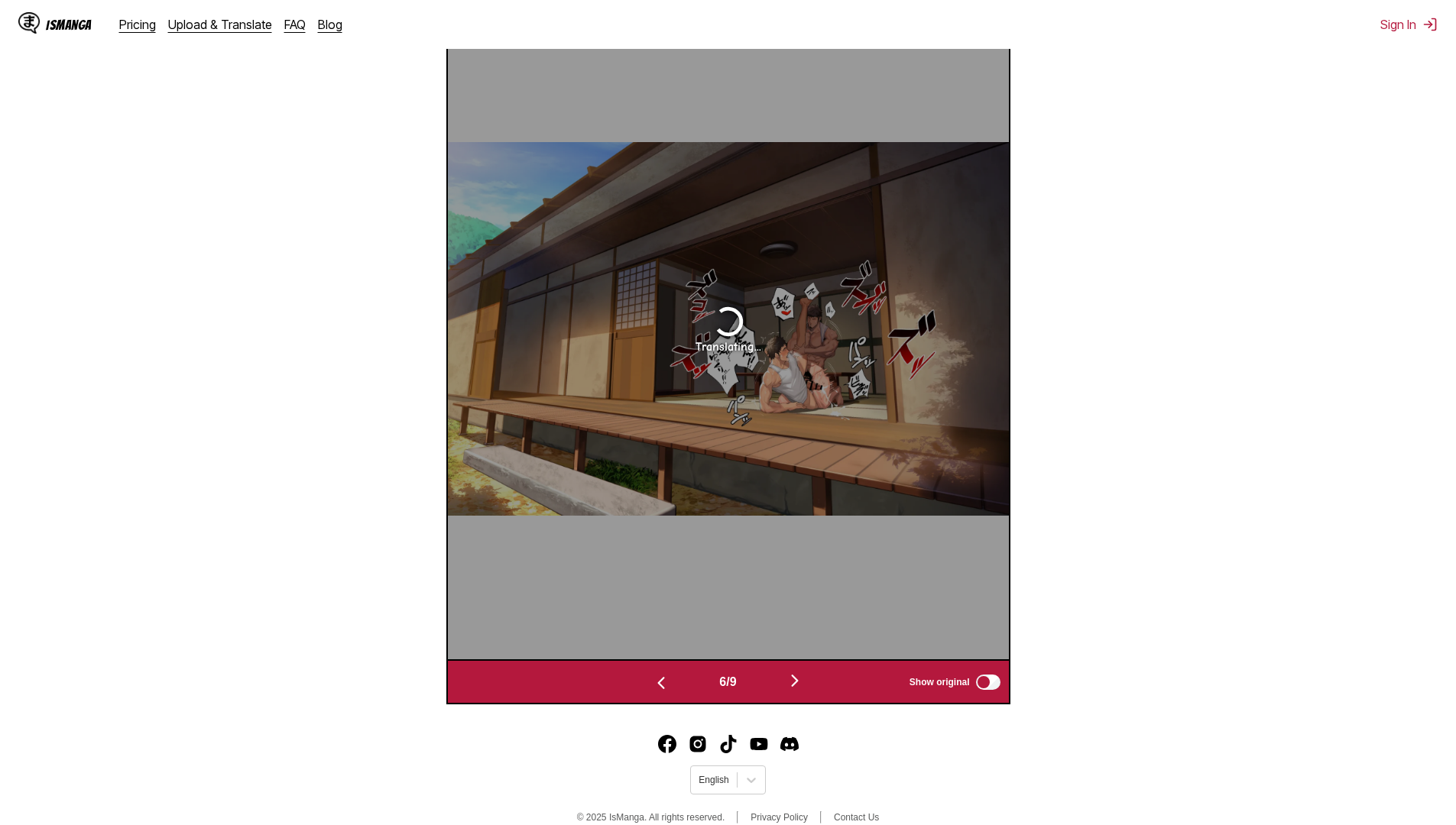
click at [660, 693] on img "button" at bounding box center [661, 683] width 19 height 19
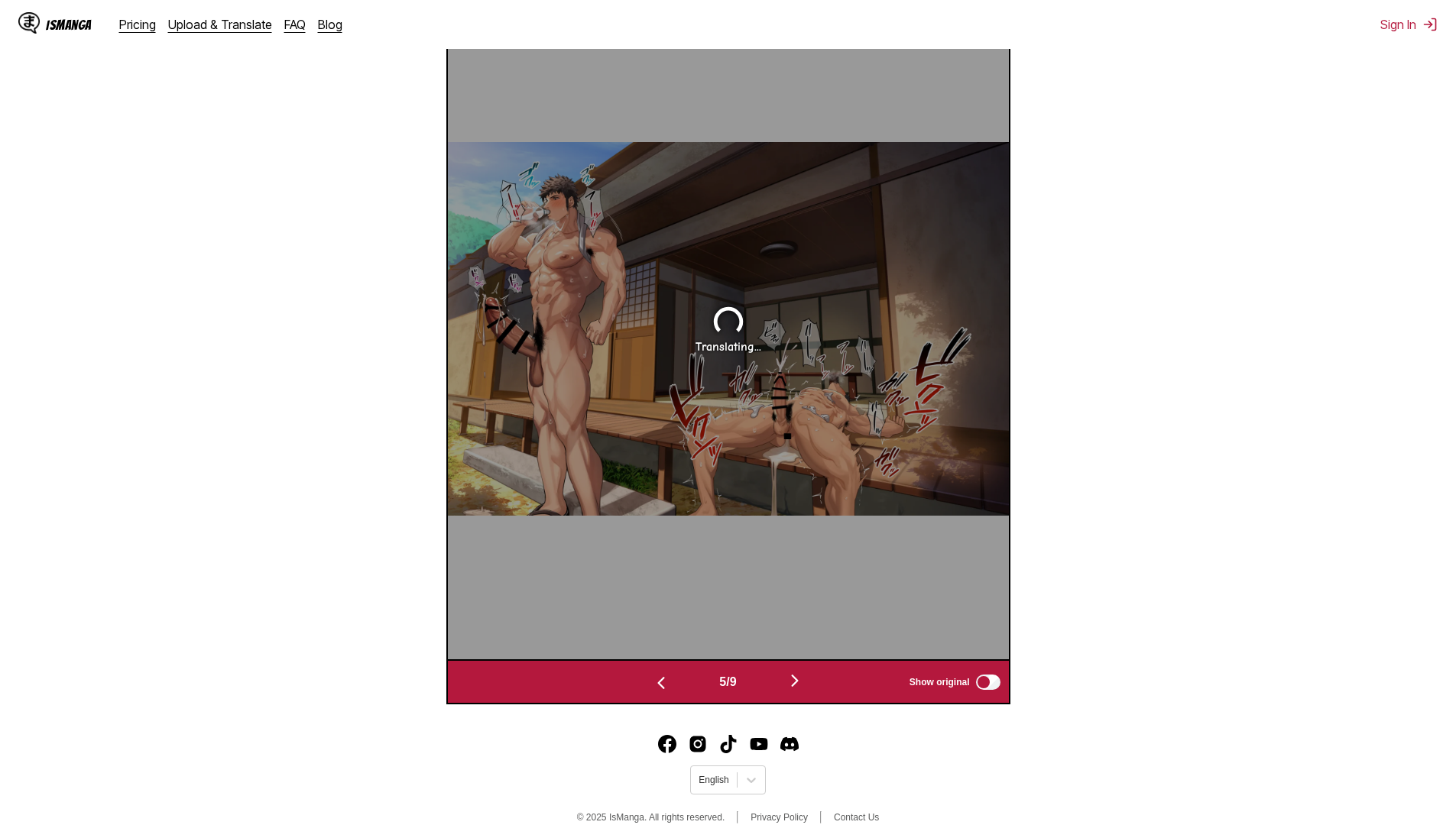
click at [660, 693] on img "button" at bounding box center [661, 683] width 19 height 19
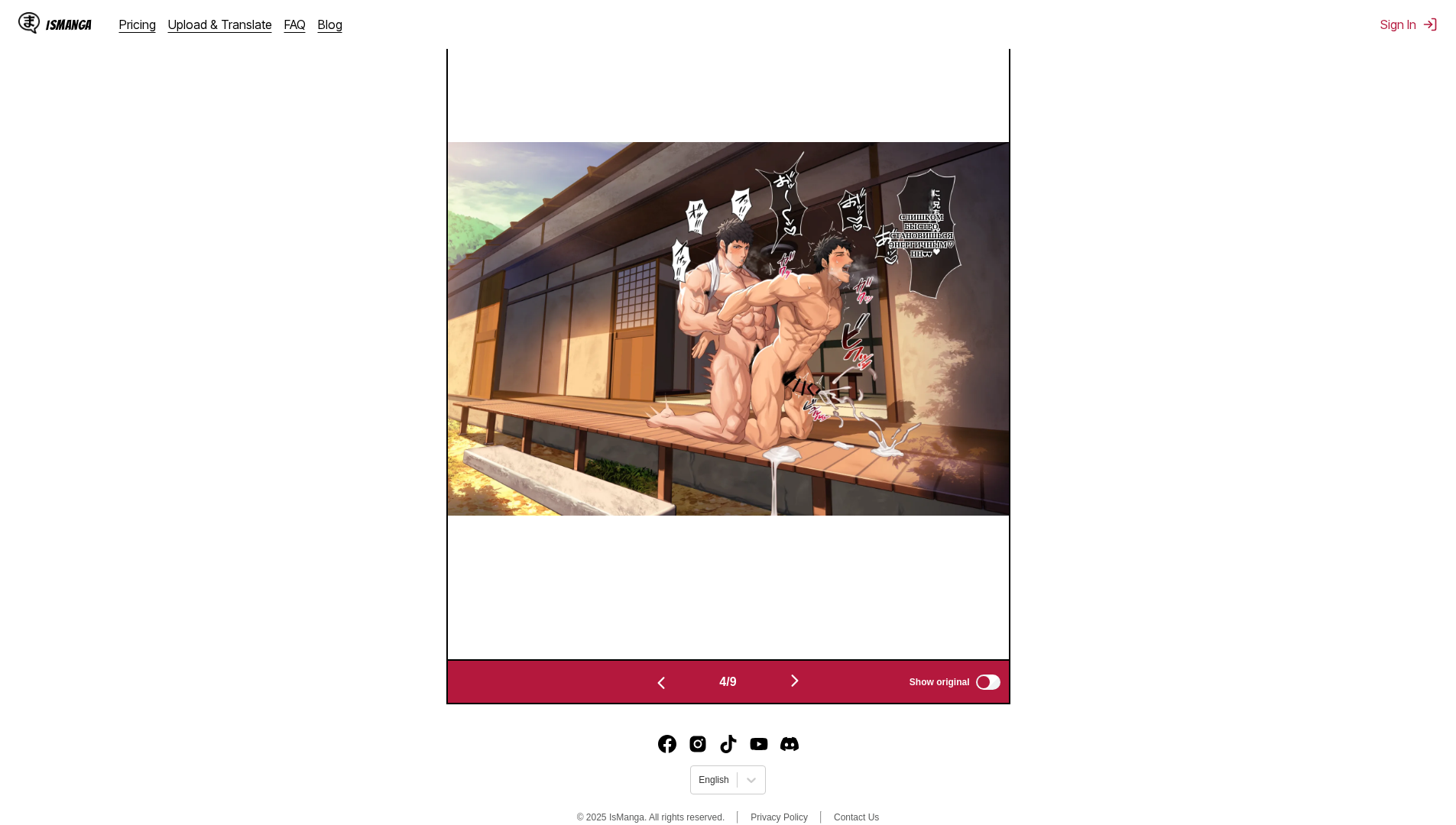
click at [652, 675] on button "button" at bounding box center [661, 682] width 91 height 22
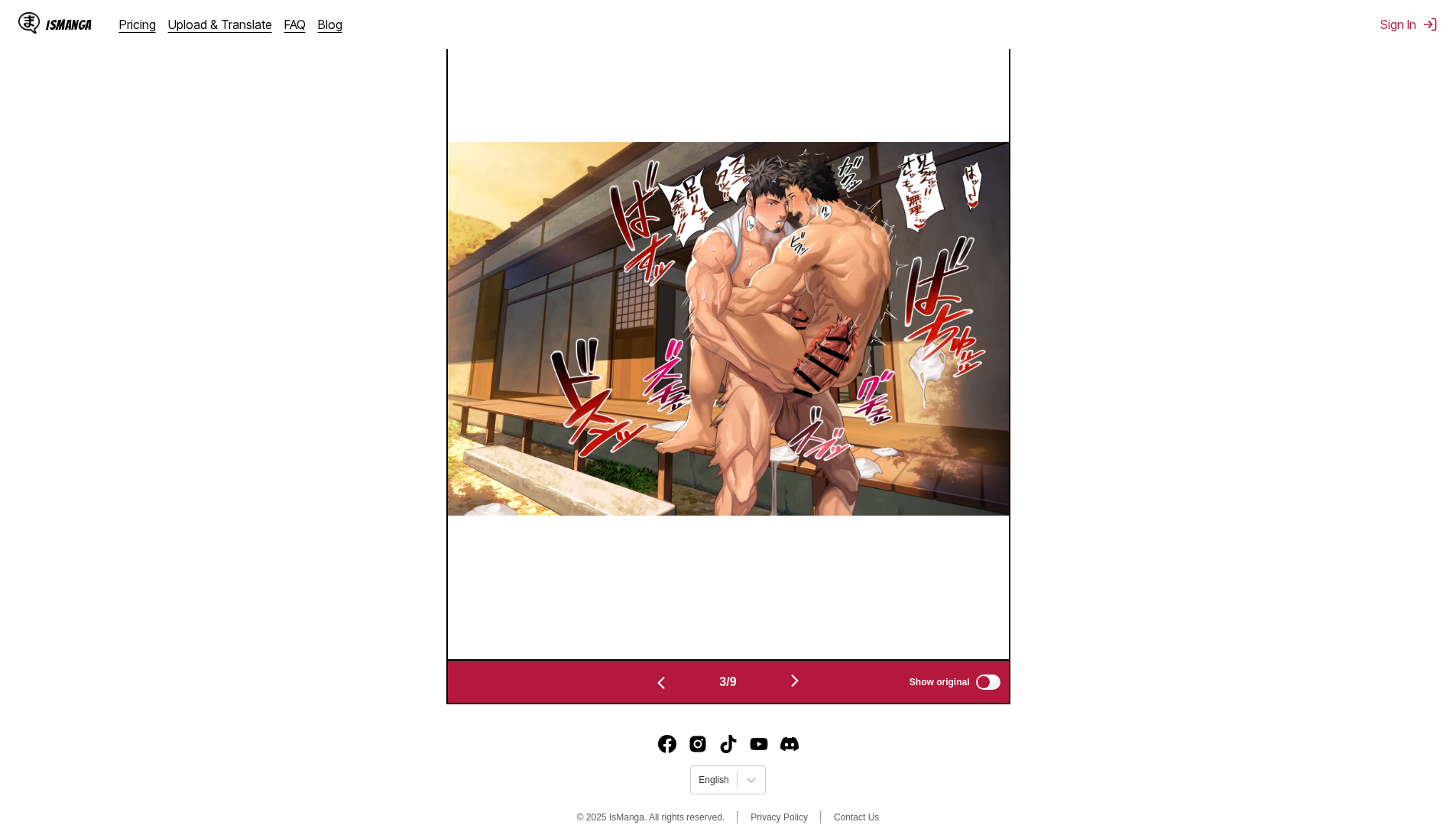
click at [652, 675] on button "button" at bounding box center [661, 682] width 91 height 22
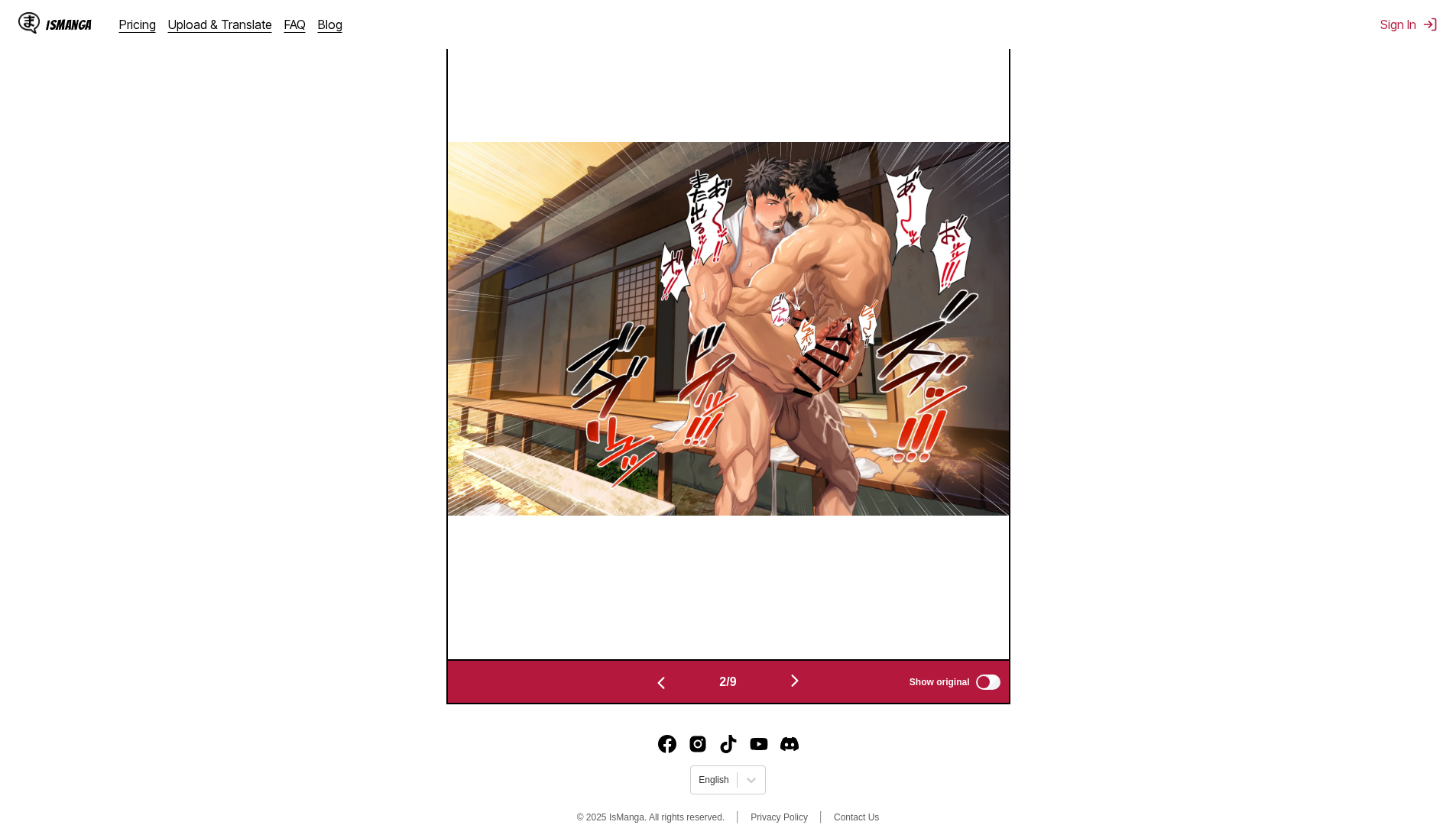
click at [652, 675] on button "button" at bounding box center [661, 682] width 91 height 22
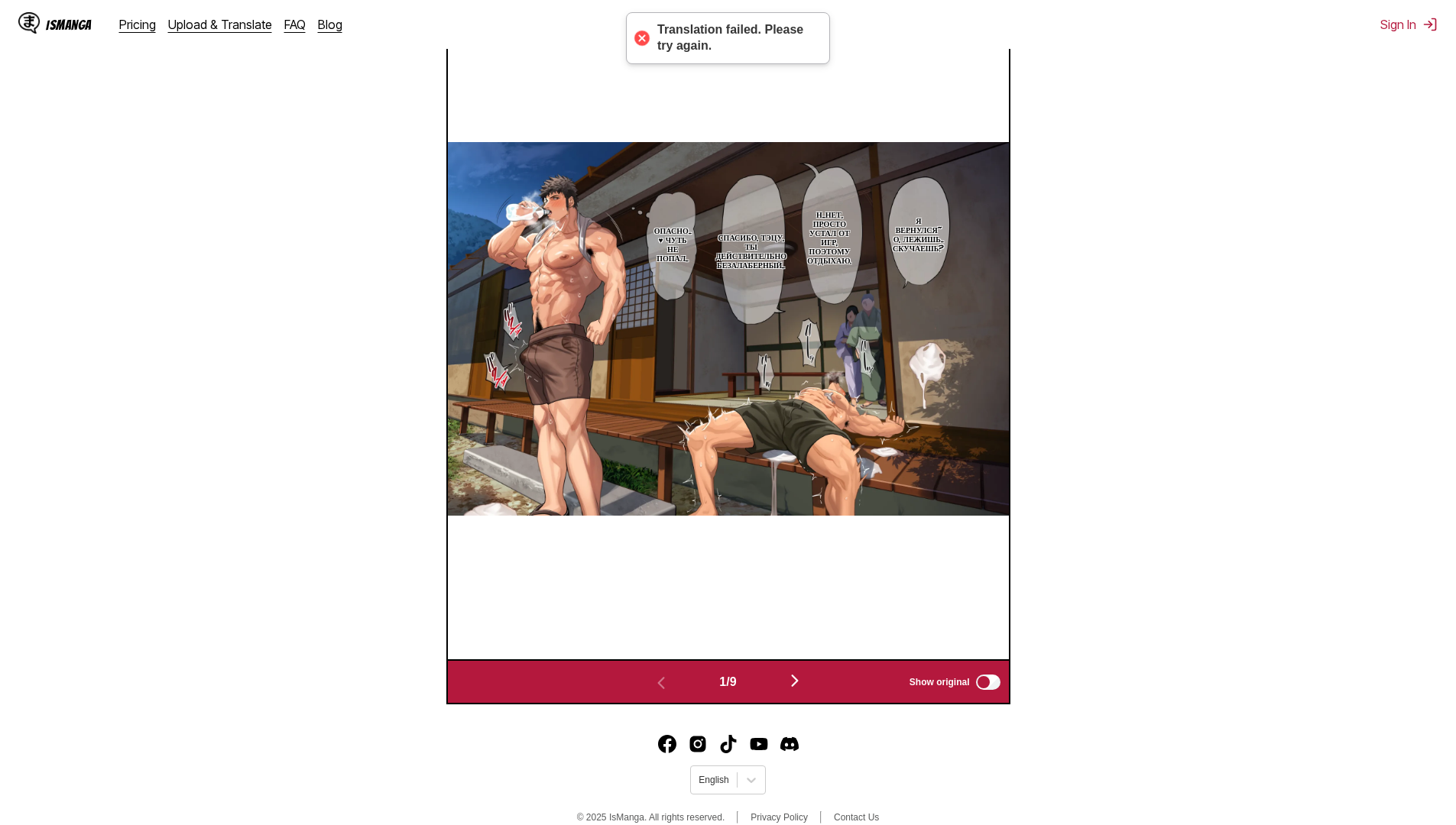
click at [778, 693] on button "button" at bounding box center [795, 682] width 91 height 22
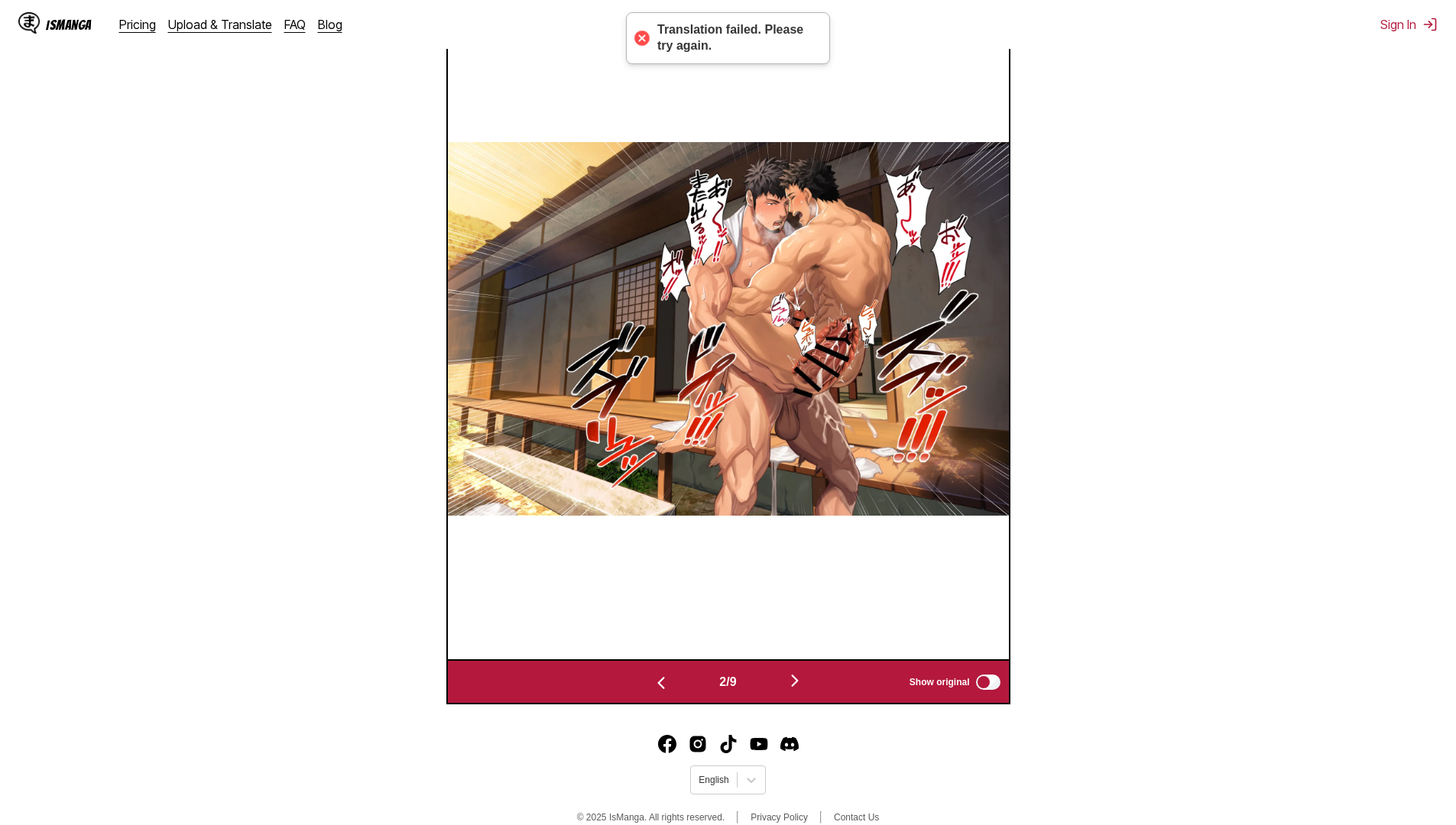
click at [773, 691] on button "button" at bounding box center [795, 682] width 91 height 22
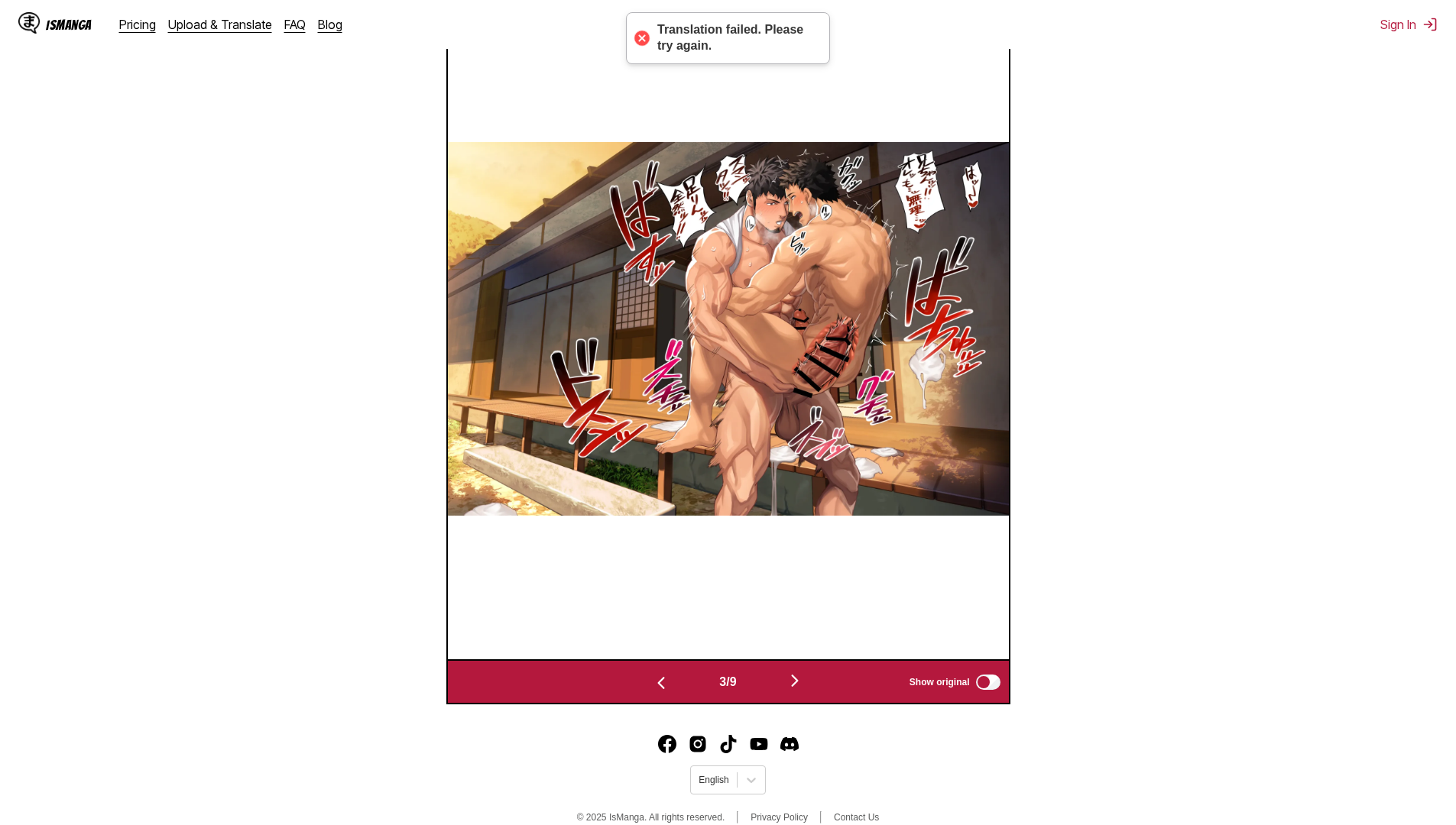
click at [773, 691] on button "button" at bounding box center [795, 682] width 91 height 22
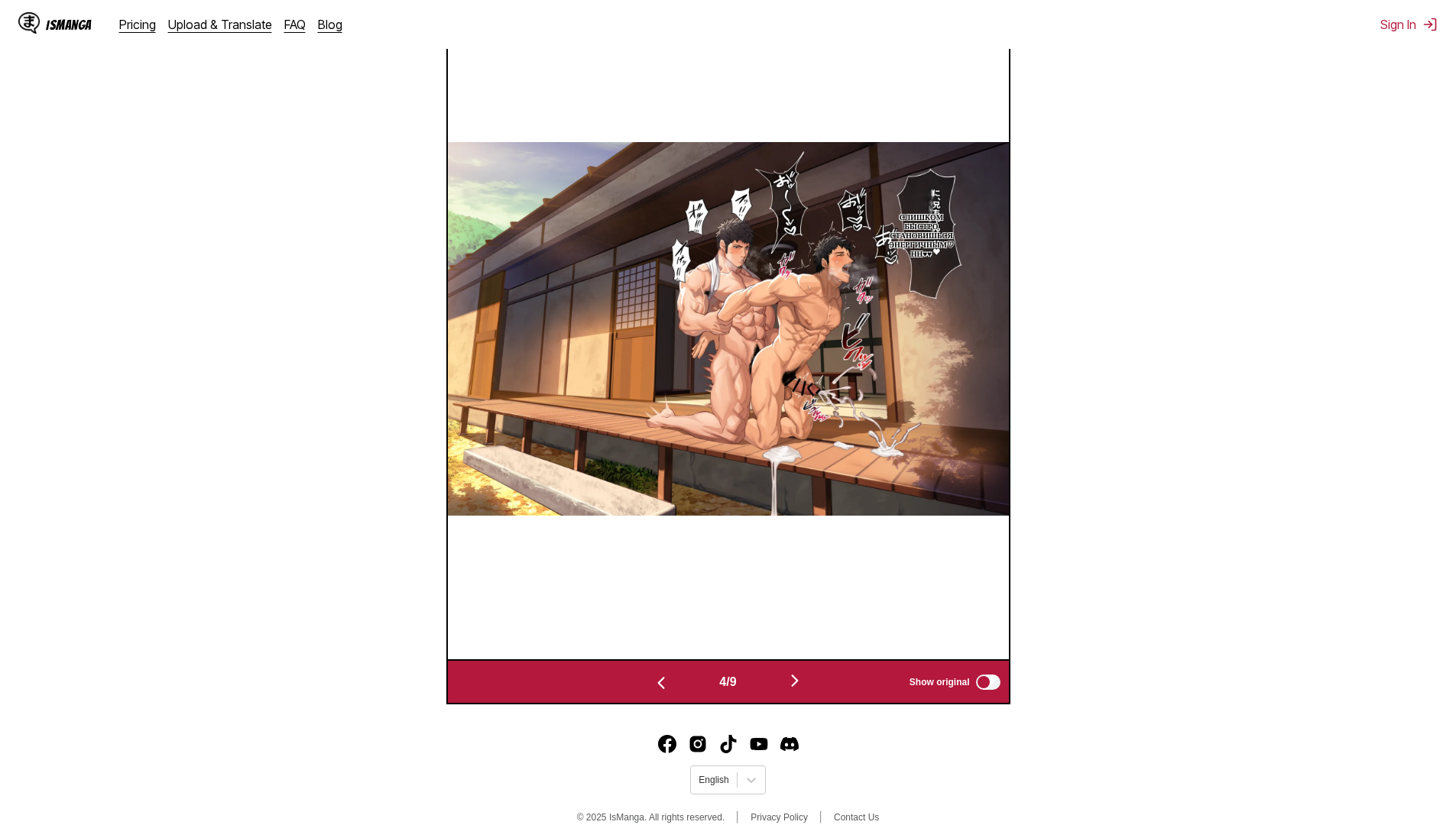
click at [662, 686] on img "button" at bounding box center [661, 683] width 19 height 19
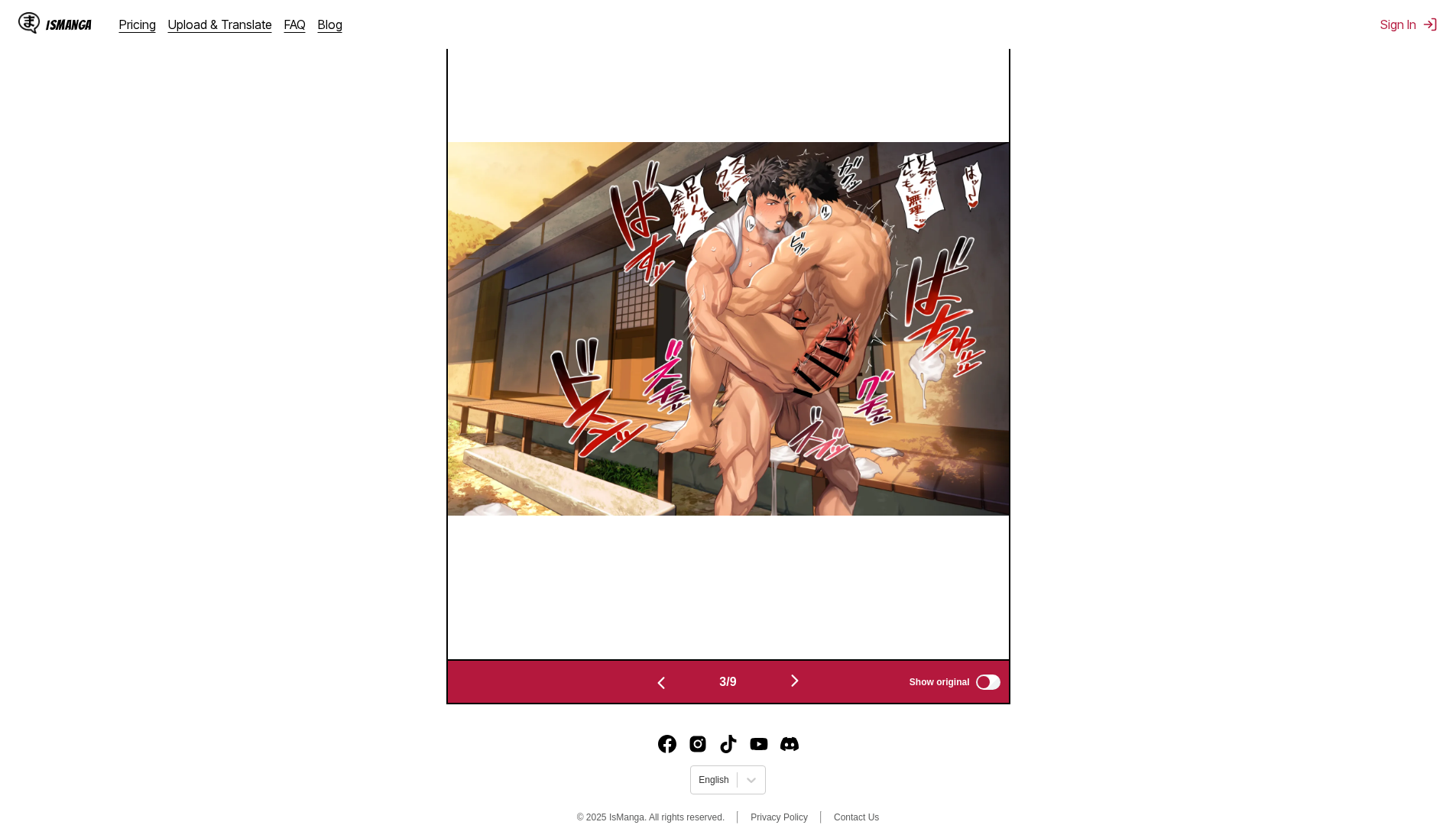
click at [798, 686] on img "button" at bounding box center [795, 681] width 19 height 19
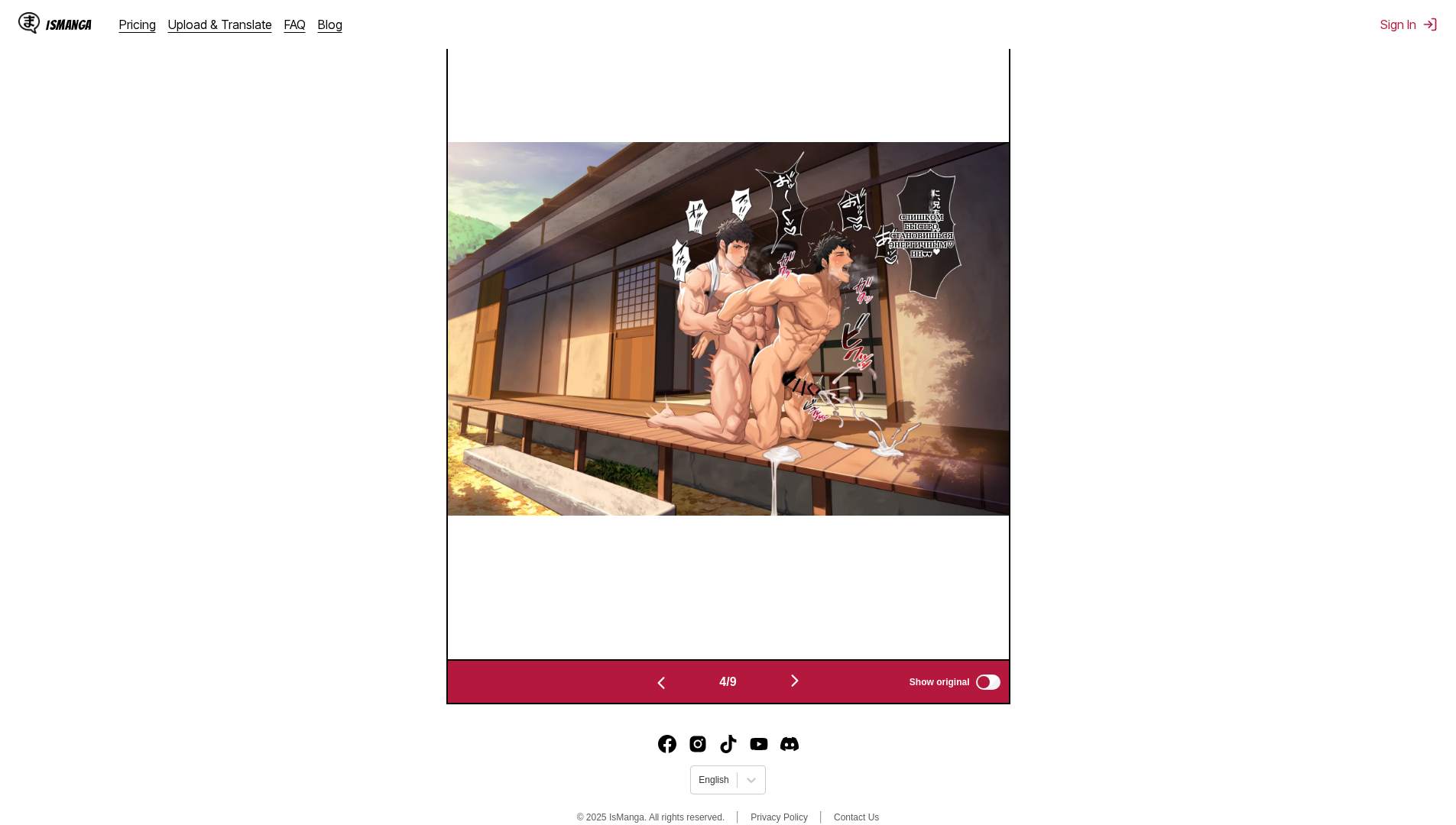
click at [798, 686] on img "button" at bounding box center [795, 681] width 19 height 19
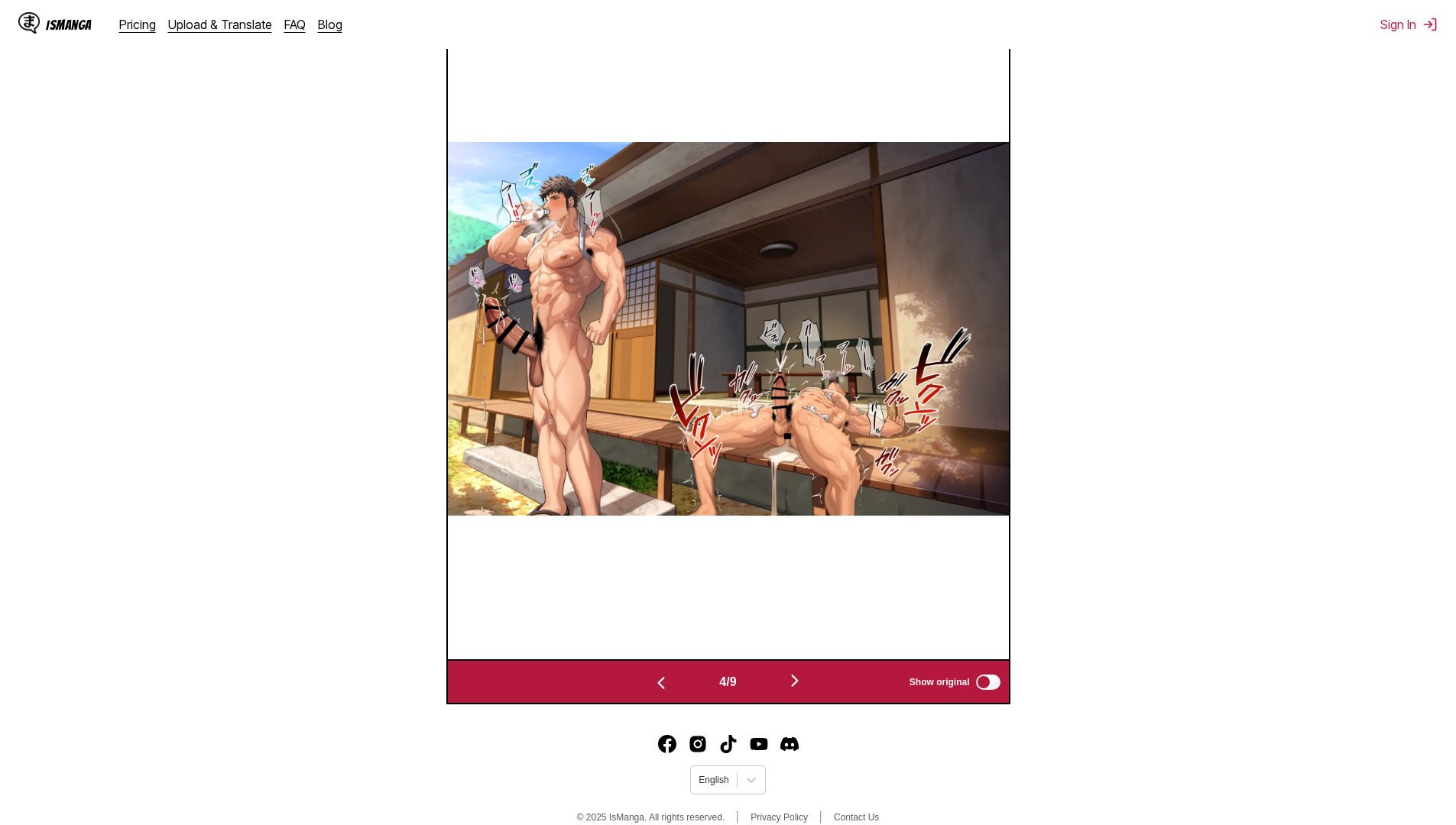
click at [798, 686] on img "button" at bounding box center [795, 681] width 19 height 19
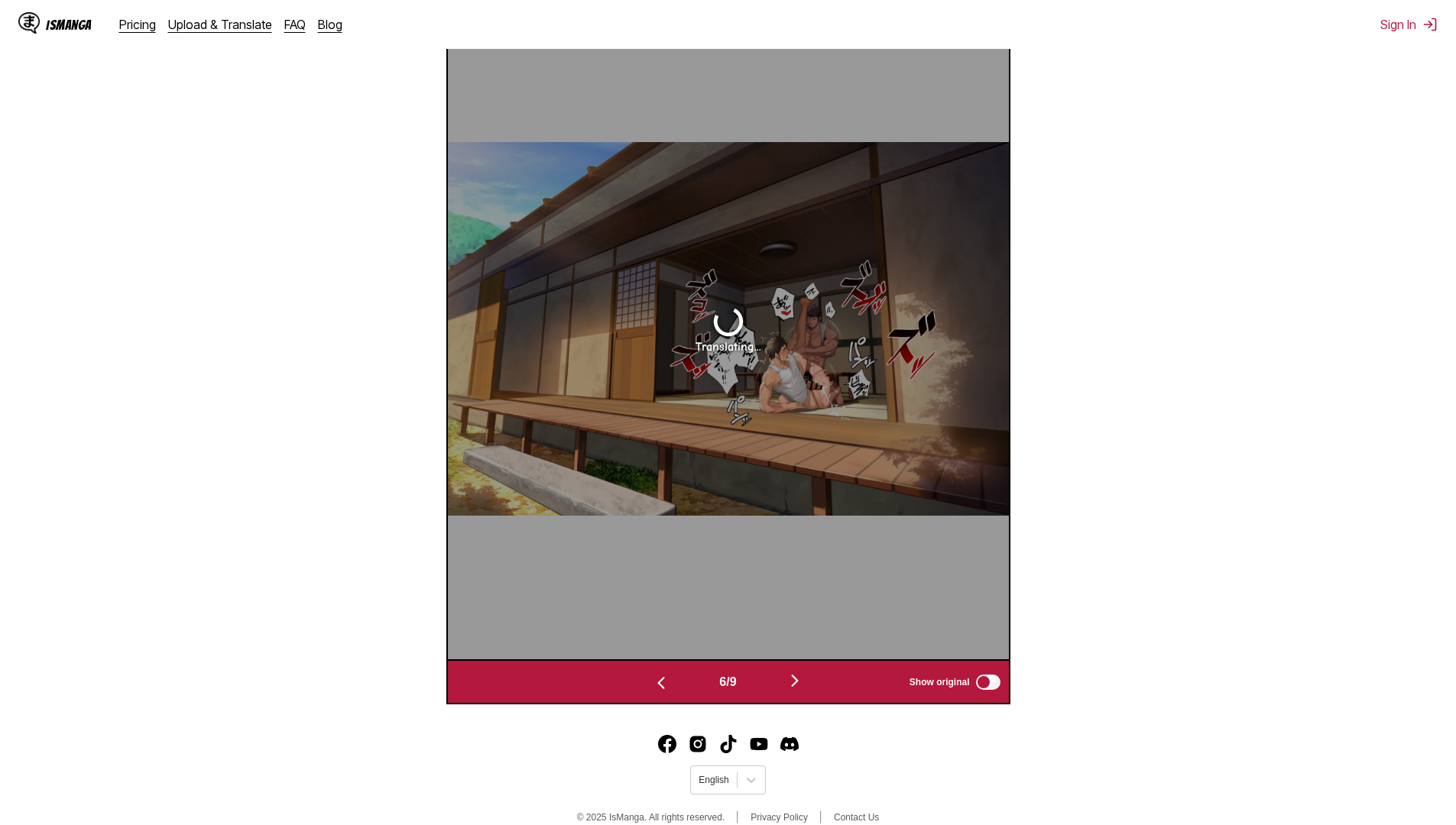
click at [798, 686] on img "button" at bounding box center [795, 681] width 19 height 19
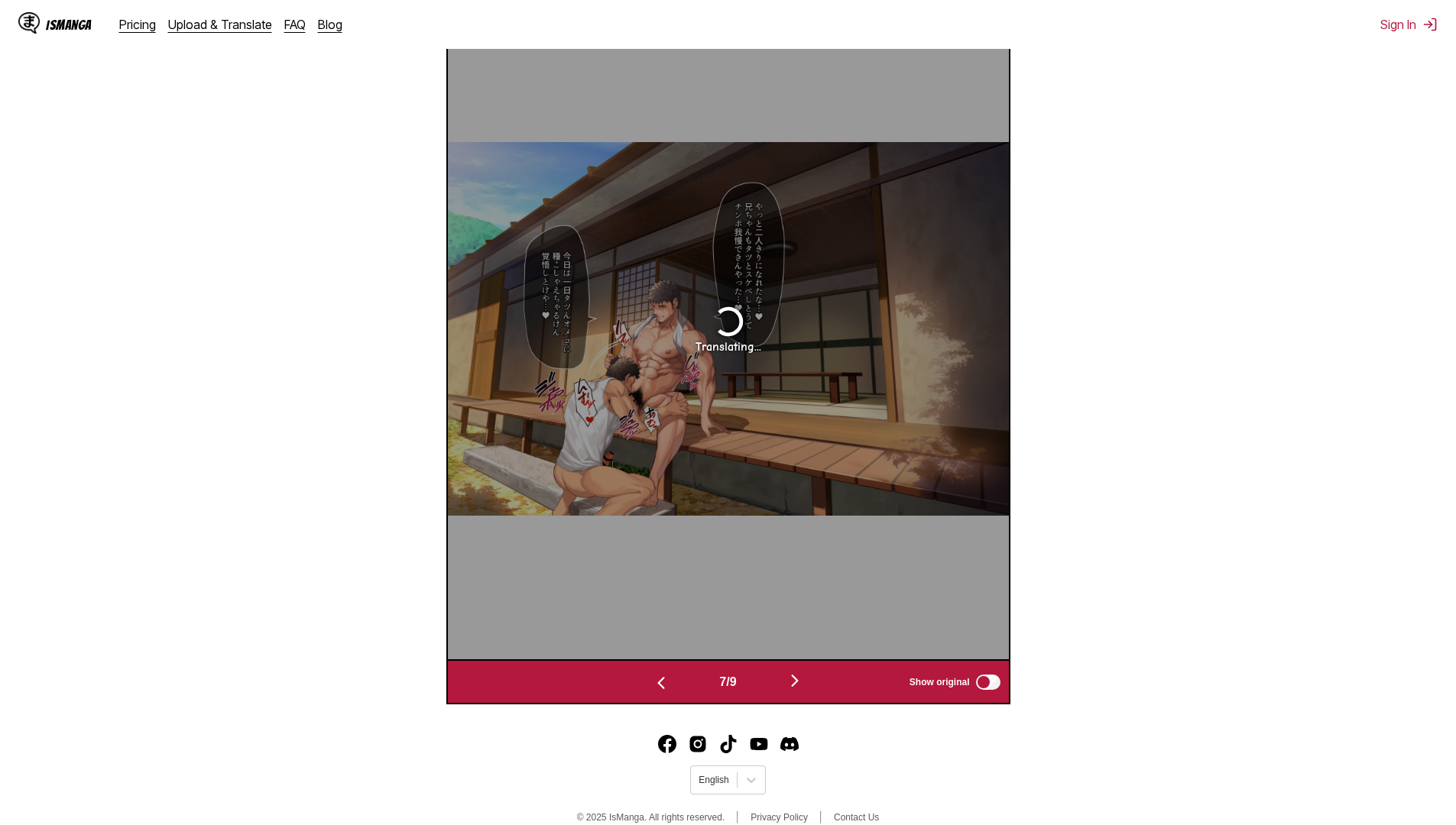
click at [798, 686] on img "button" at bounding box center [795, 681] width 19 height 19
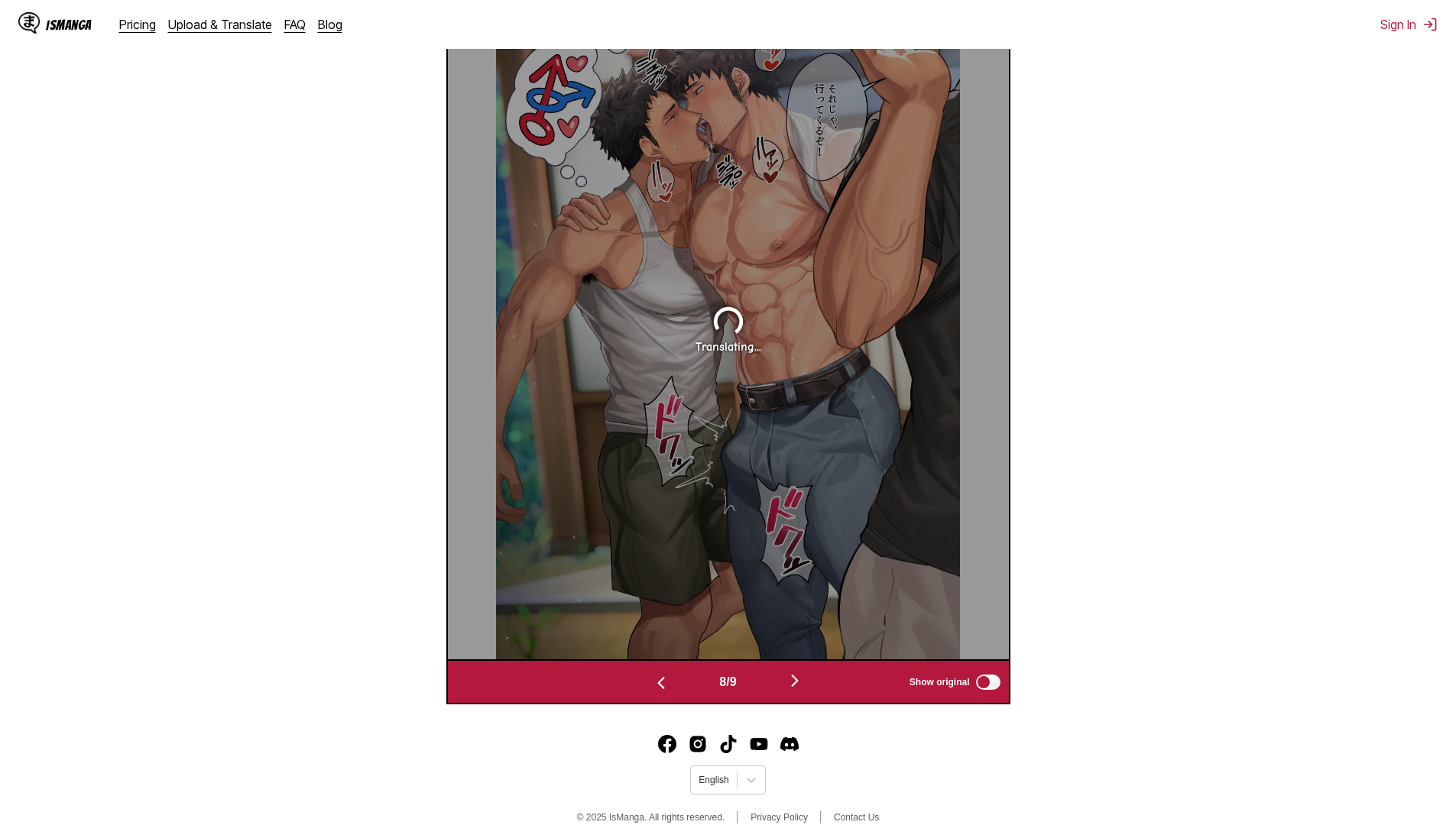
click at [798, 686] on img "button" at bounding box center [795, 681] width 19 height 19
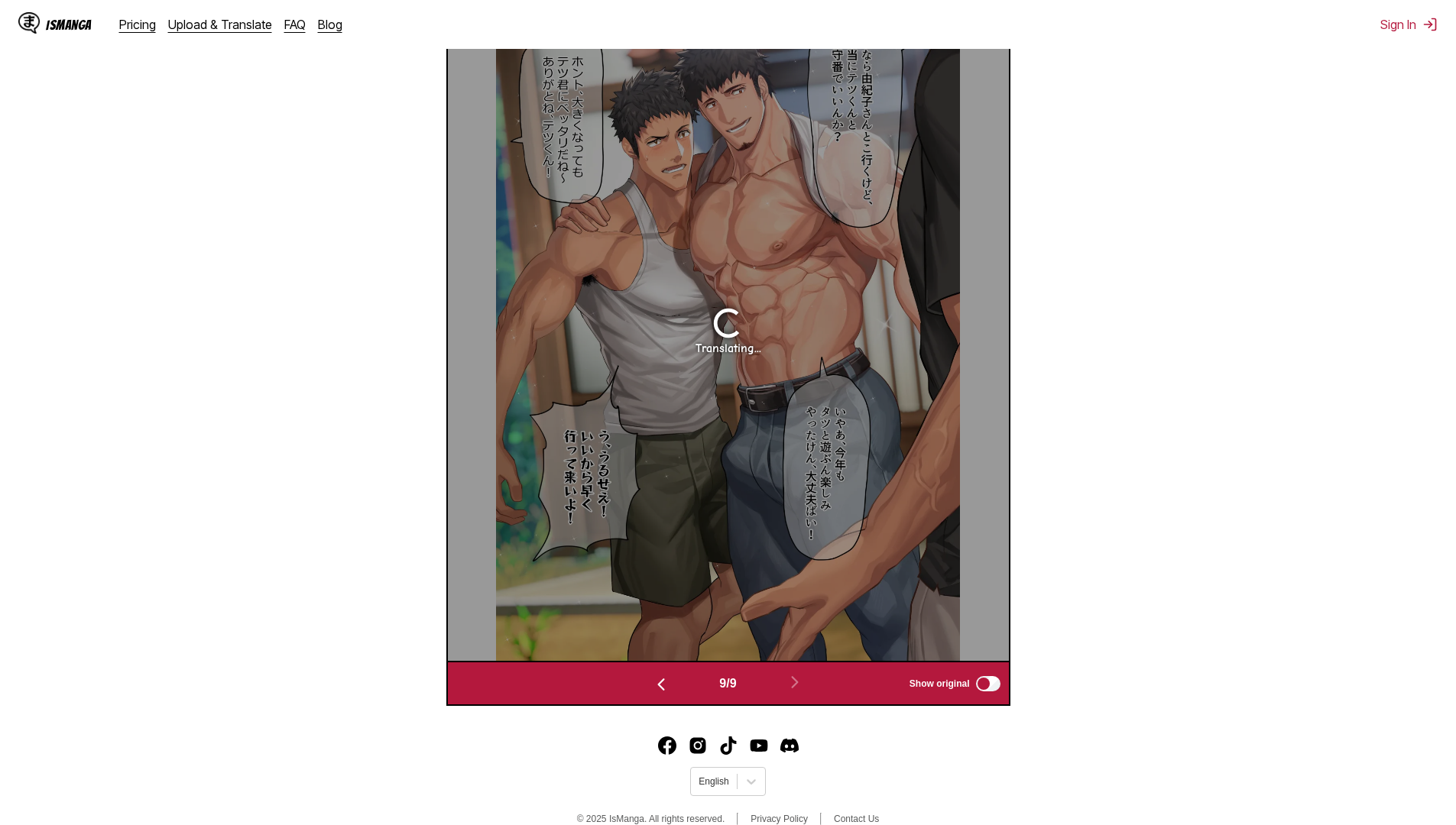
scroll to position [638, 0]
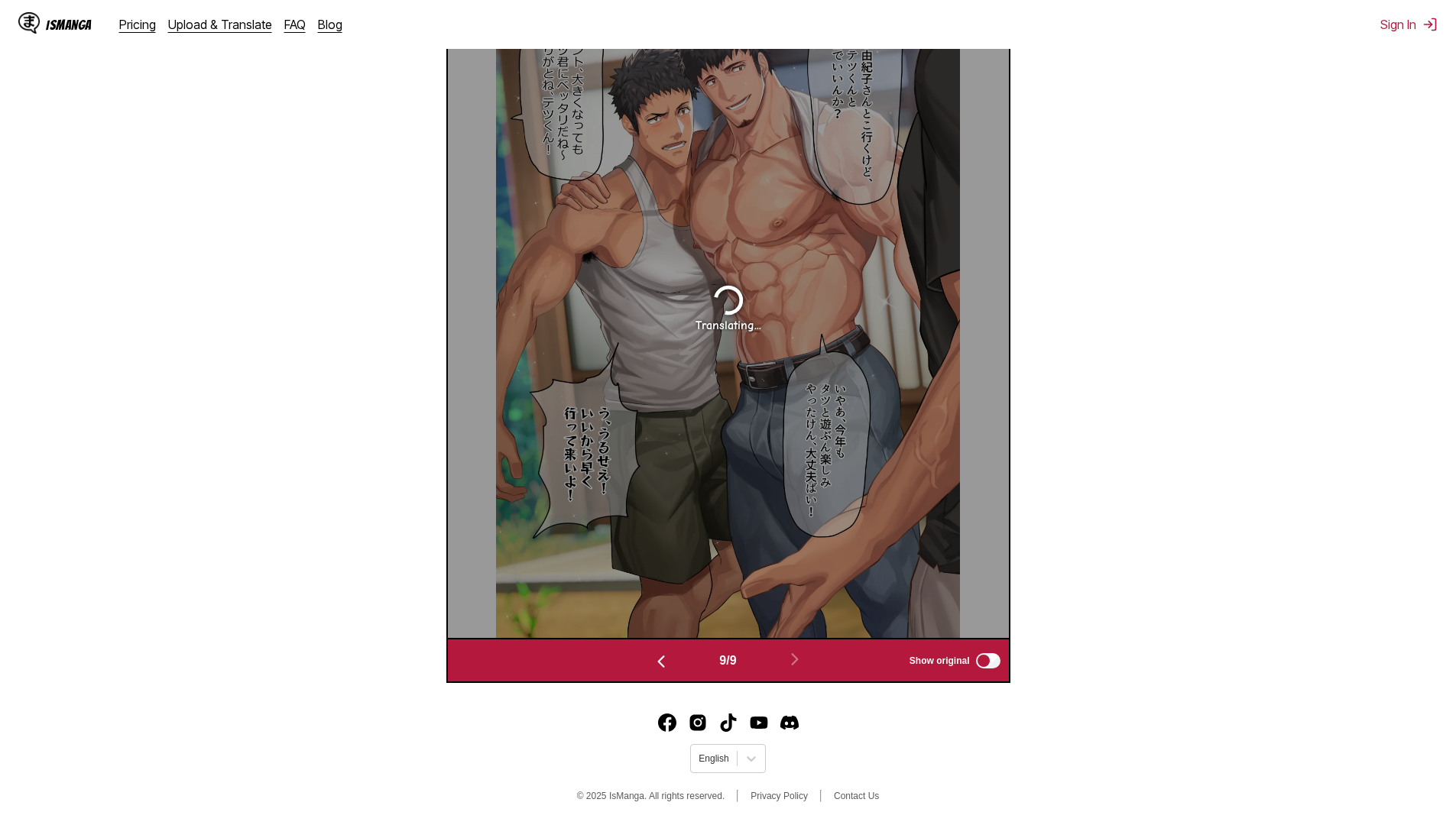
click at [670, 662] on button "button" at bounding box center [661, 660] width 91 height 22
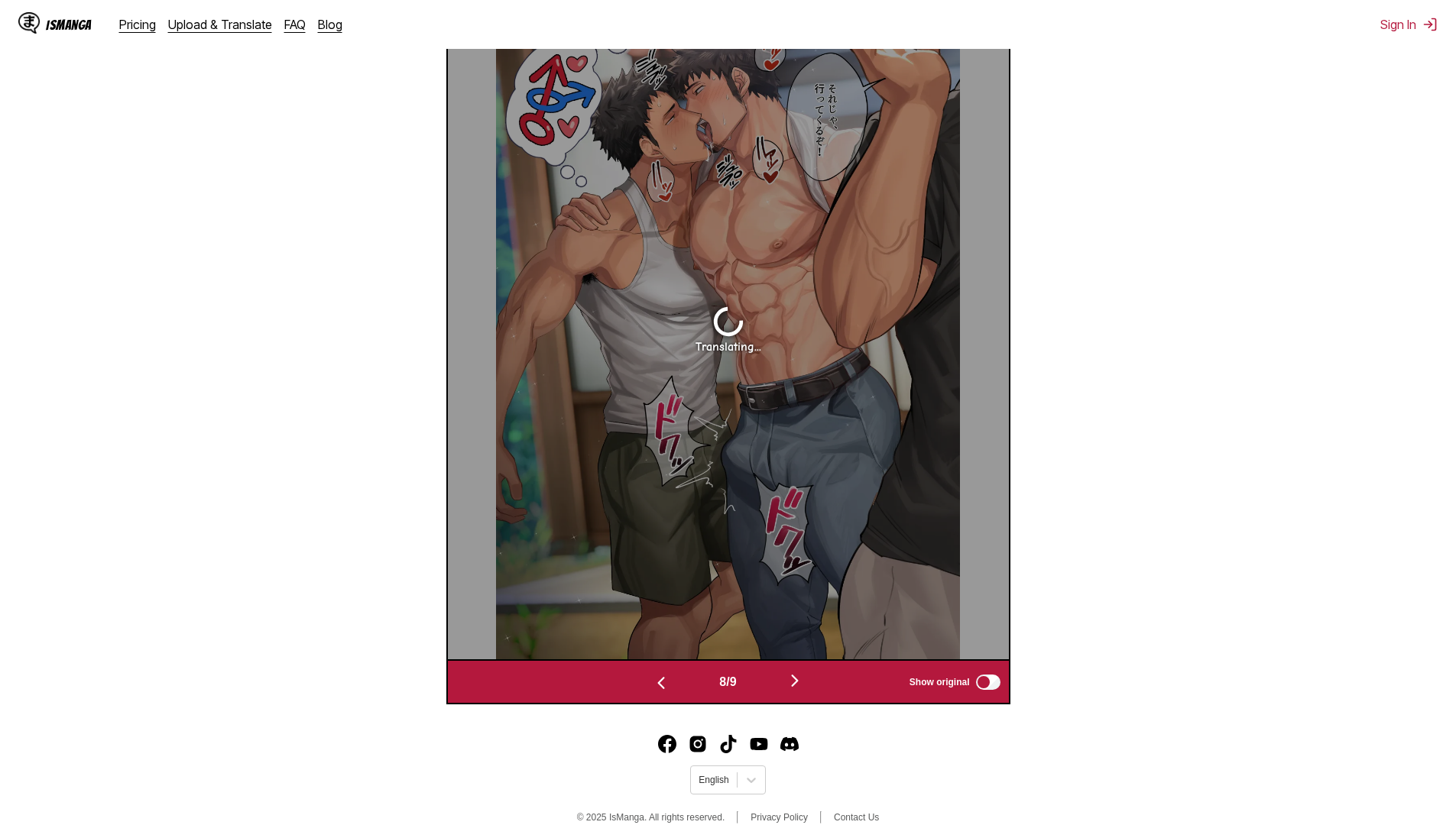
click at [670, 662] on div "8 / 9 Show original" at bounding box center [728, 682] width 564 height 45
click at [667, 677] on button "button" at bounding box center [661, 682] width 91 height 22
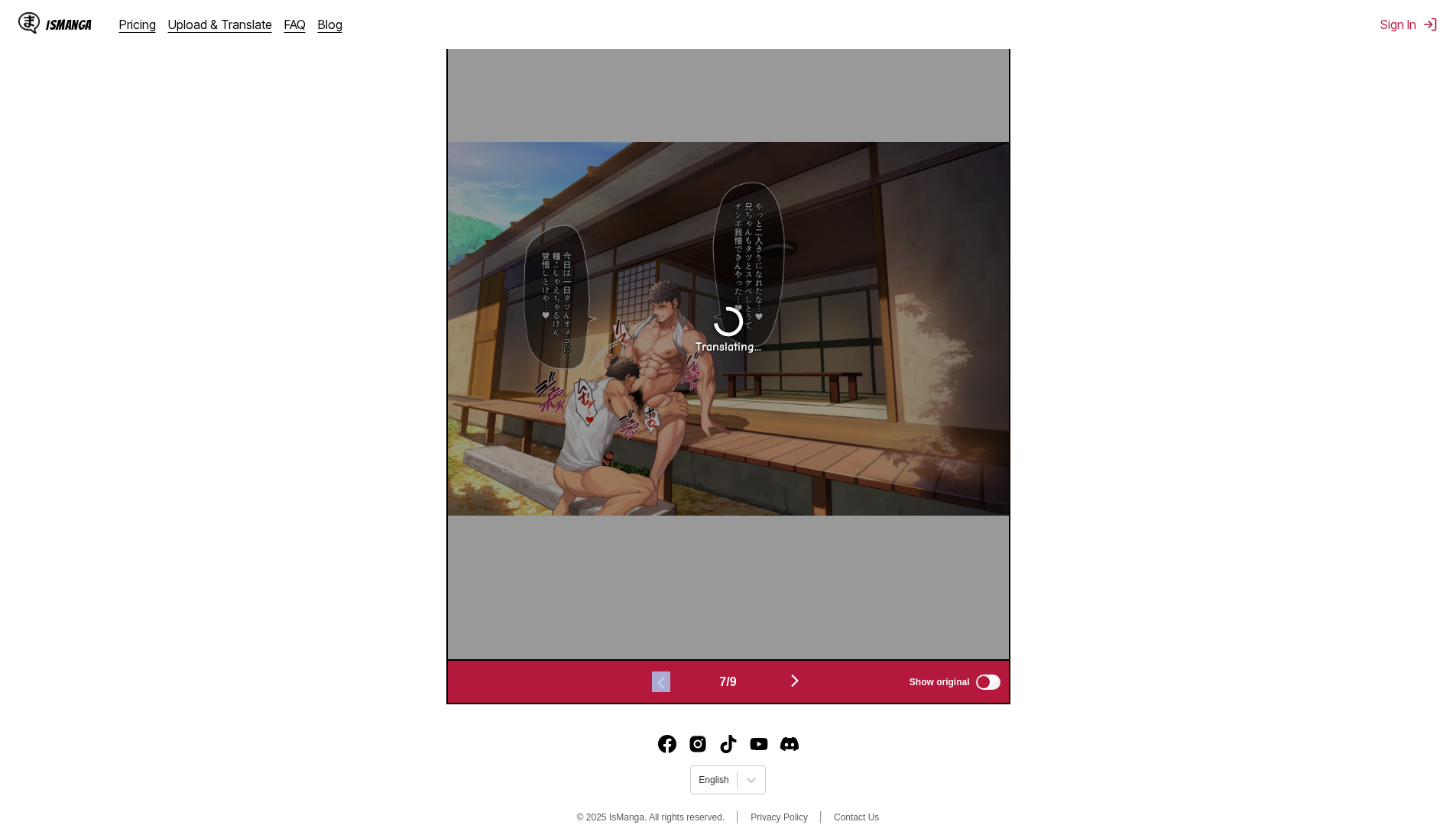
click at [660, 686] on img "button" at bounding box center [661, 683] width 19 height 19
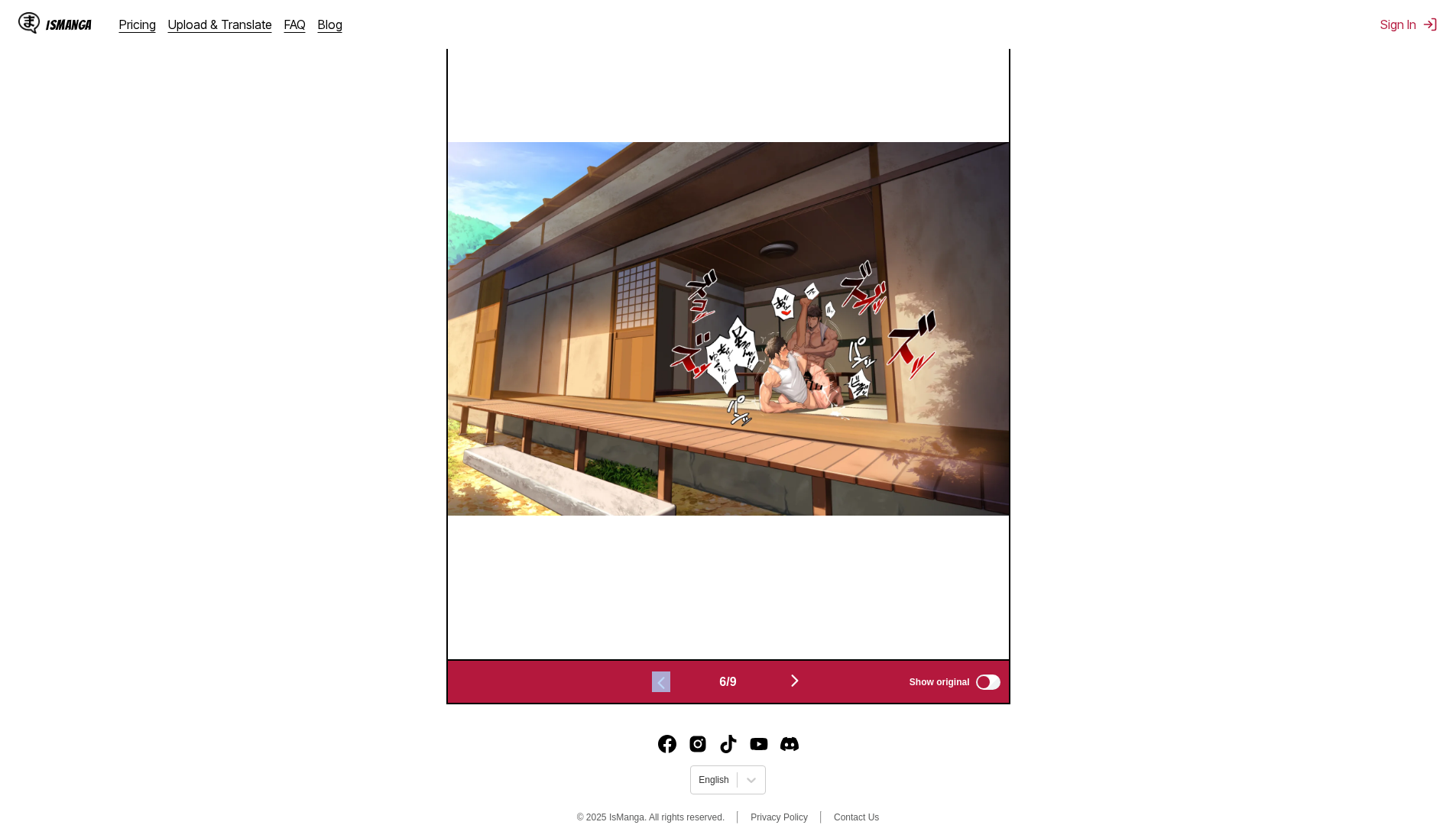
click at [660, 686] on img "button" at bounding box center [661, 683] width 19 height 19
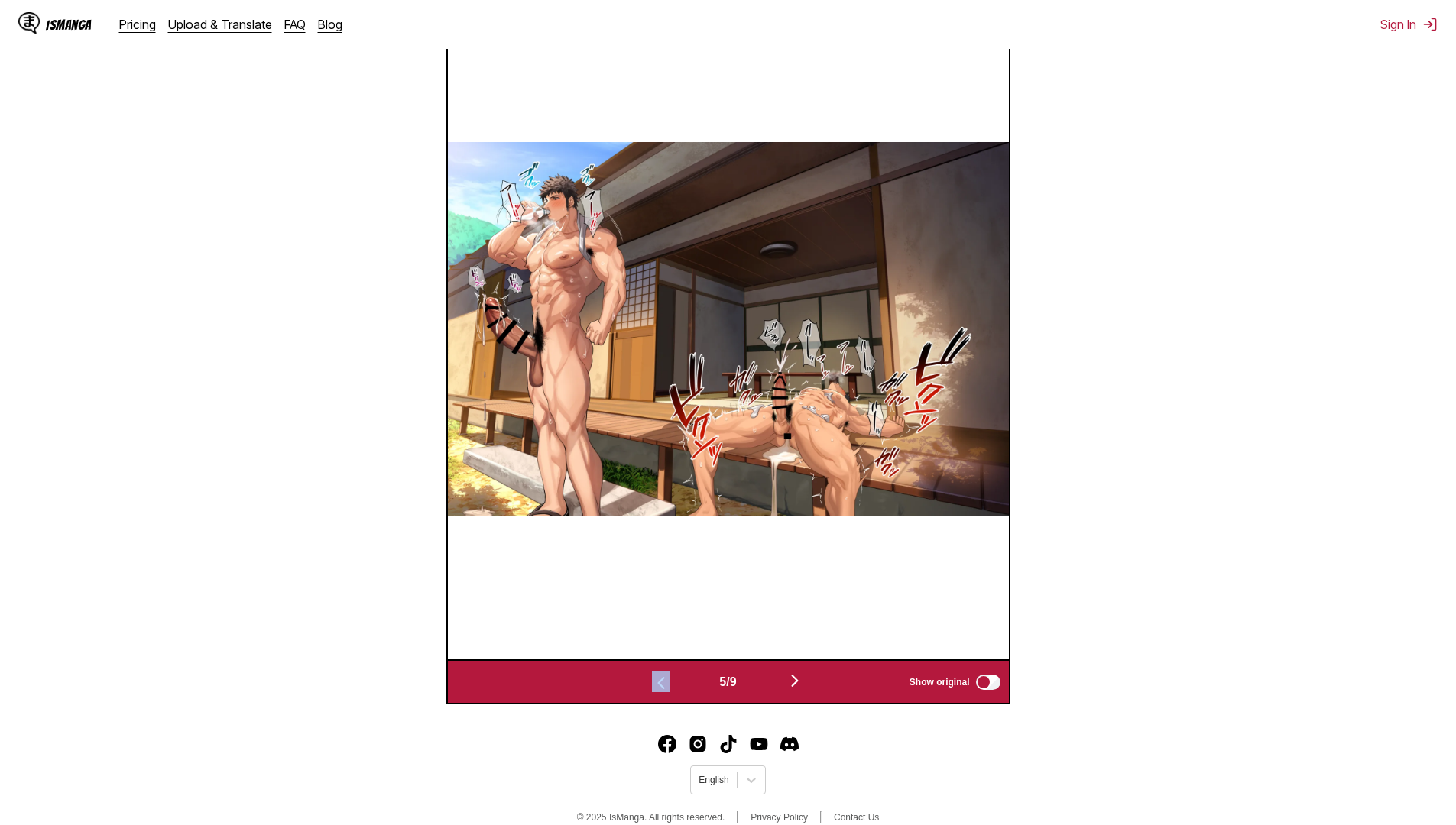
click at [660, 686] on img "button" at bounding box center [661, 683] width 19 height 19
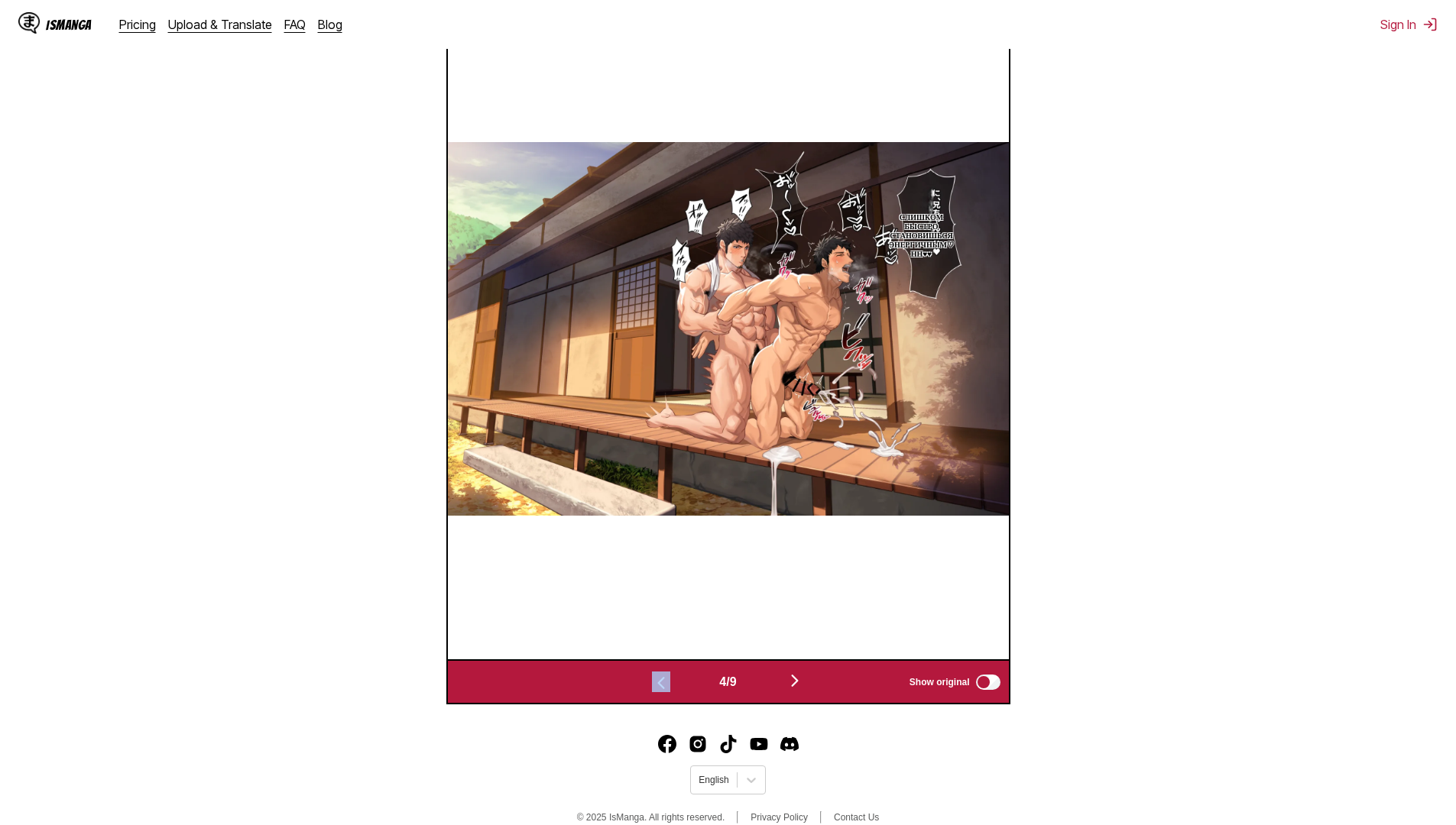
click at [660, 686] on img "button" at bounding box center [661, 683] width 19 height 19
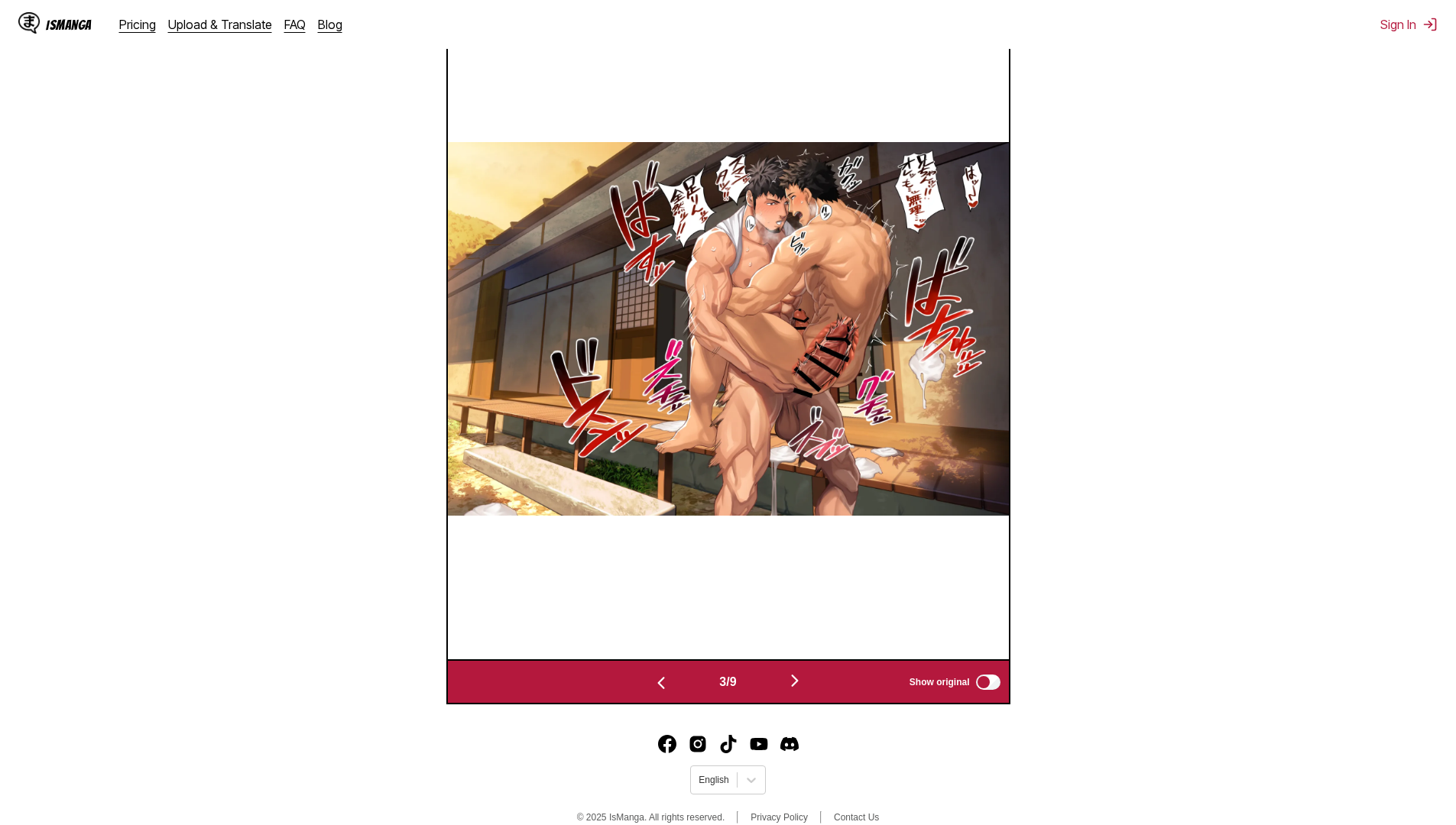
click at [751, 686] on div "3 / 9" at bounding box center [728, 682] width 224 height 22
click at [784, 686] on button "button" at bounding box center [795, 682] width 91 height 22
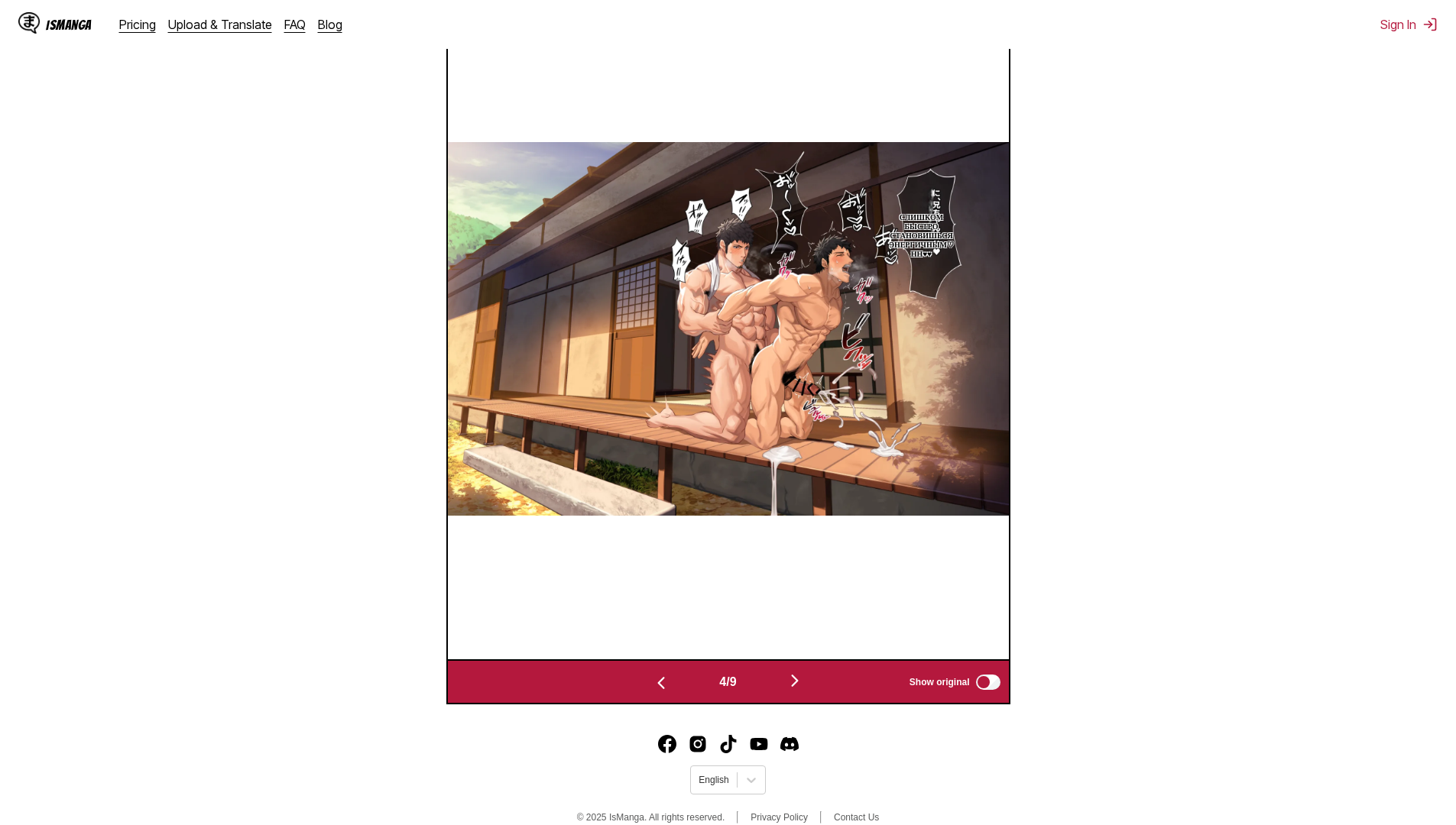
click at [784, 686] on button "button" at bounding box center [795, 682] width 91 height 22
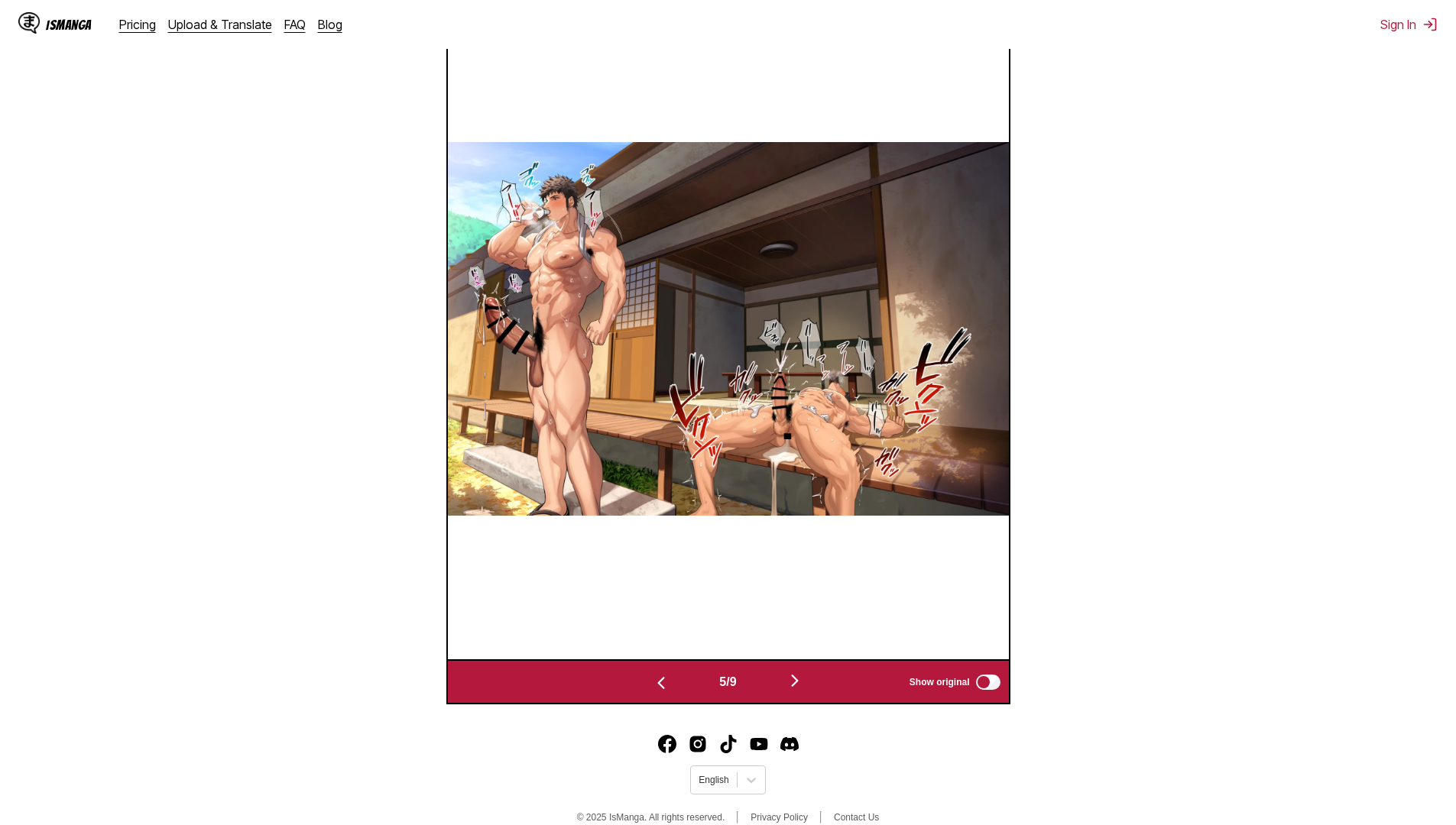
click at [784, 686] on button "button" at bounding box center [795, 682] width 91 height 22
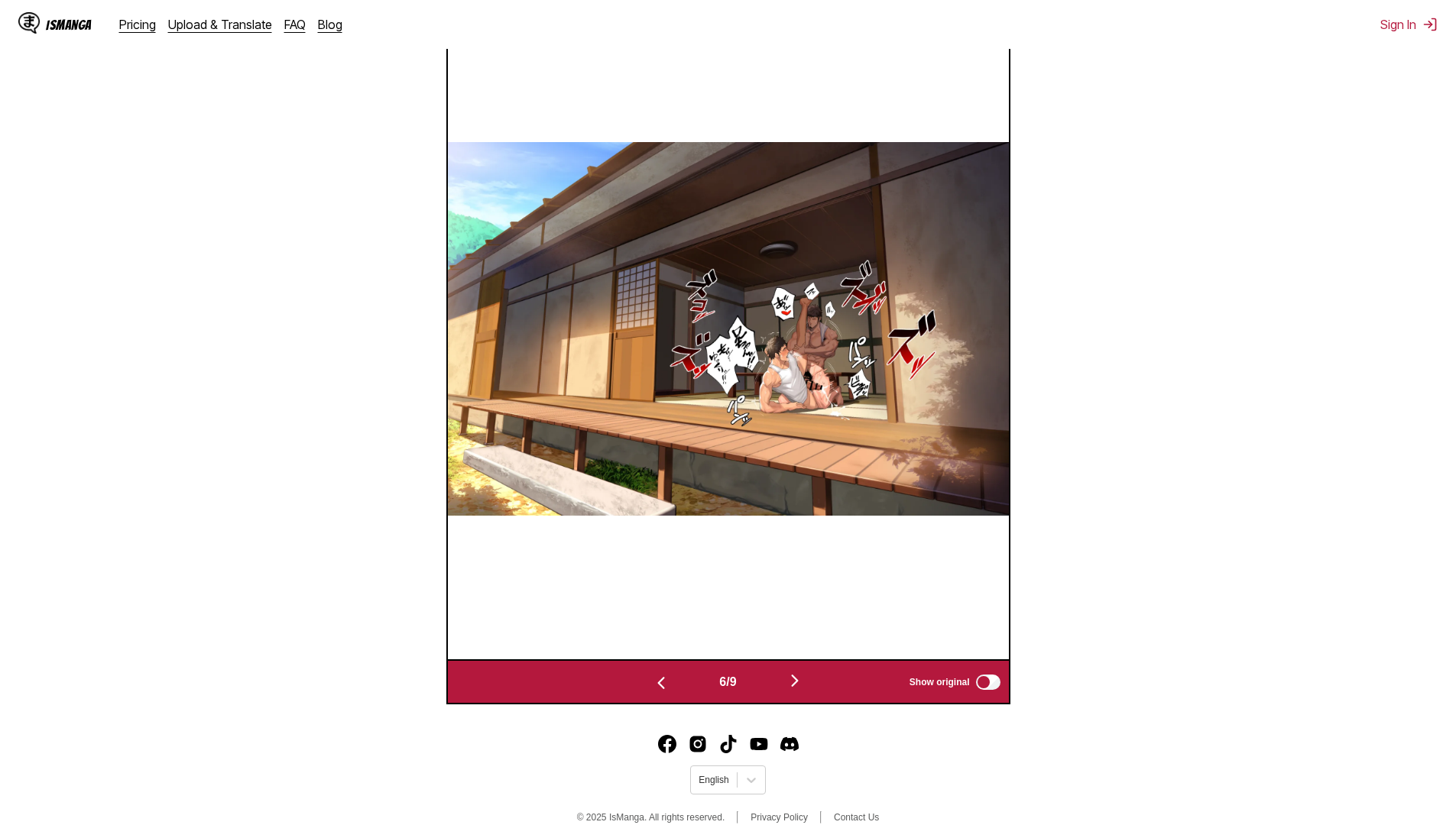
click at [784, 686] on button "button" at bounding box center [795, 682] width 91 height 22
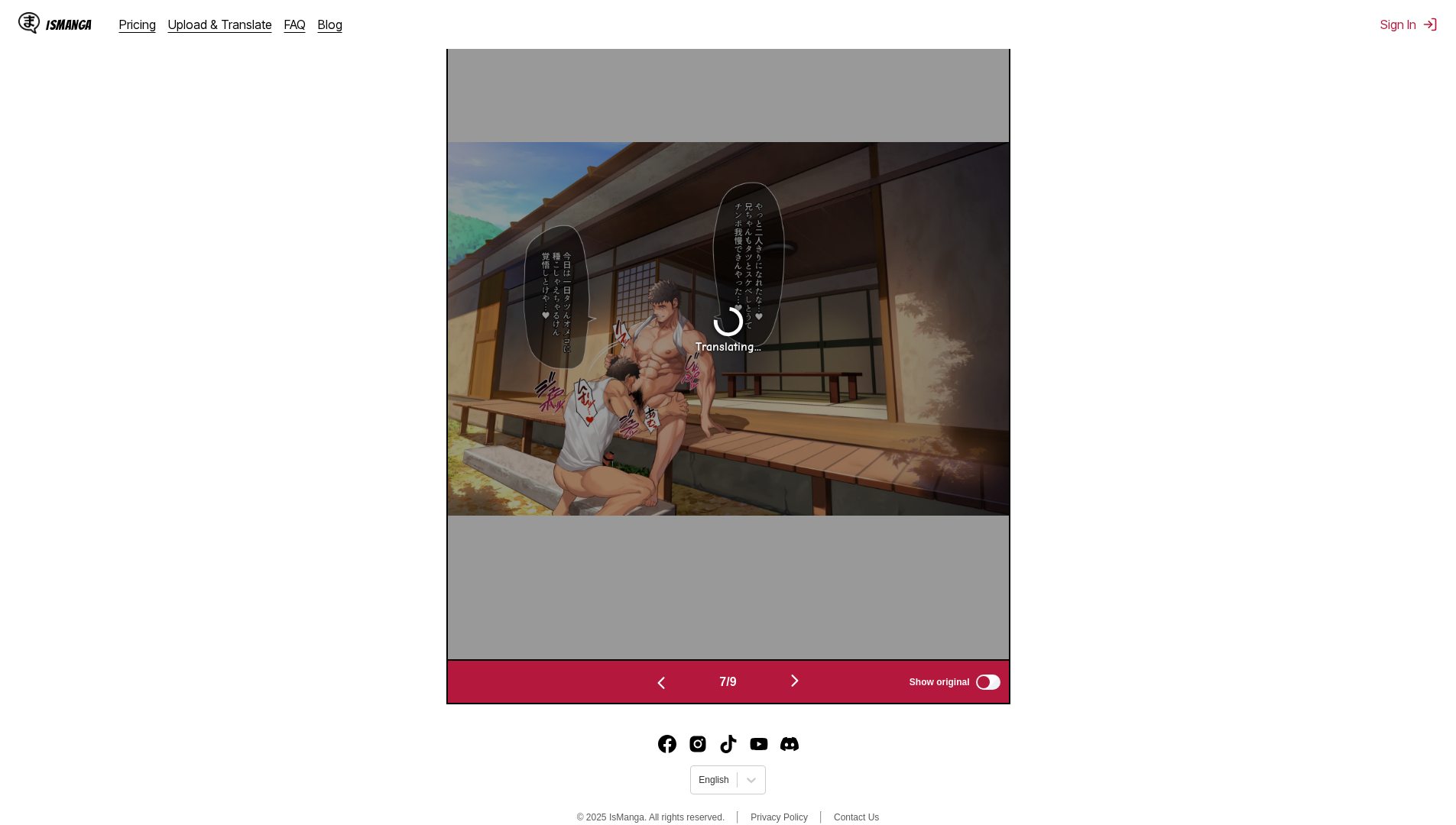
click at [784, 686] on button "button" at bounding box center [795, 682] width 91 height 22
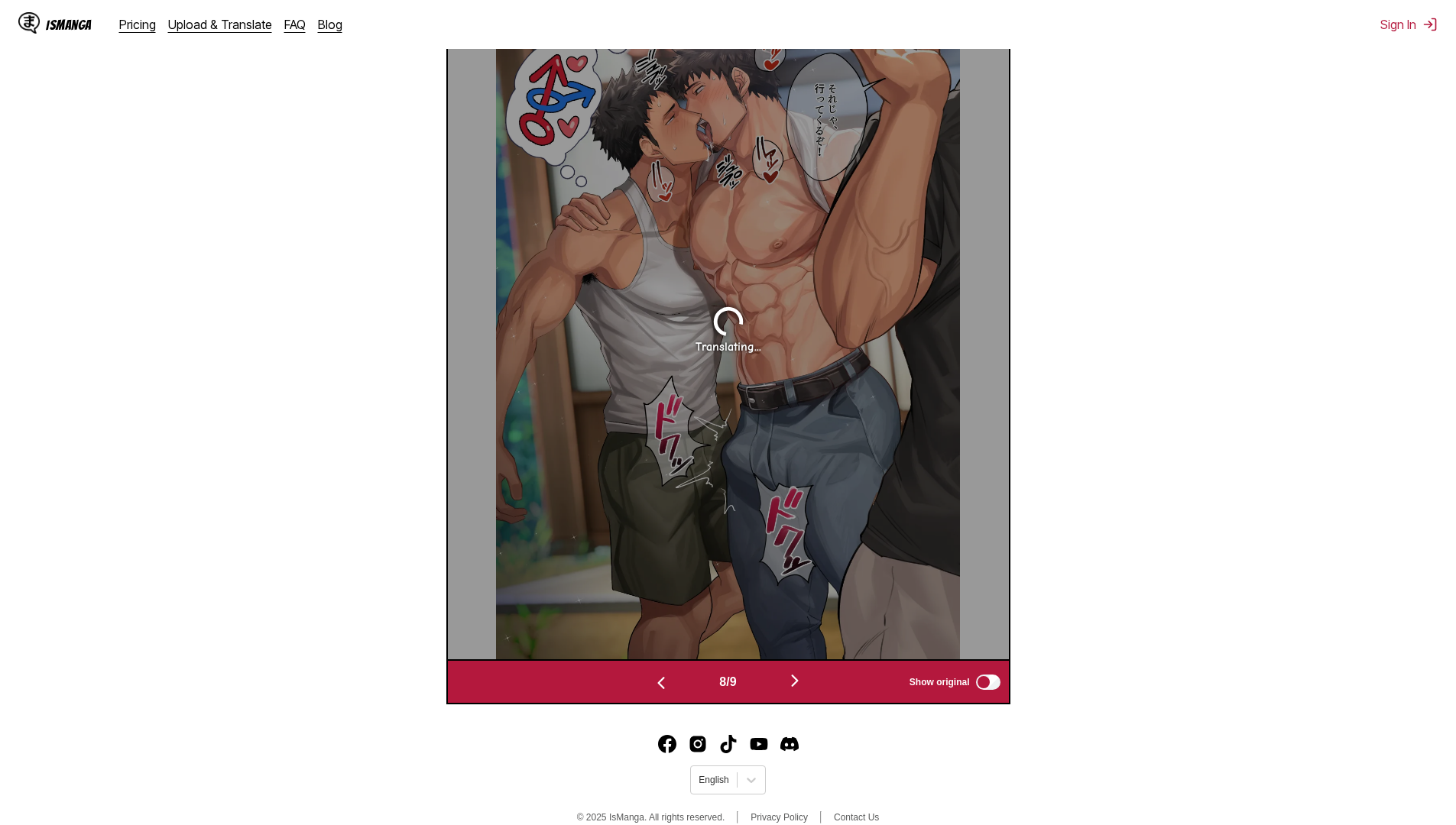
click at [784, 686] on button "button" at bounding box center [795, 682] width 91 height 22
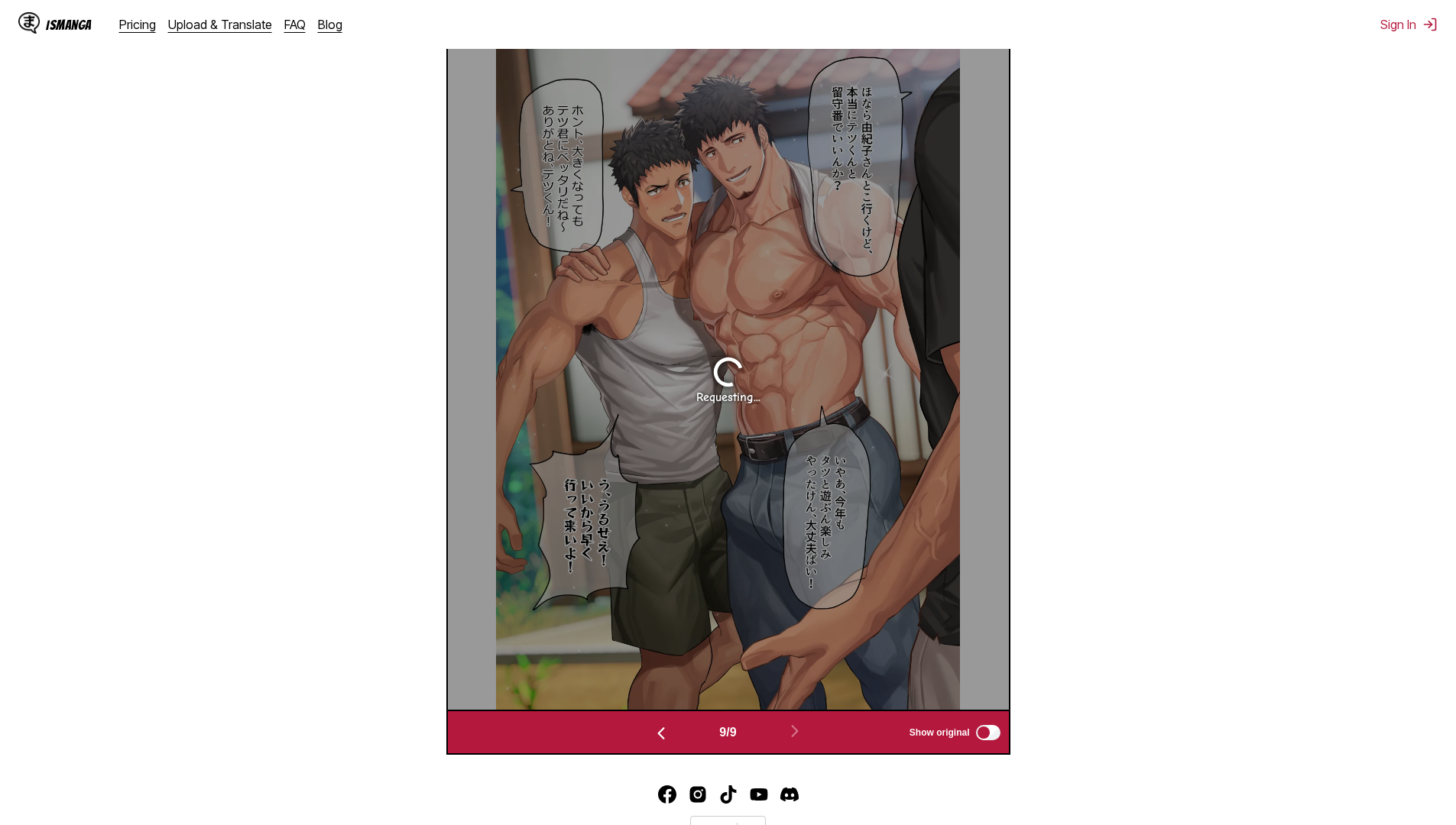
scroll to position [638, 0]
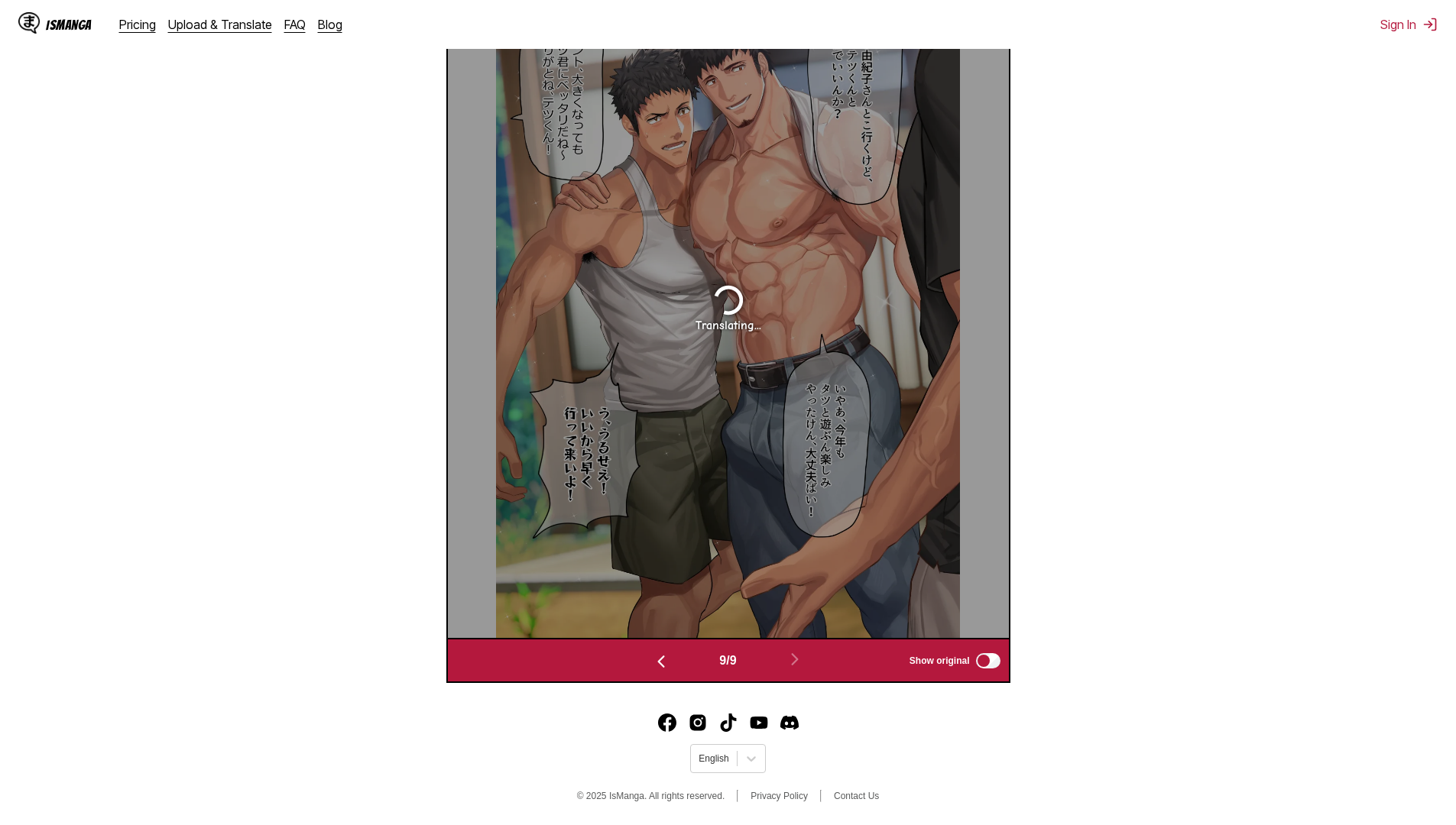
click at [656, 666] on img "button" at bounding box center [661, 662] width 19 height 19
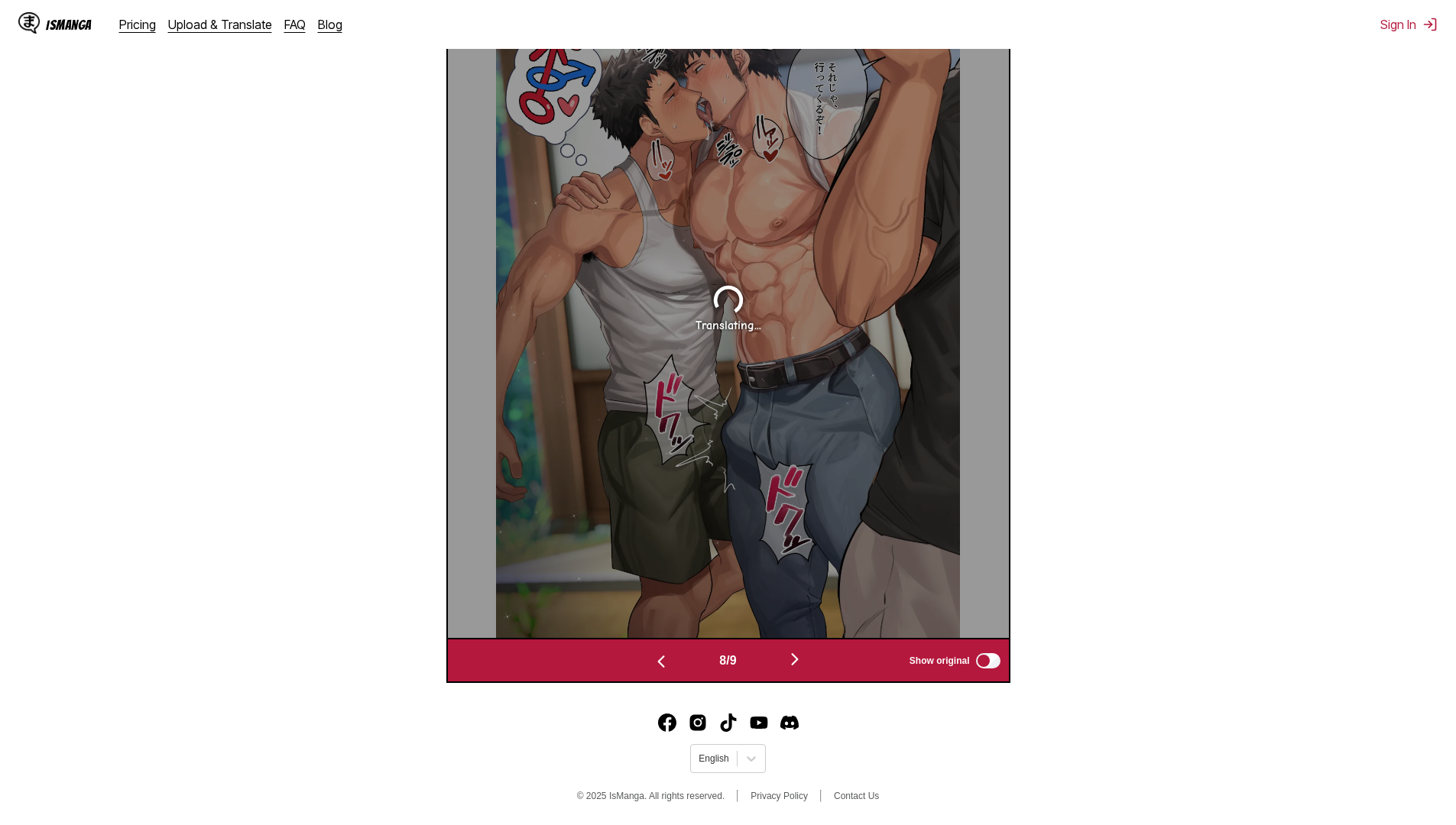
click at [655, 671] on button "button" at bounding box center [661, 660] width 91 height 22
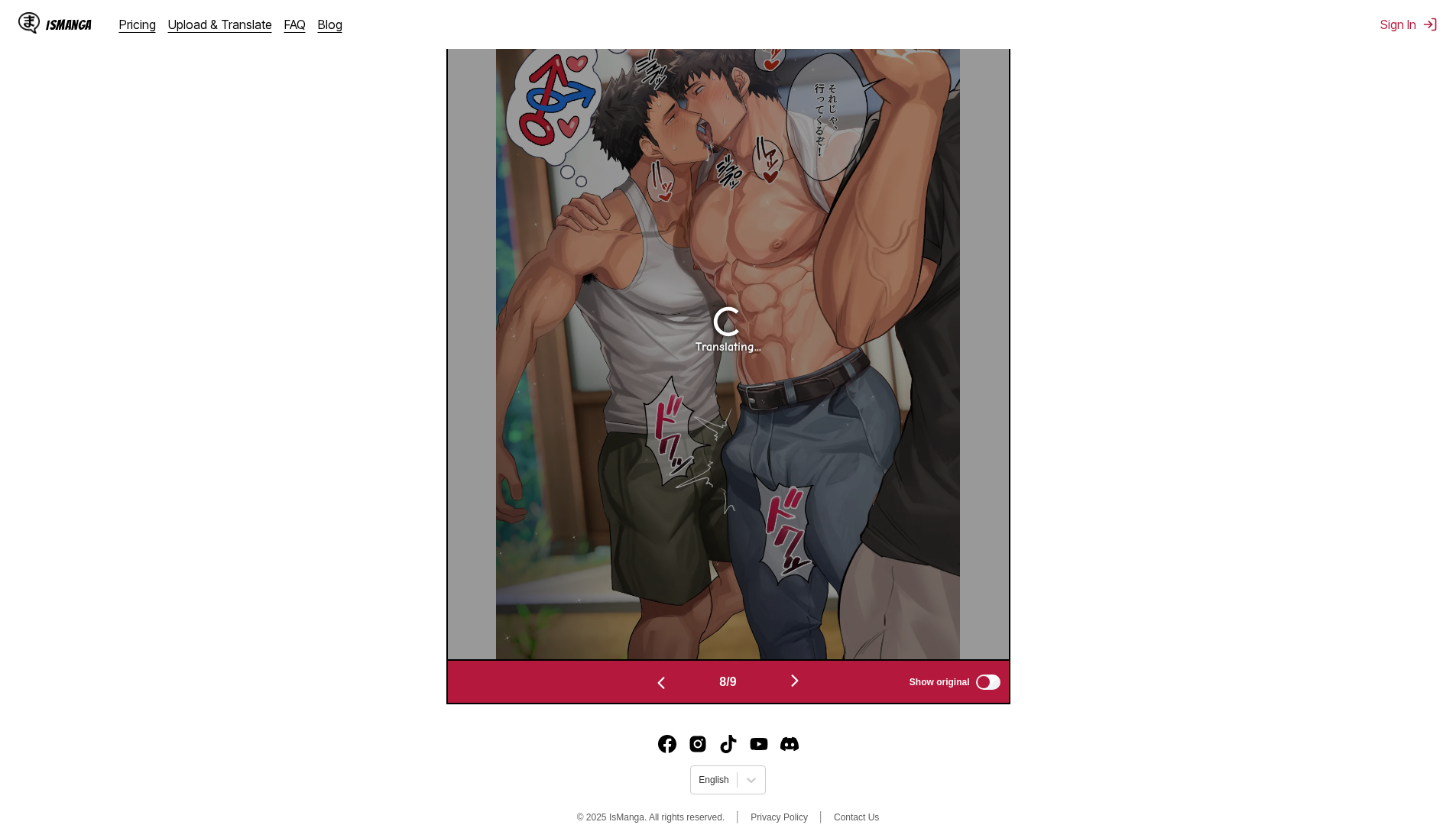
scroll to position [0, 3366]
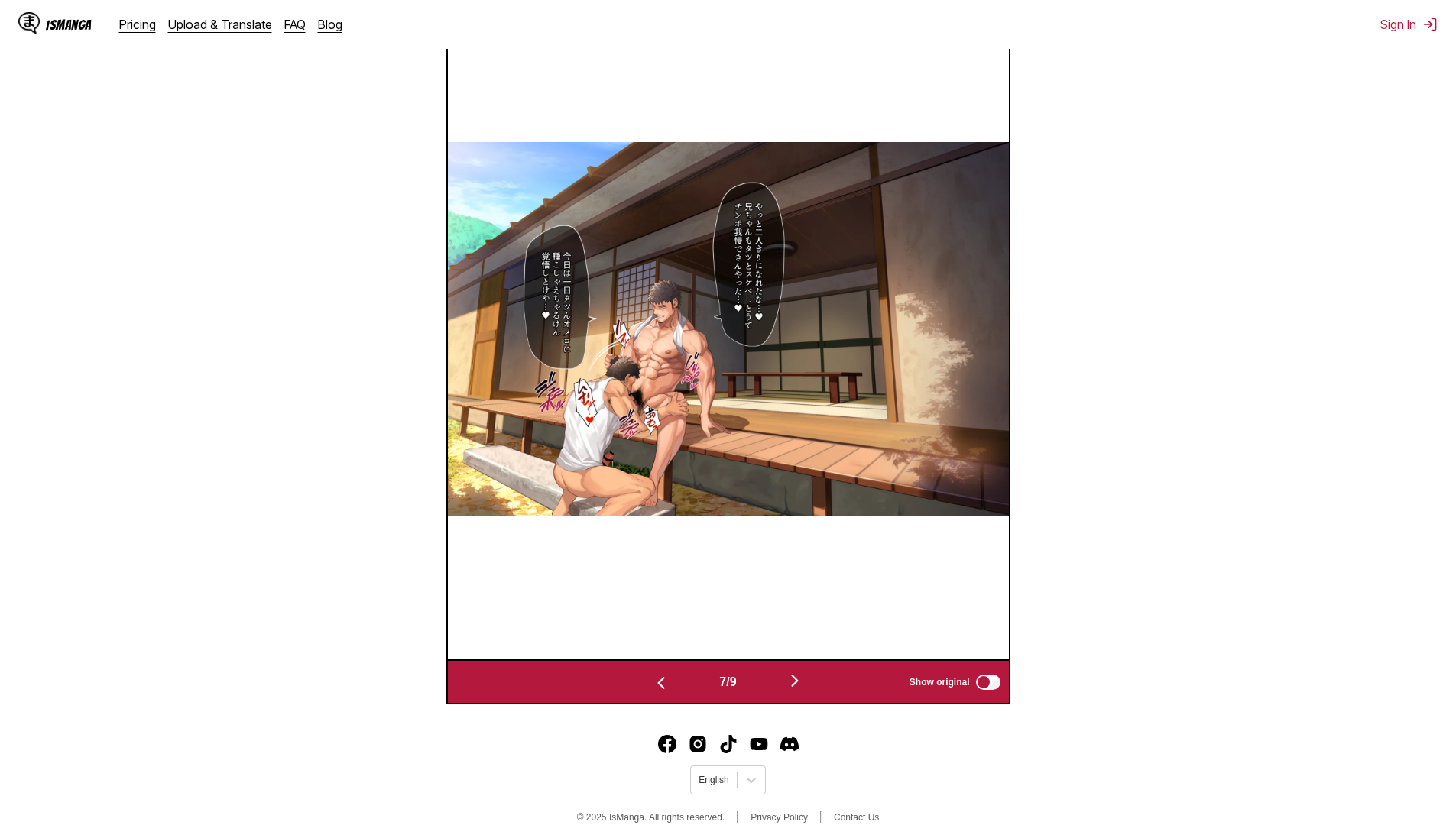
click at [673, 690] on button "button" at bounding box center [661, 682] width 91 height 22
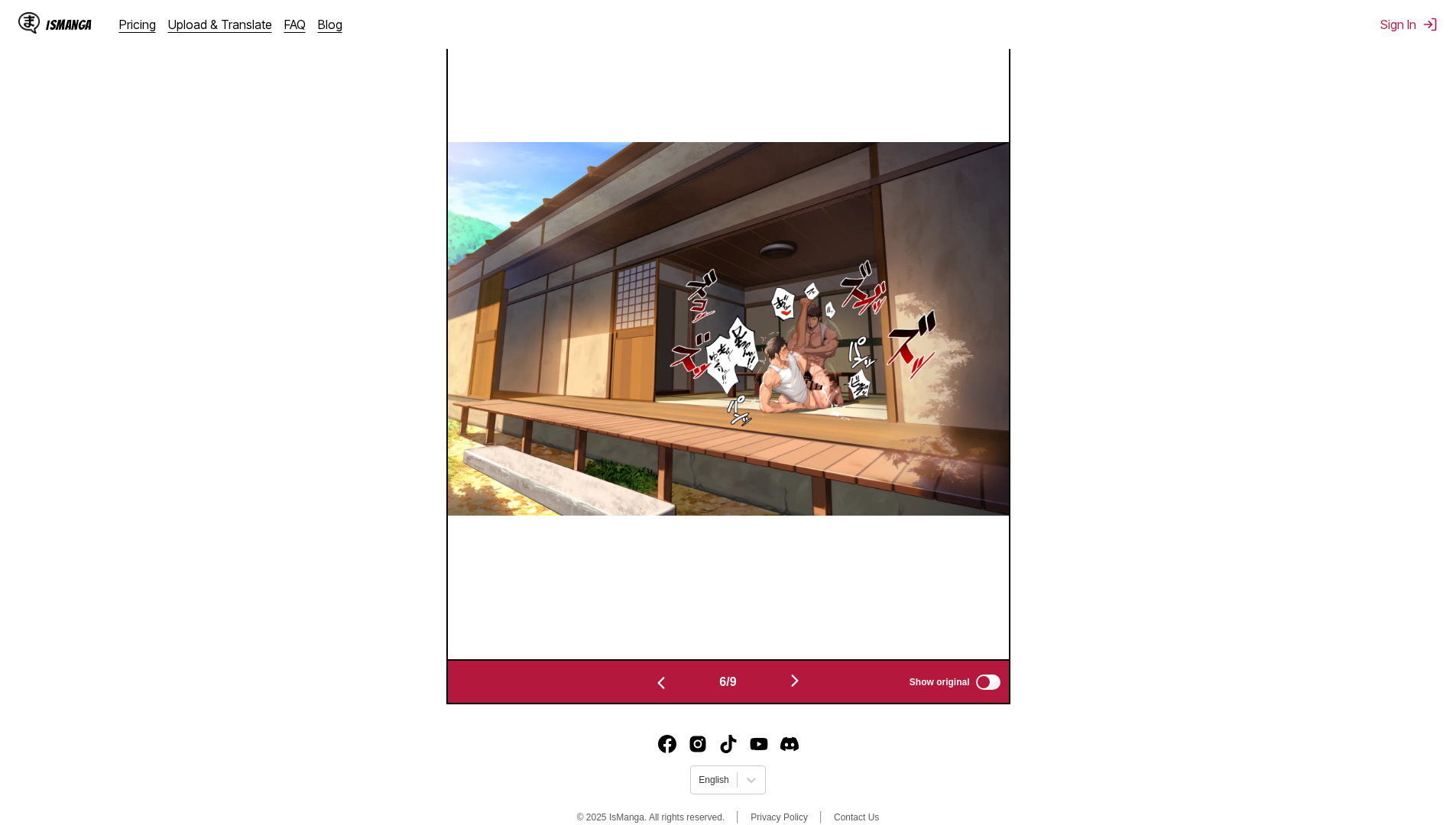
click at [795, 690] on img "button" at bounding box center [795, 681] width 19 height 19
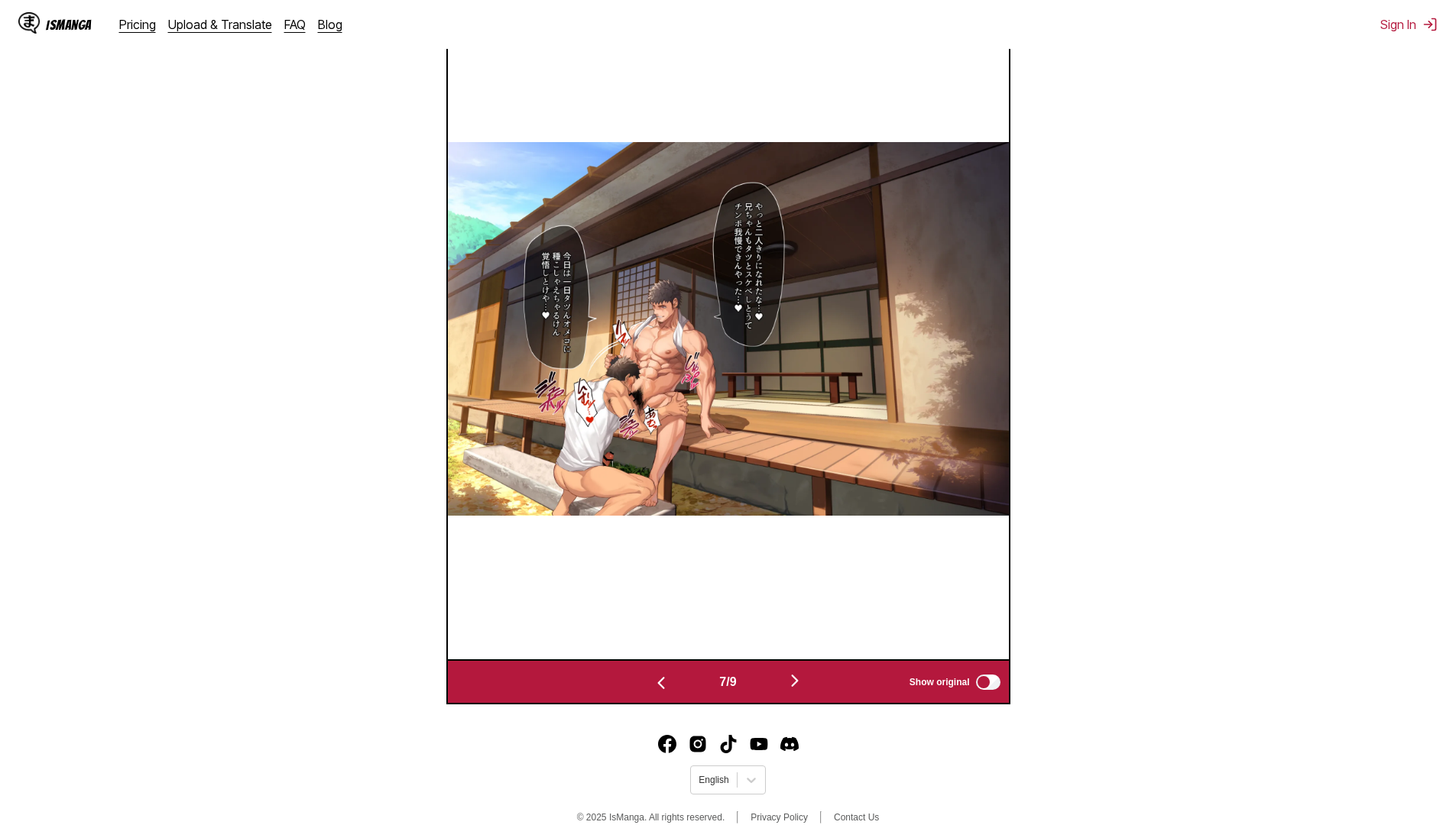
drag, startPoint x: 1234, startPoint y: 603, endPoint x: 1218, endPoint y: 592, distance: 19.4
click at [1234, 603] on section "From Japanese To Russian Drop files here, or click to browse. Max file size: 5M…" at bounding box center [728, 193] width 1432 height 1021
click at [705, 397] on img at bounding box center [728, 329] width 561 height 374
click at [716, 282] on img at bounding box center [728, 329] width 561 height 374
click at [742, 309] on img at bounding box center [728, 329] width 561 height 374
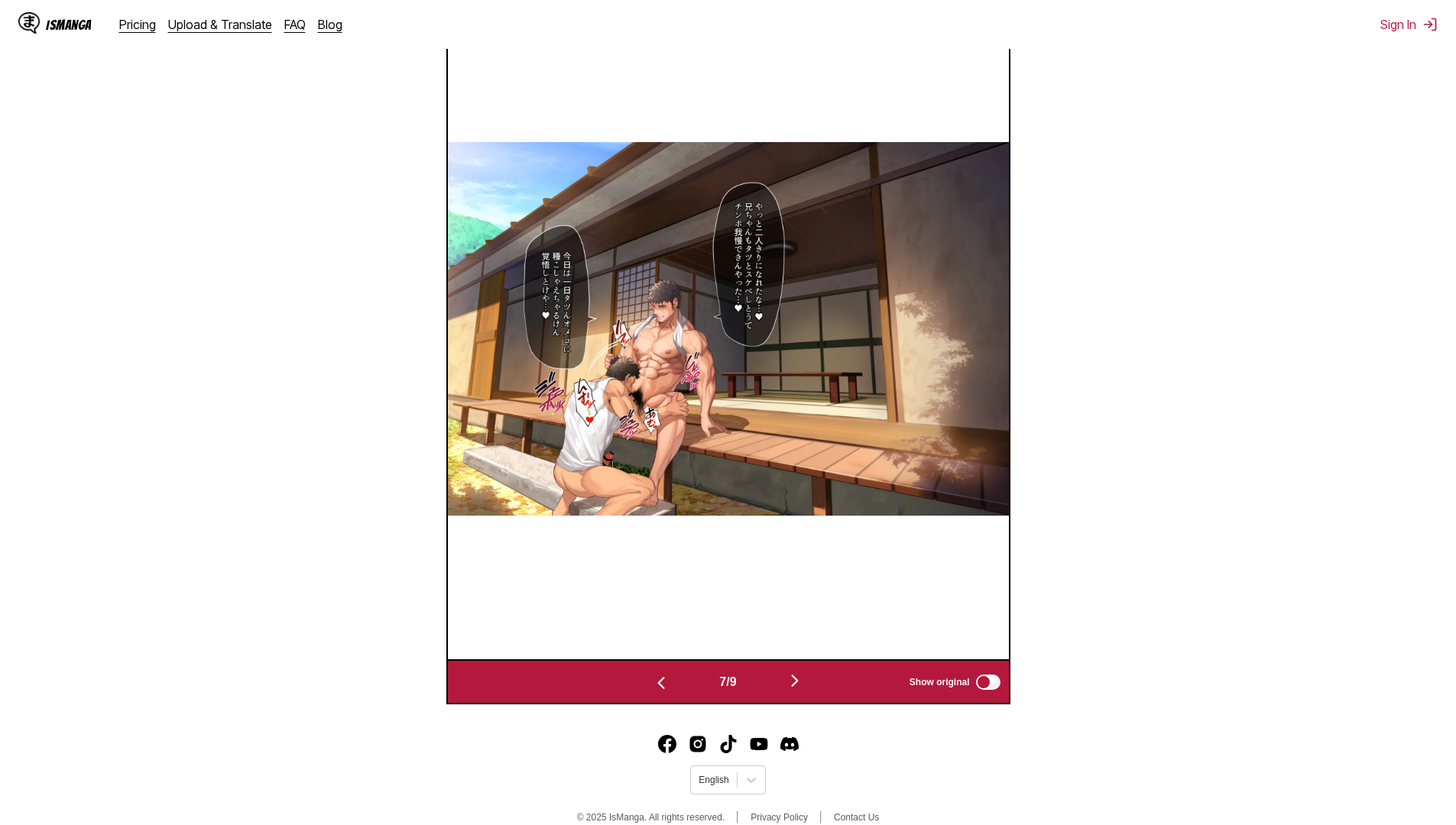
click at [744, 284] on img at bounding box center [728, 329] width 561 height 374
click at [789, 685] on button "button" at bounding box center [795, 682] width 91 height 22
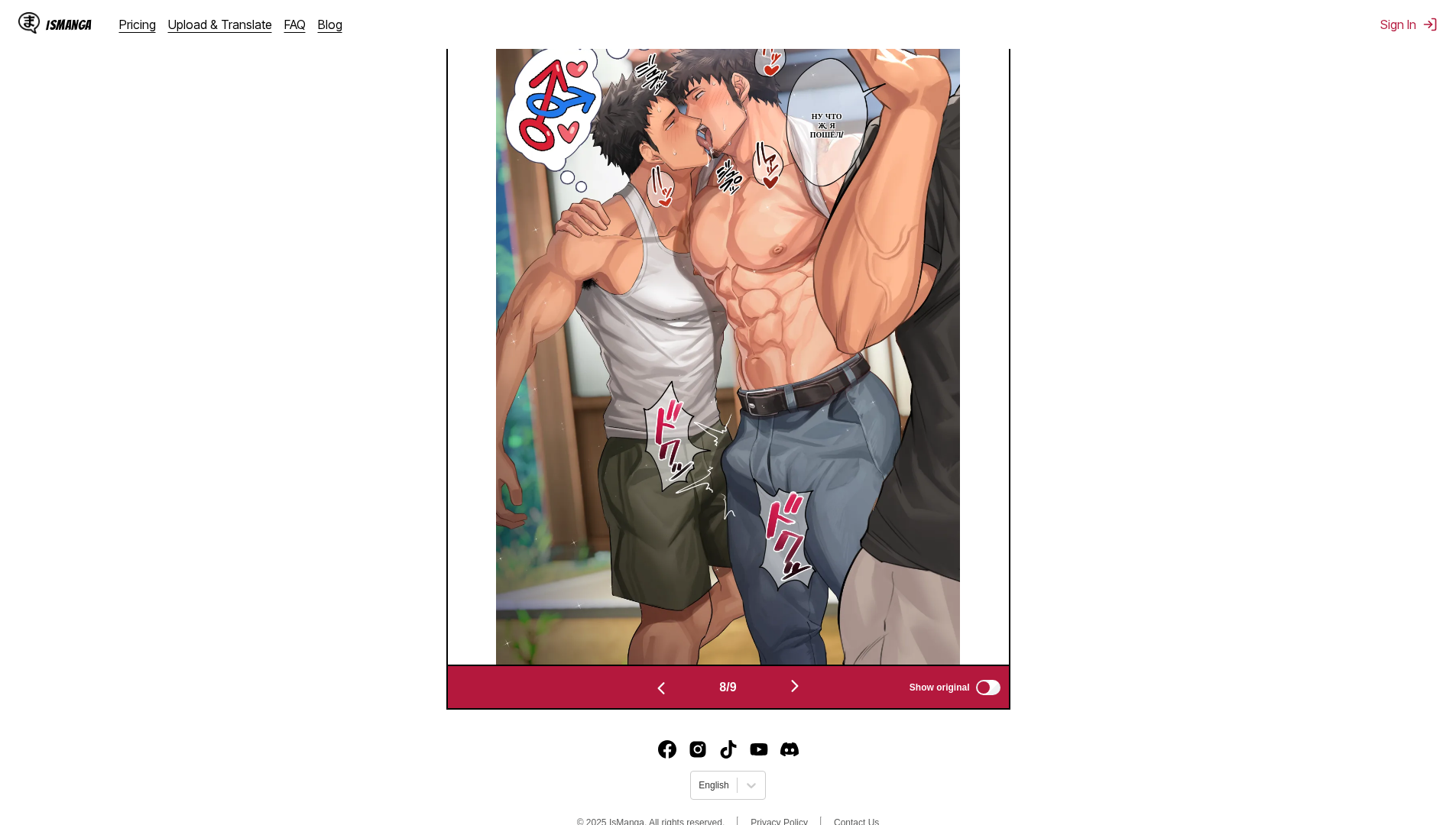
scroll to position [560, 0]
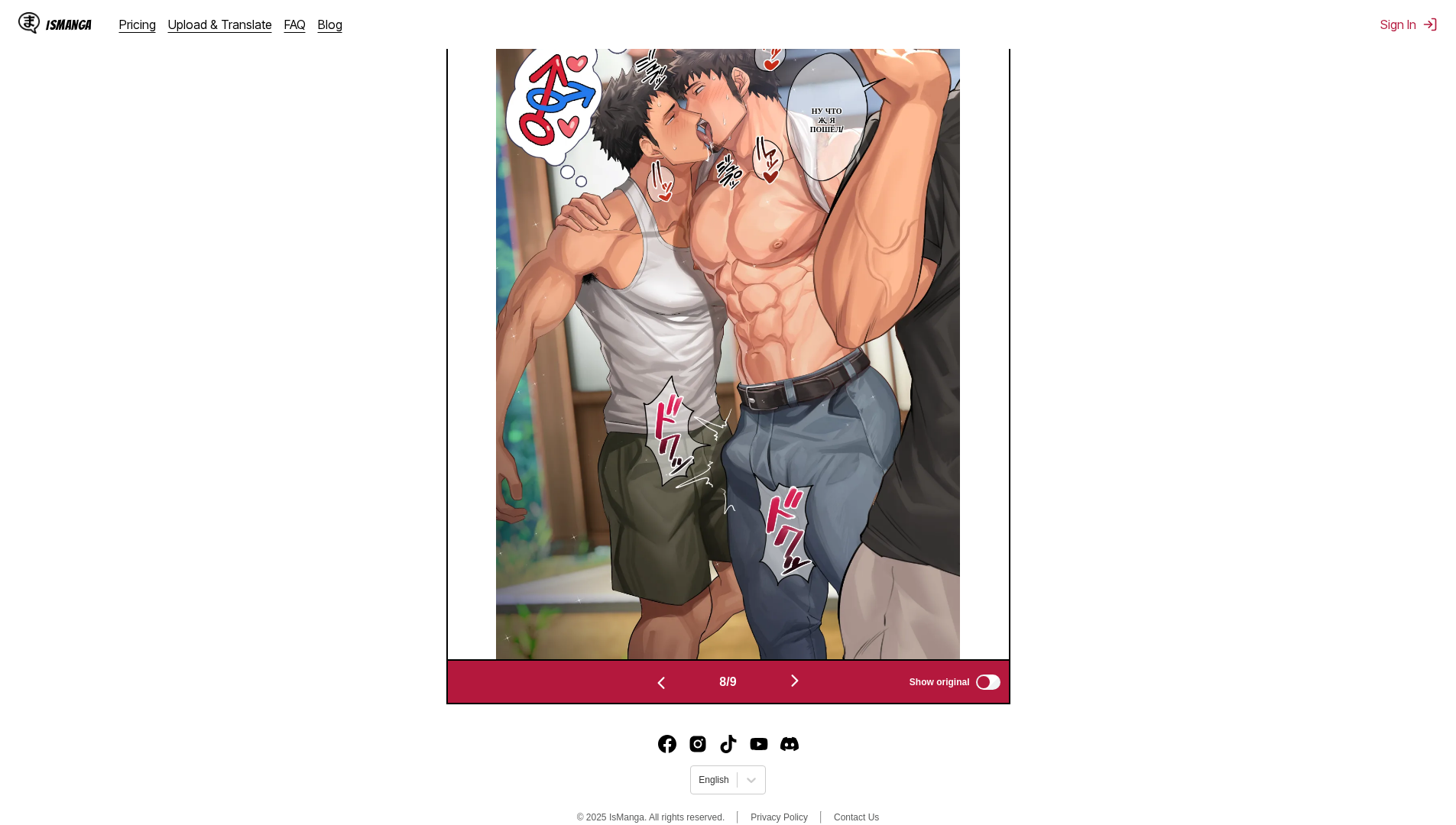
click at [795, 685] on img "button" at bounding box center [795, 681] width 19 height 19
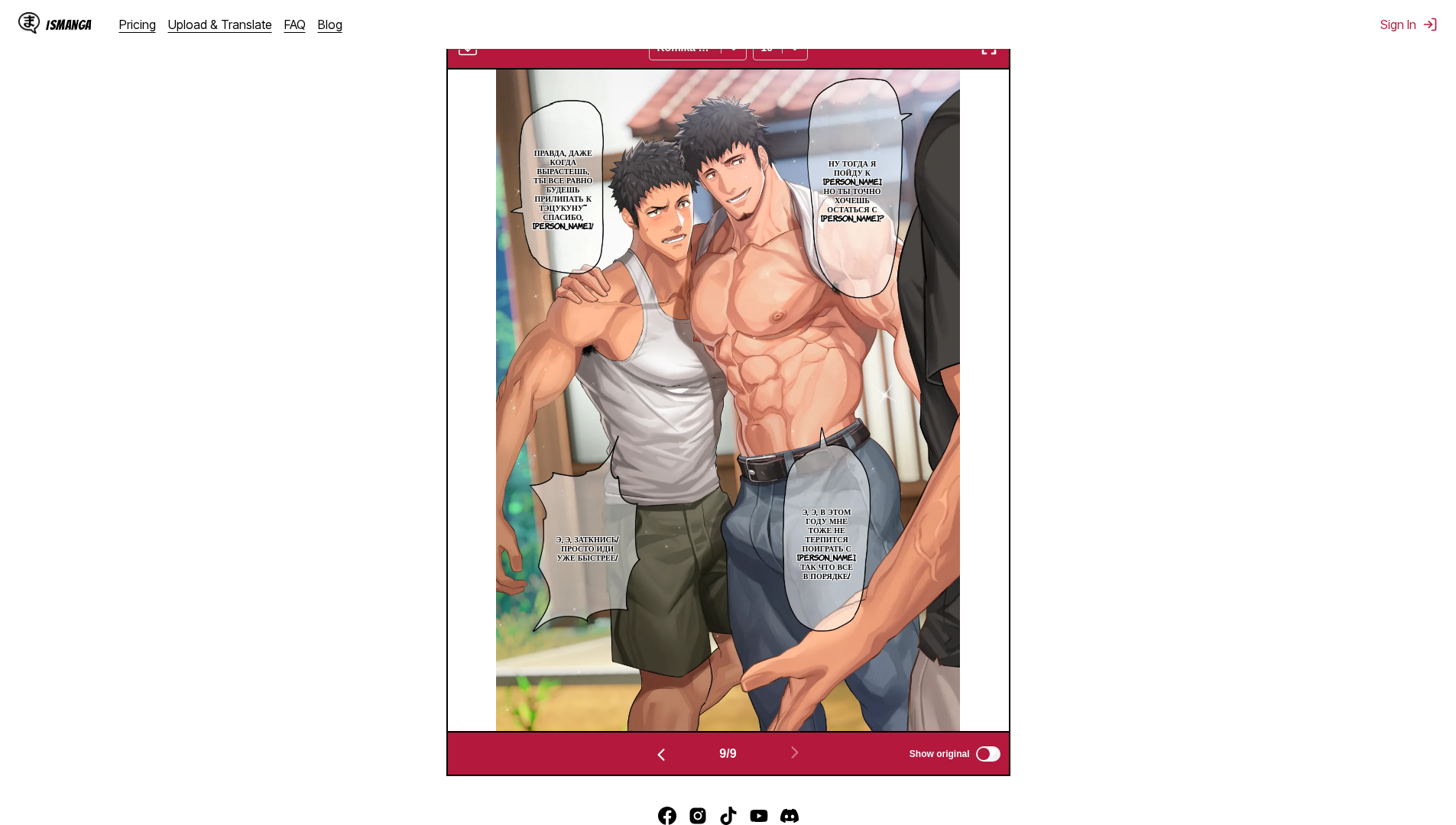
scroll to position [484, 0]
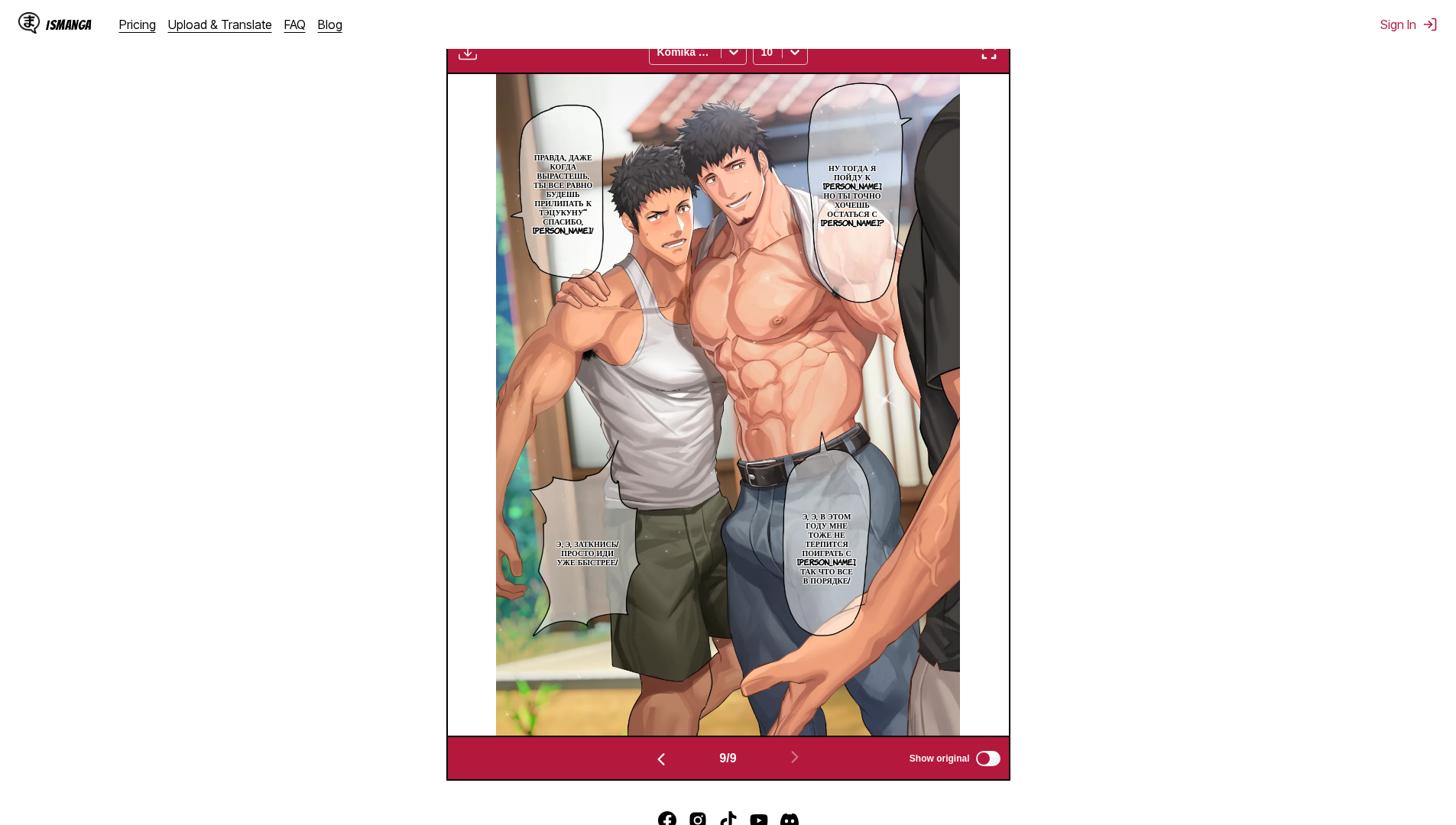
click at [672, 762] on button "button" at bounding box center [661, 758] width 91 height 22
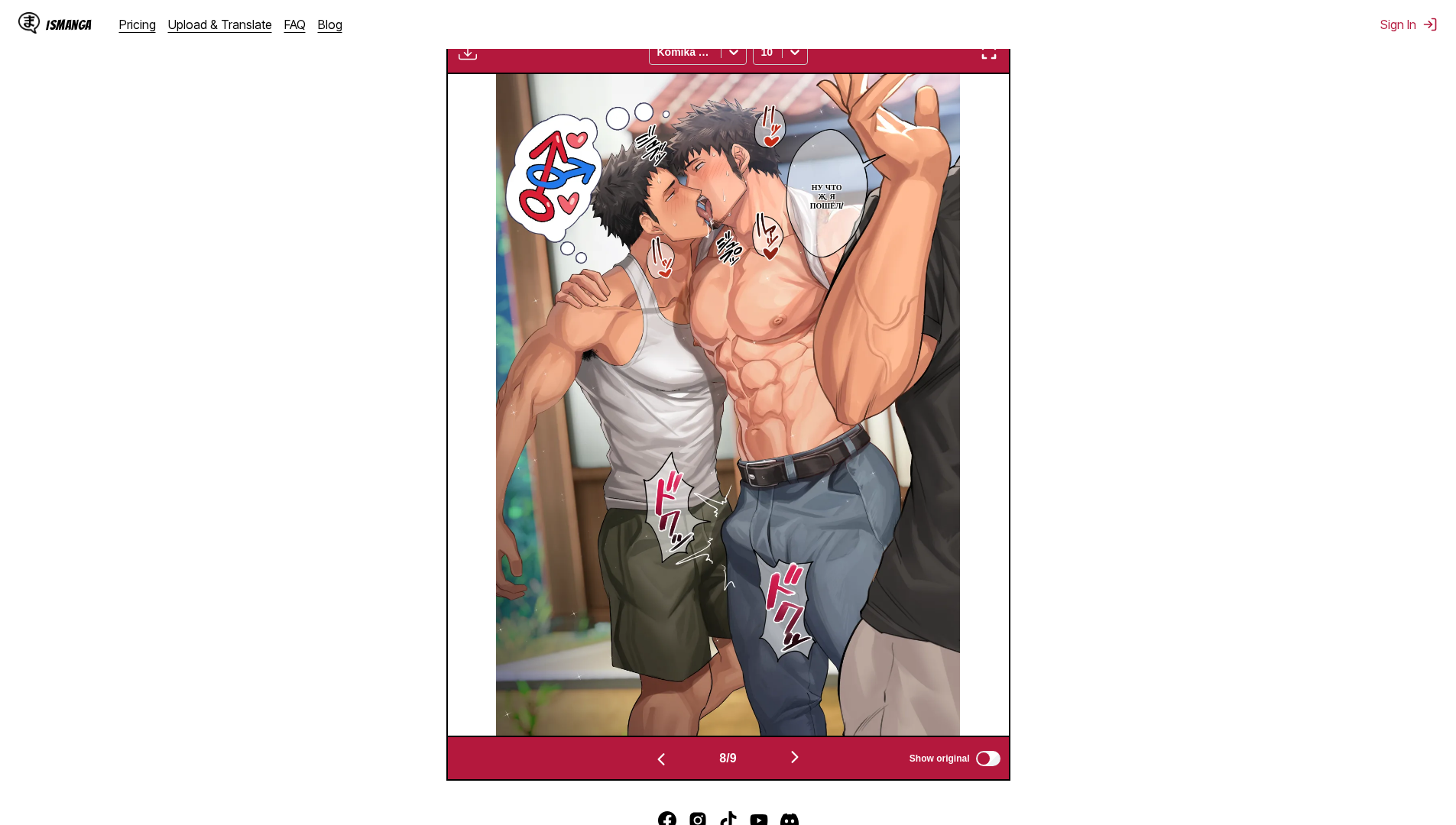
click at [672, 762] on button "button" at bounding box center [661, 758] width 91 height 22
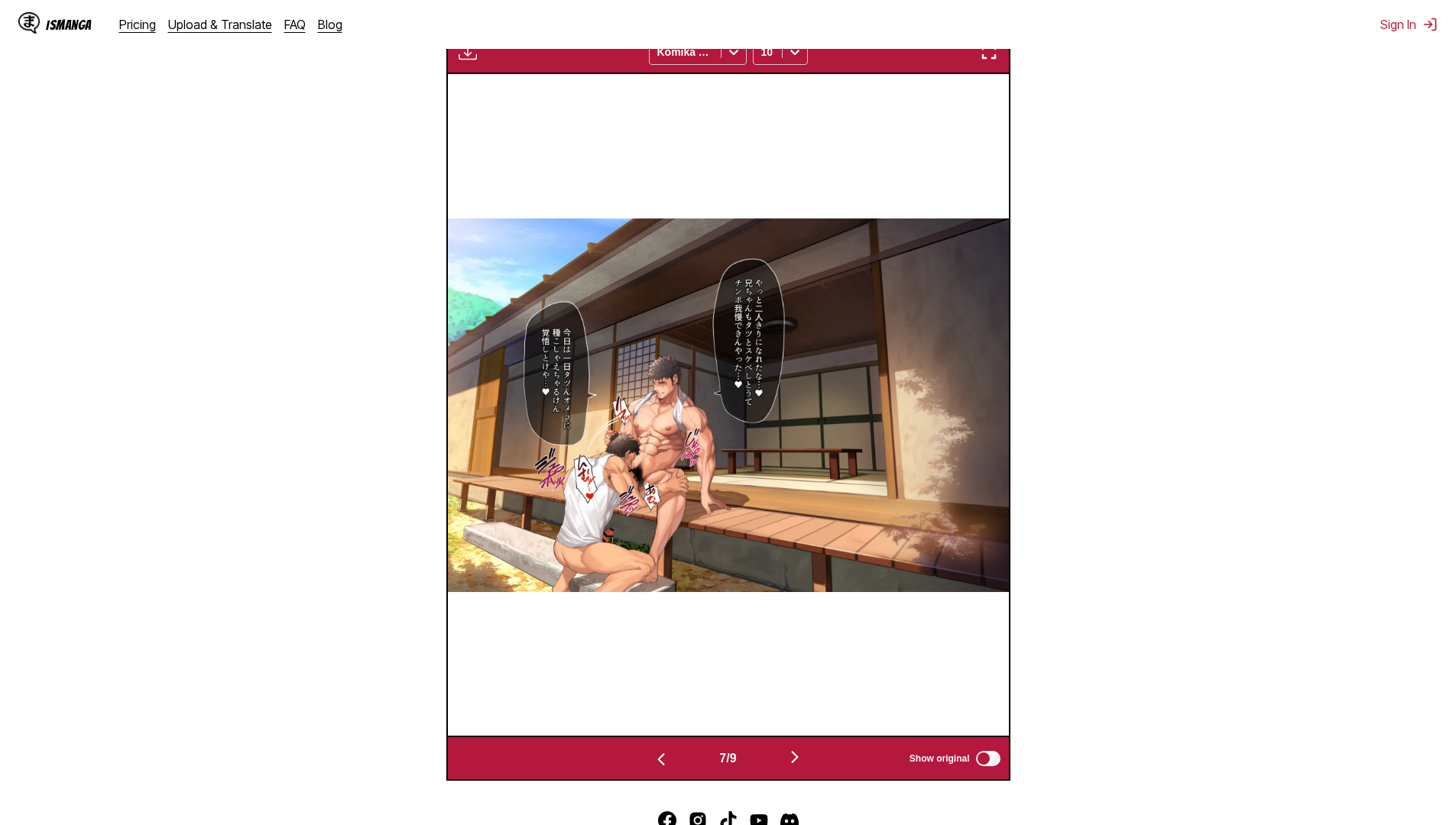
click at [672, 762] on button "button" at bounding box center [661, 758] width 91 height 22
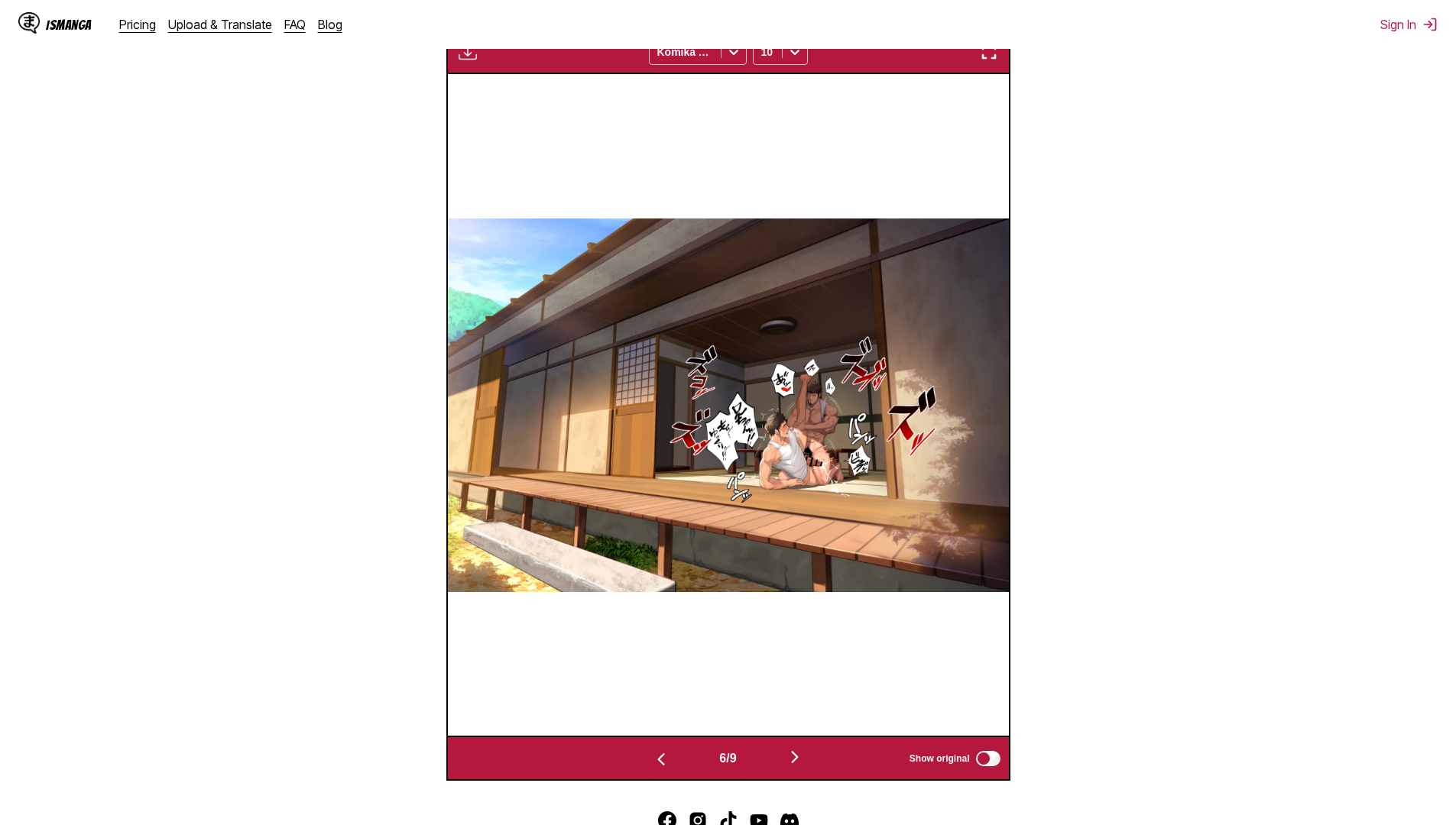
click at [672, 762] on button "button" at bounding box center [661, 758] width 91 height 22
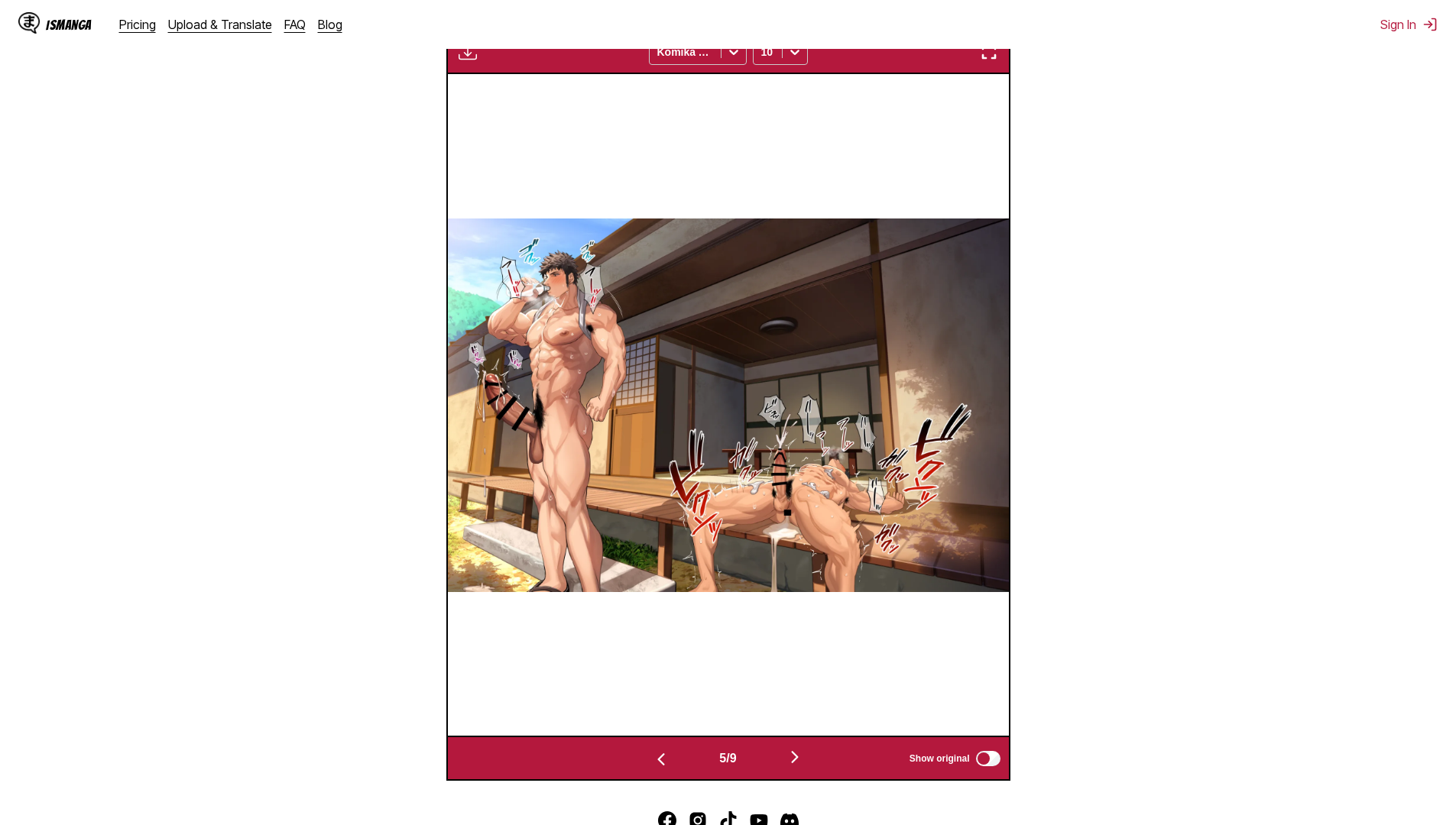
click at [672, 762] on button "button" at bounding box center [661, 758] width 91 height 22
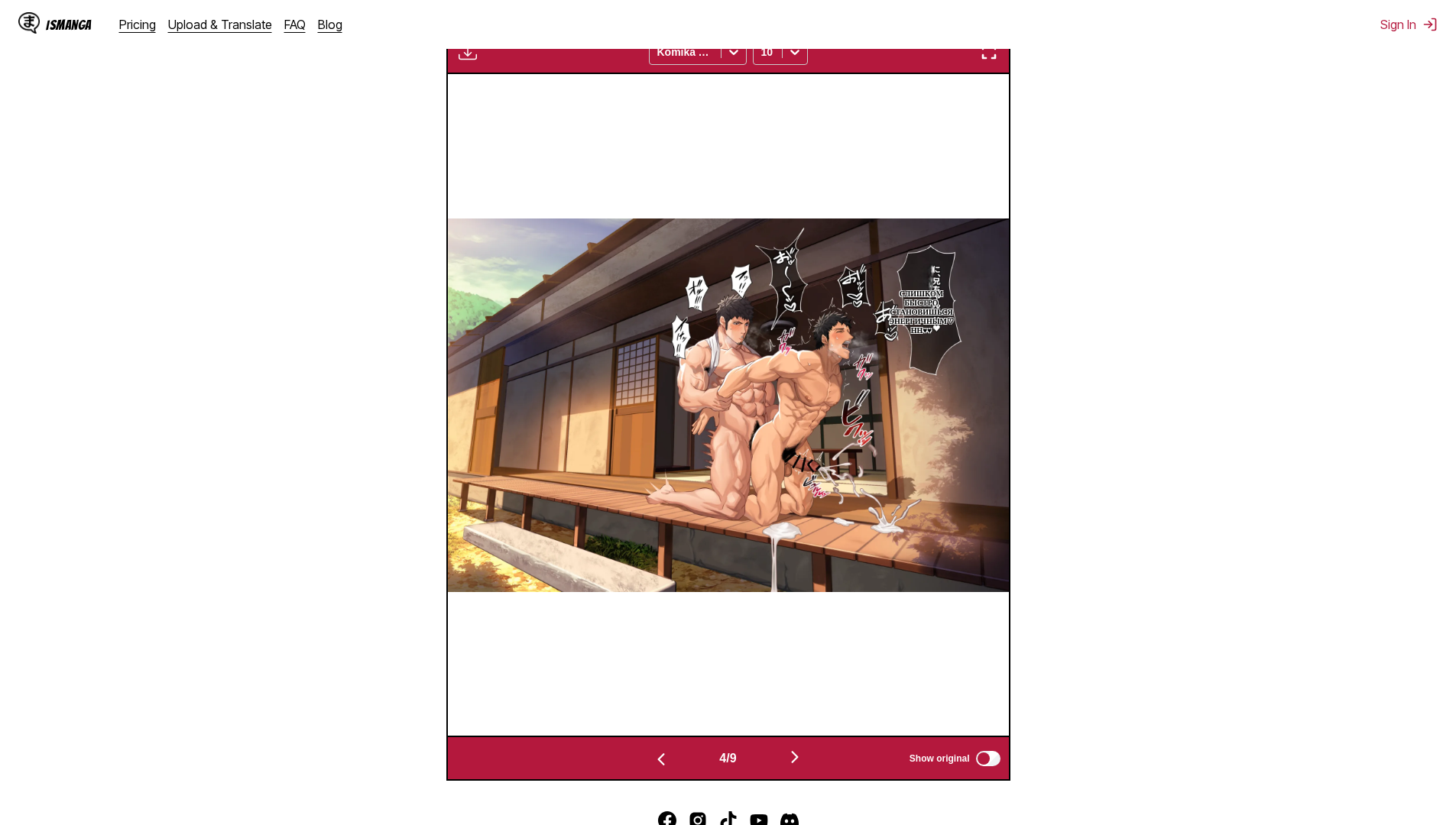
click at [812, 765] on button "button" at bounding box center [795, 758] width 91 height 22
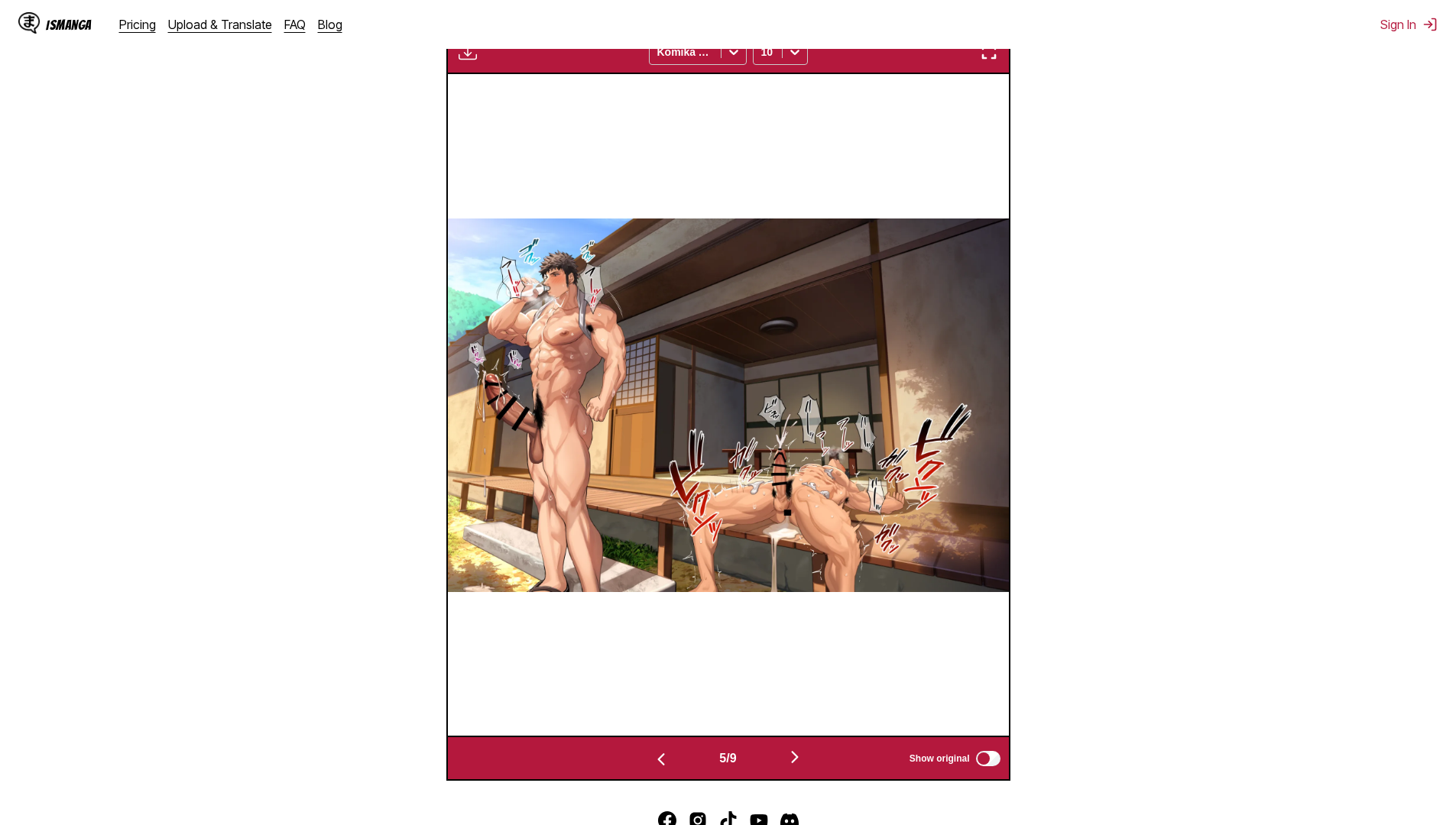
click at [652, 759] on img "button" at bounding box center [661, 760] width 19 height 19
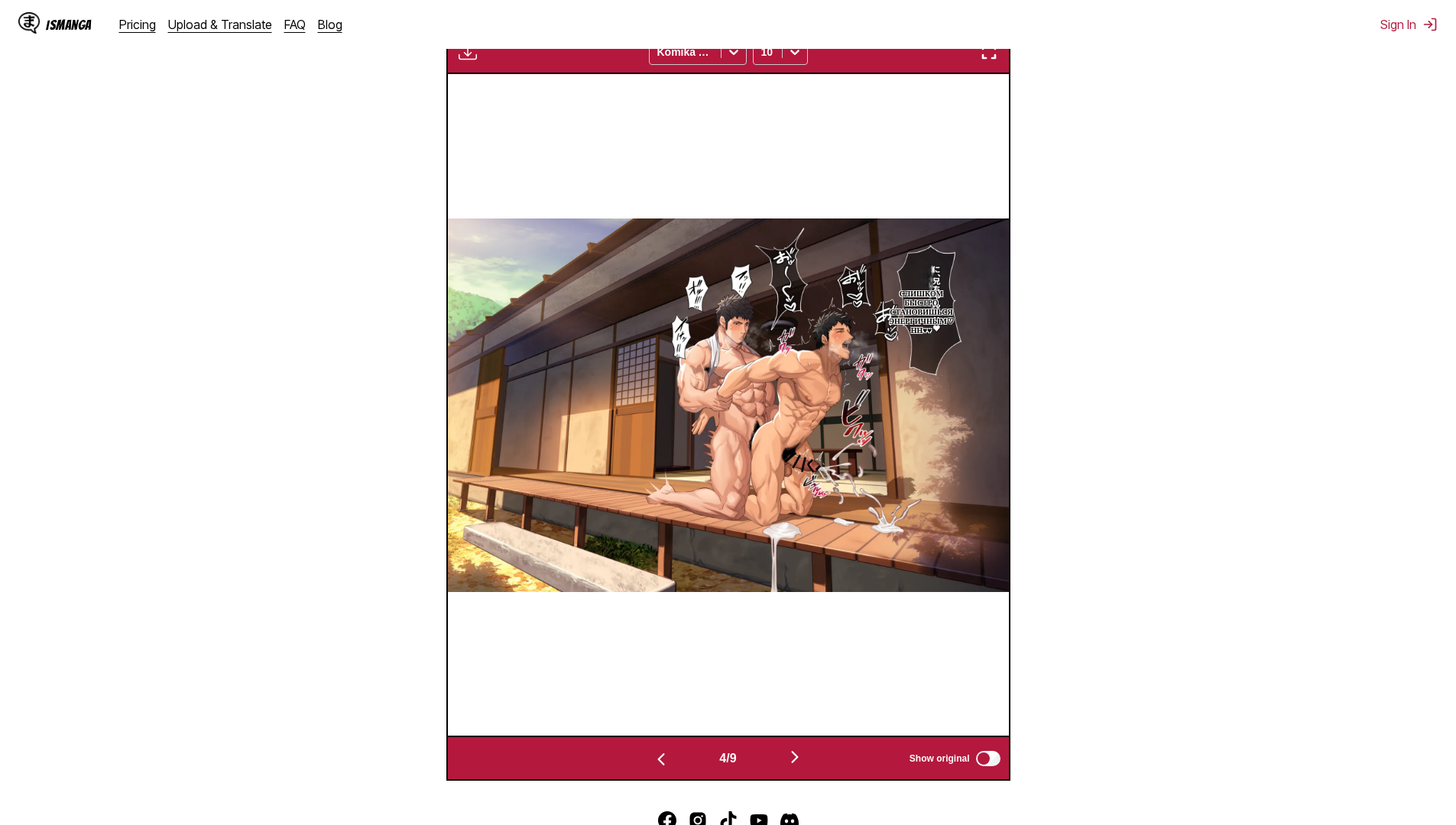
click at [652, 760] on img "button" at bounding box center [661, 760] width 19 height 19
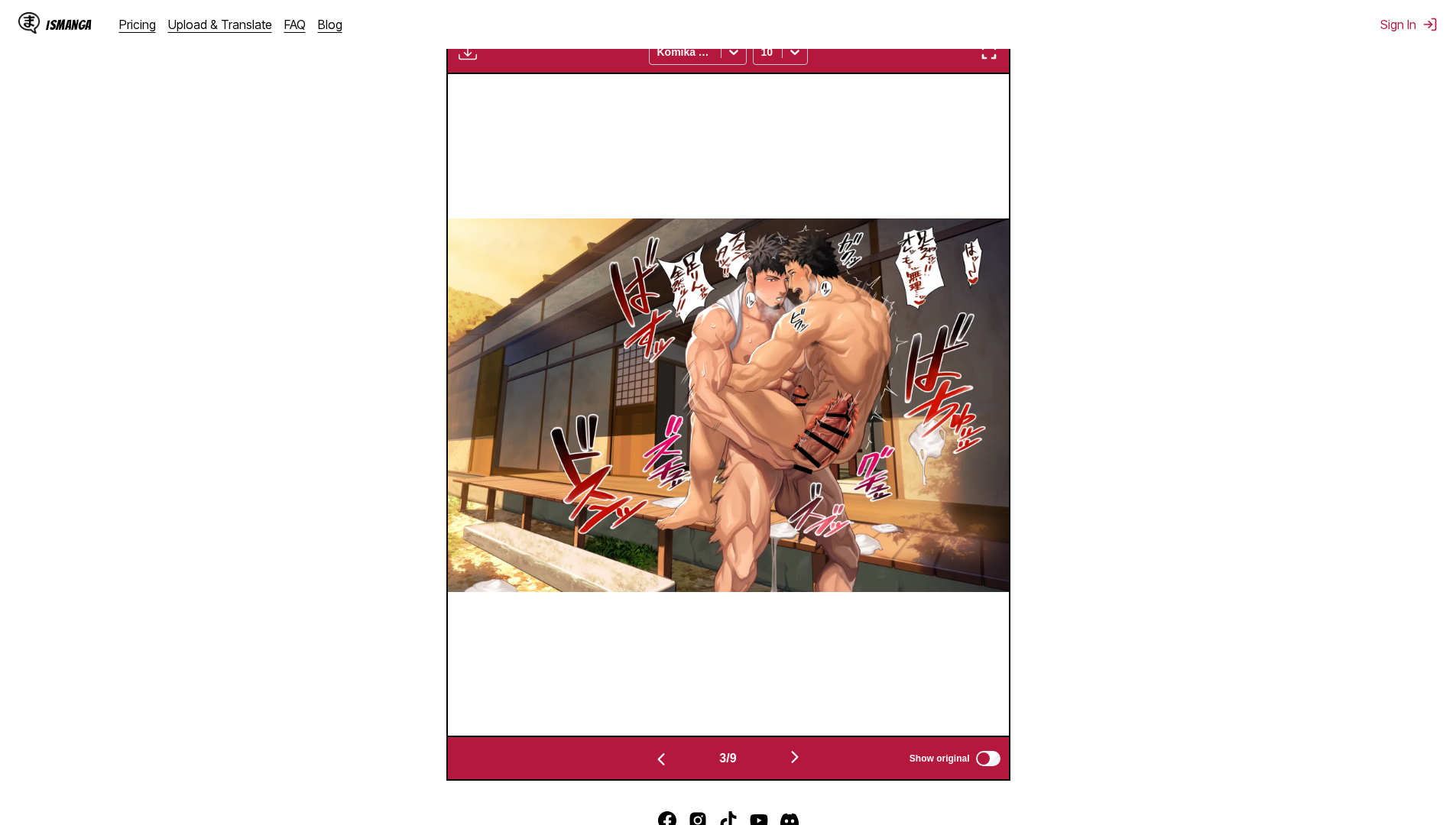
click at [795, 764] on img "button" at bounding box center [795, 758] width 19 height 19
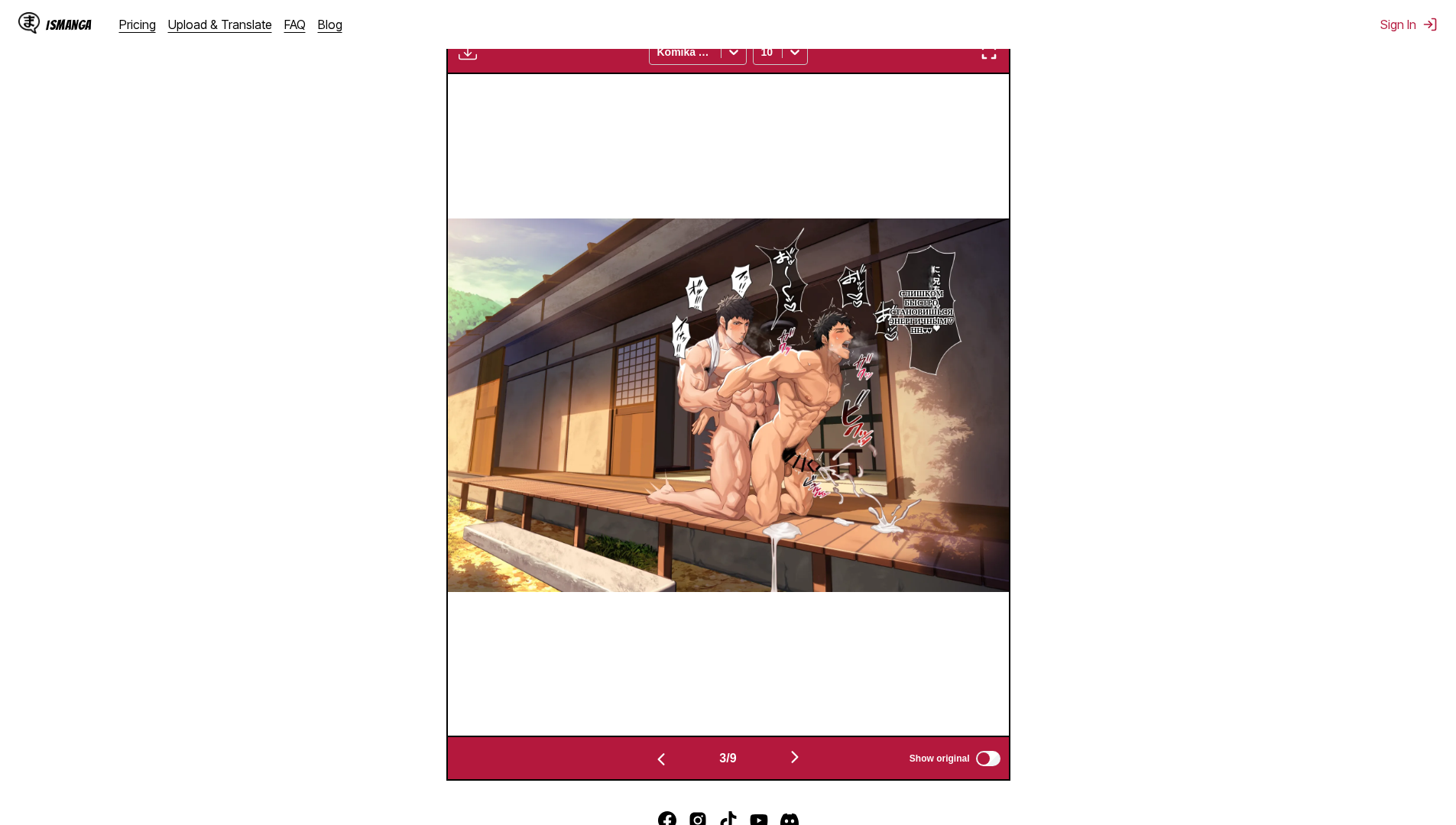
click at [795, 764] on img "button" at bounding box center [795, 758] width 19 height 19
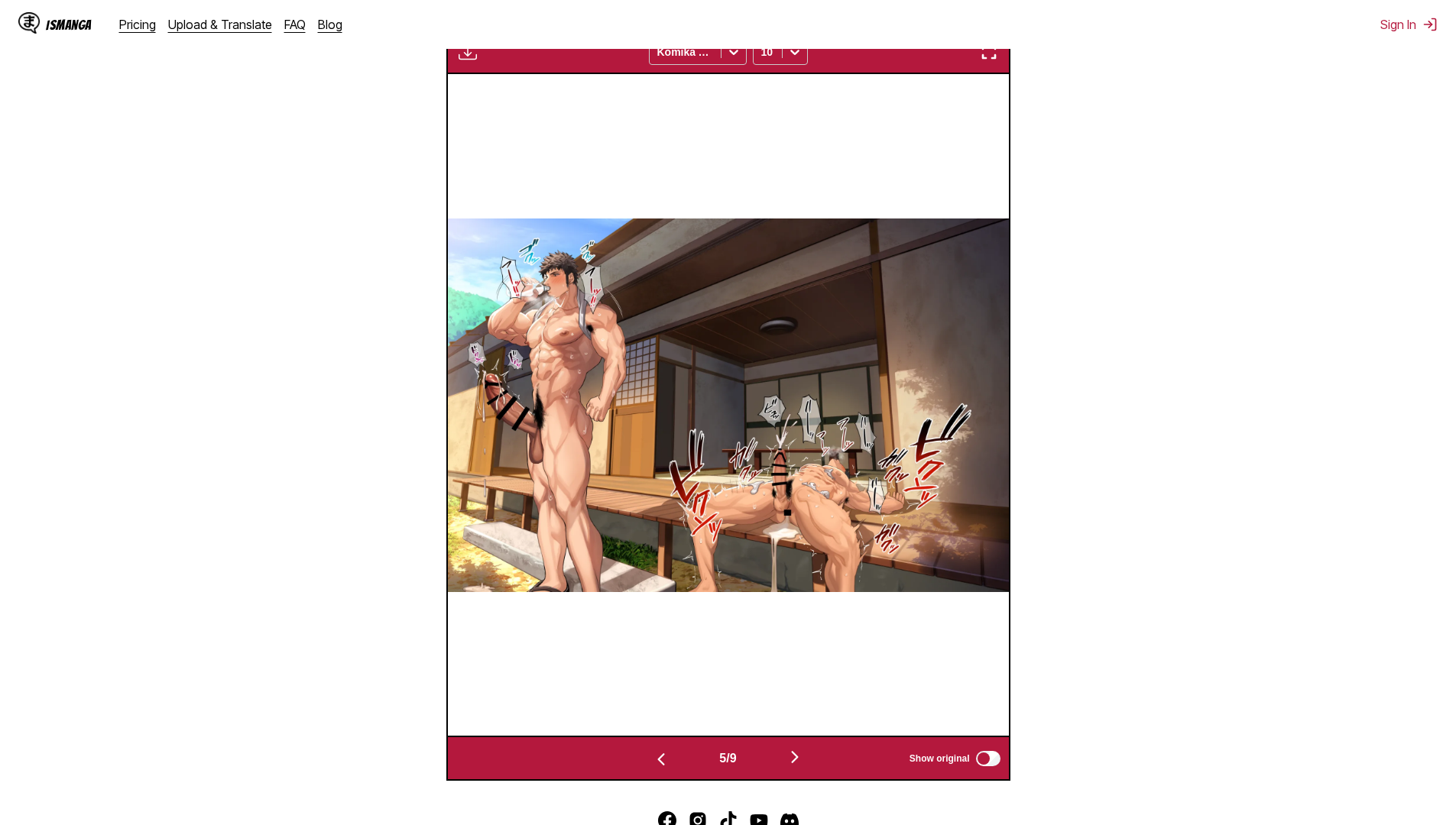
click at [795, 764] on img "button" at bounding box center [795, 758] width 19 height 19
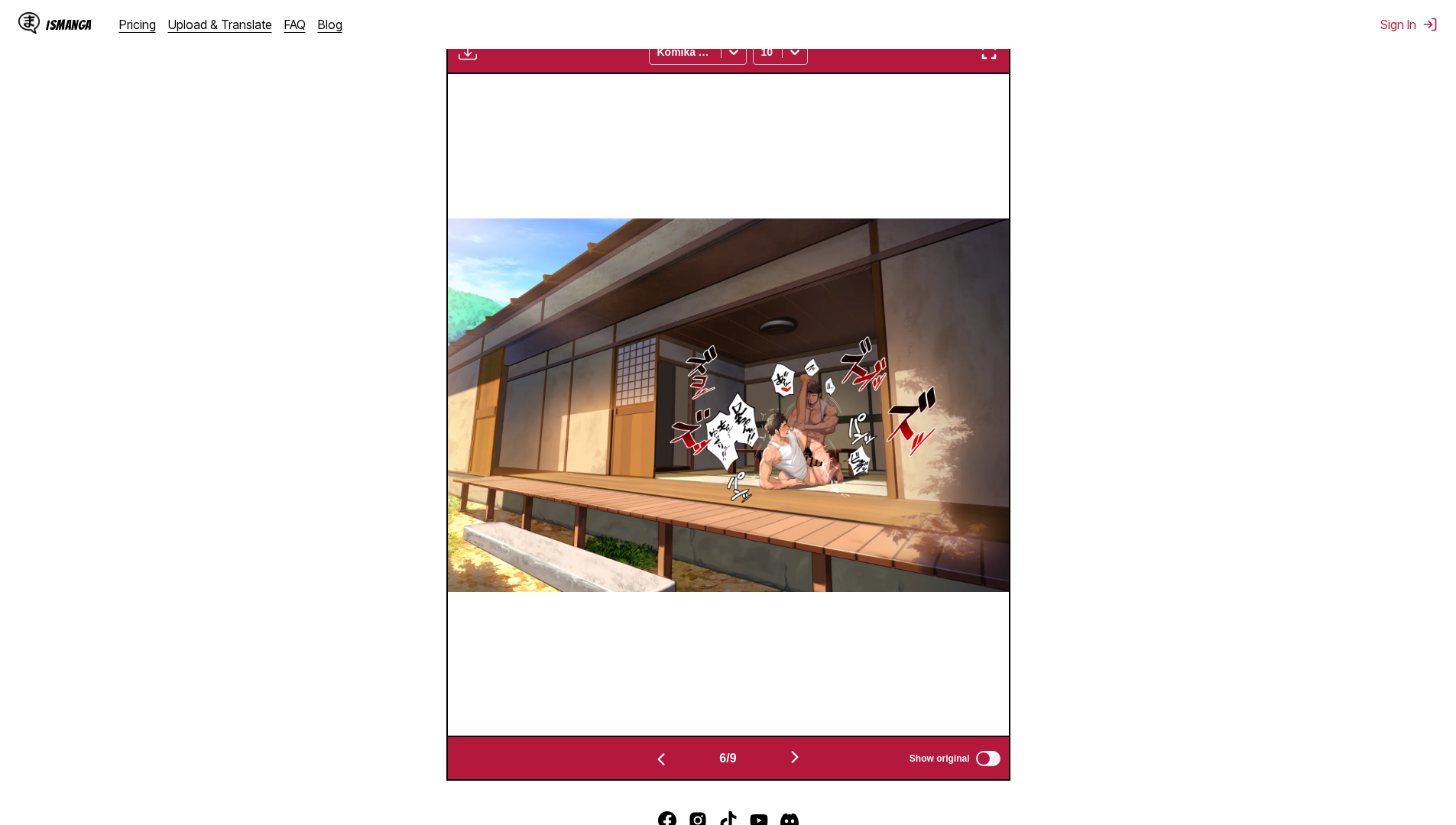
click at [795, 764] on img "button" at bounding box center [795, 758] width 19 height 19
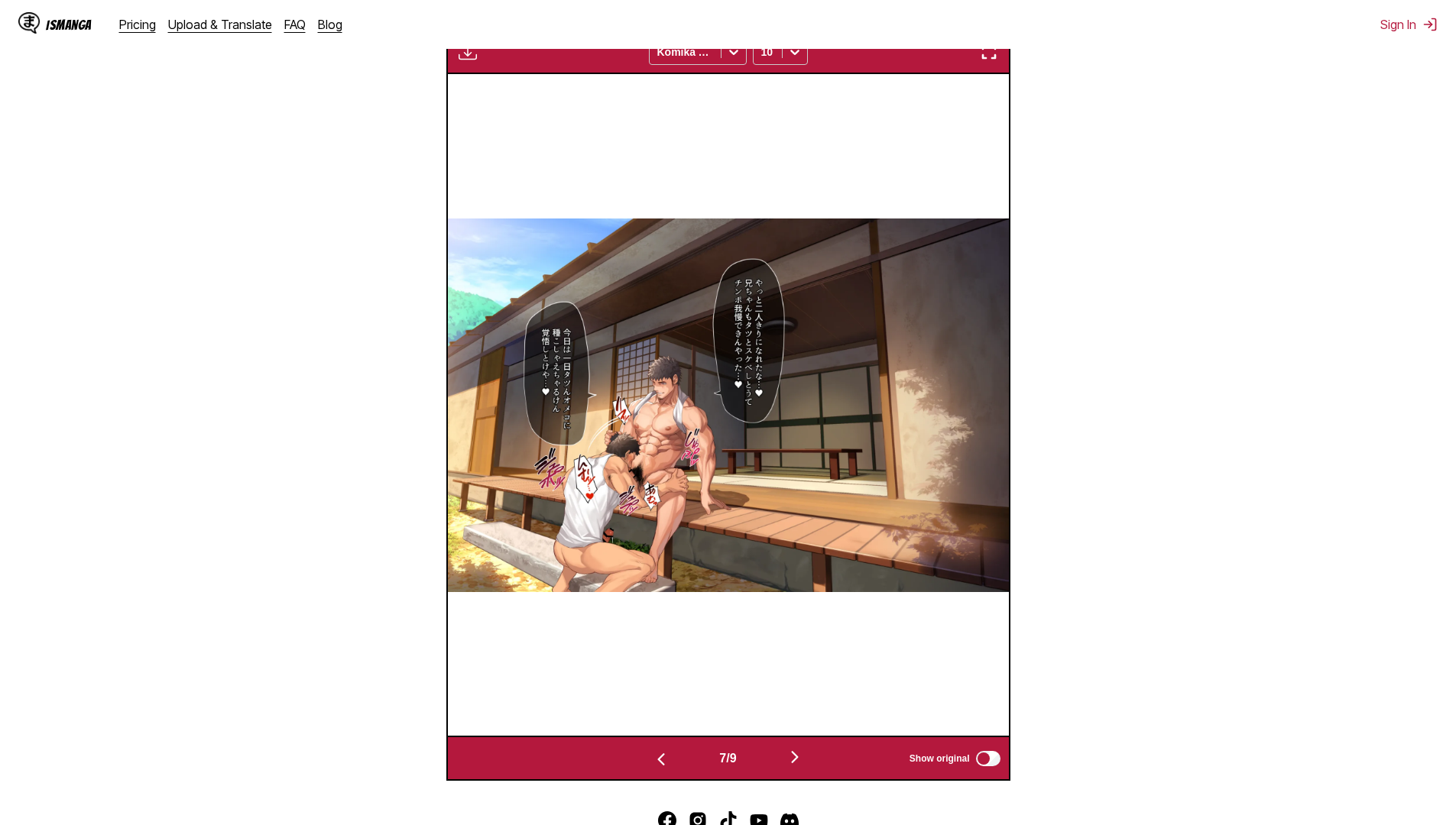
click at [795, 764] on img "button" at bounding box center [795, 758] width 19 height 19
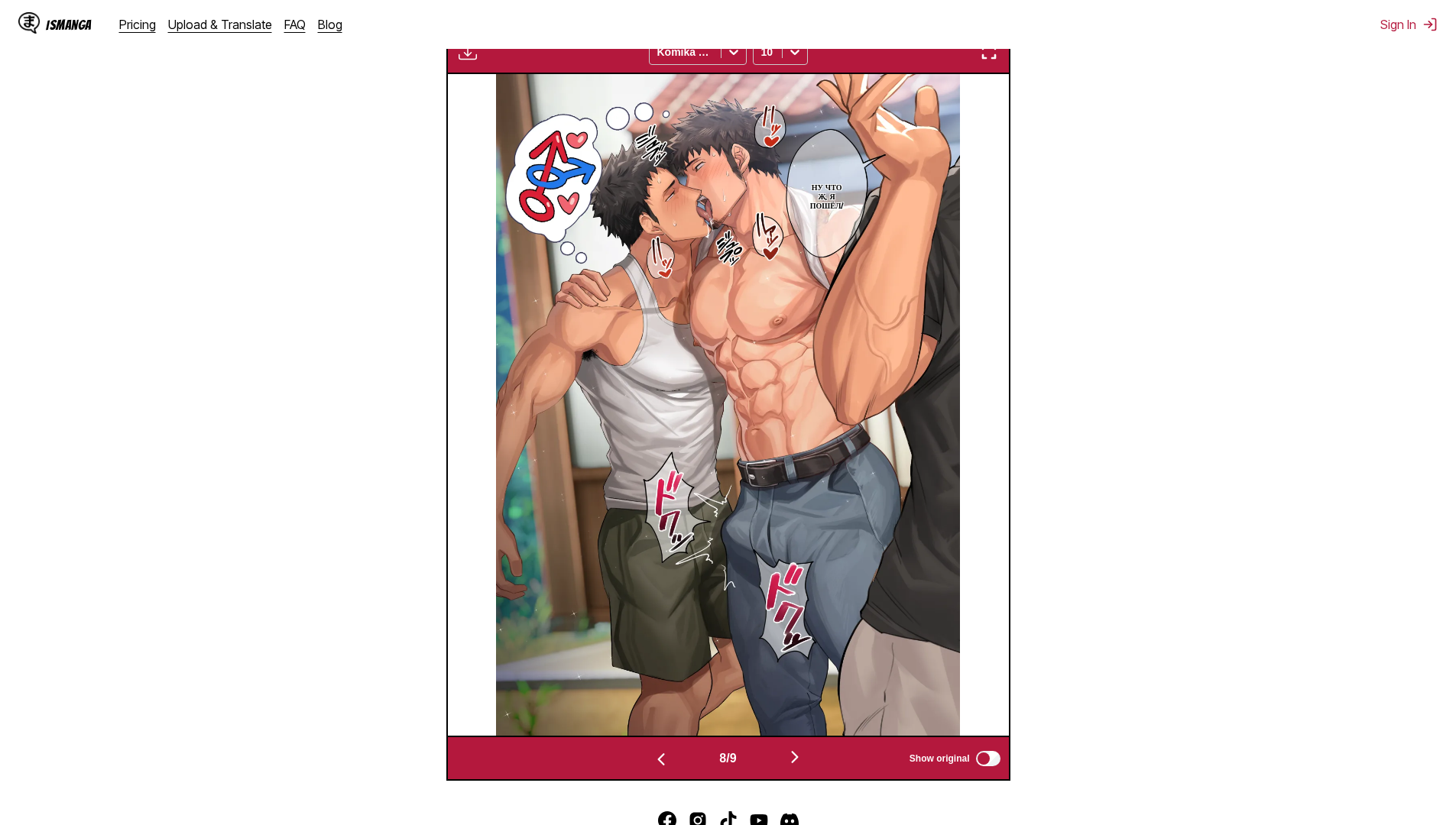
click at [797, 762] on img "button" at bounding box center [795, 758] width 19 height 19
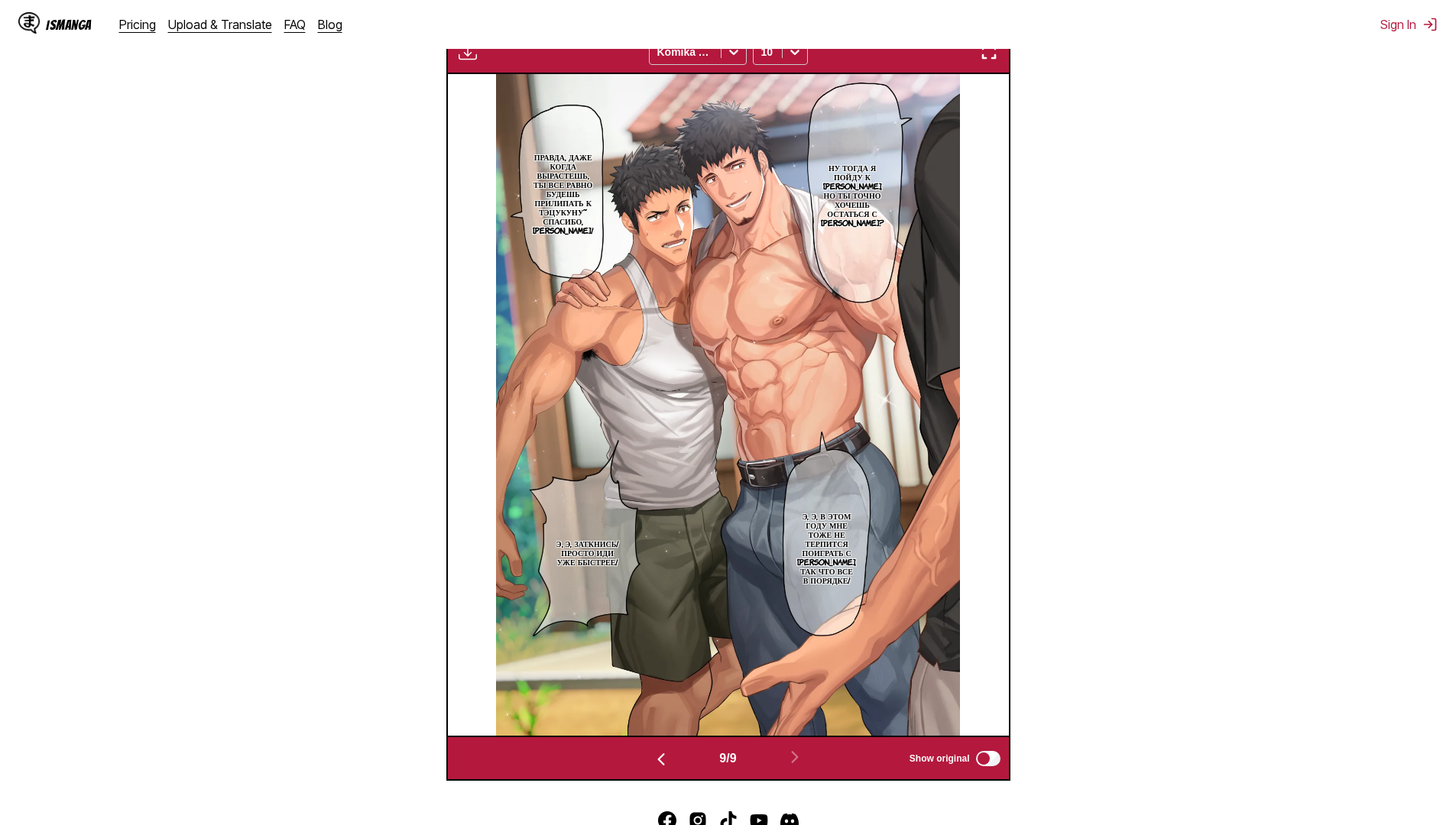
click at [661, 760] on img "button" at bounding box center [661, 760] width 19 height 19
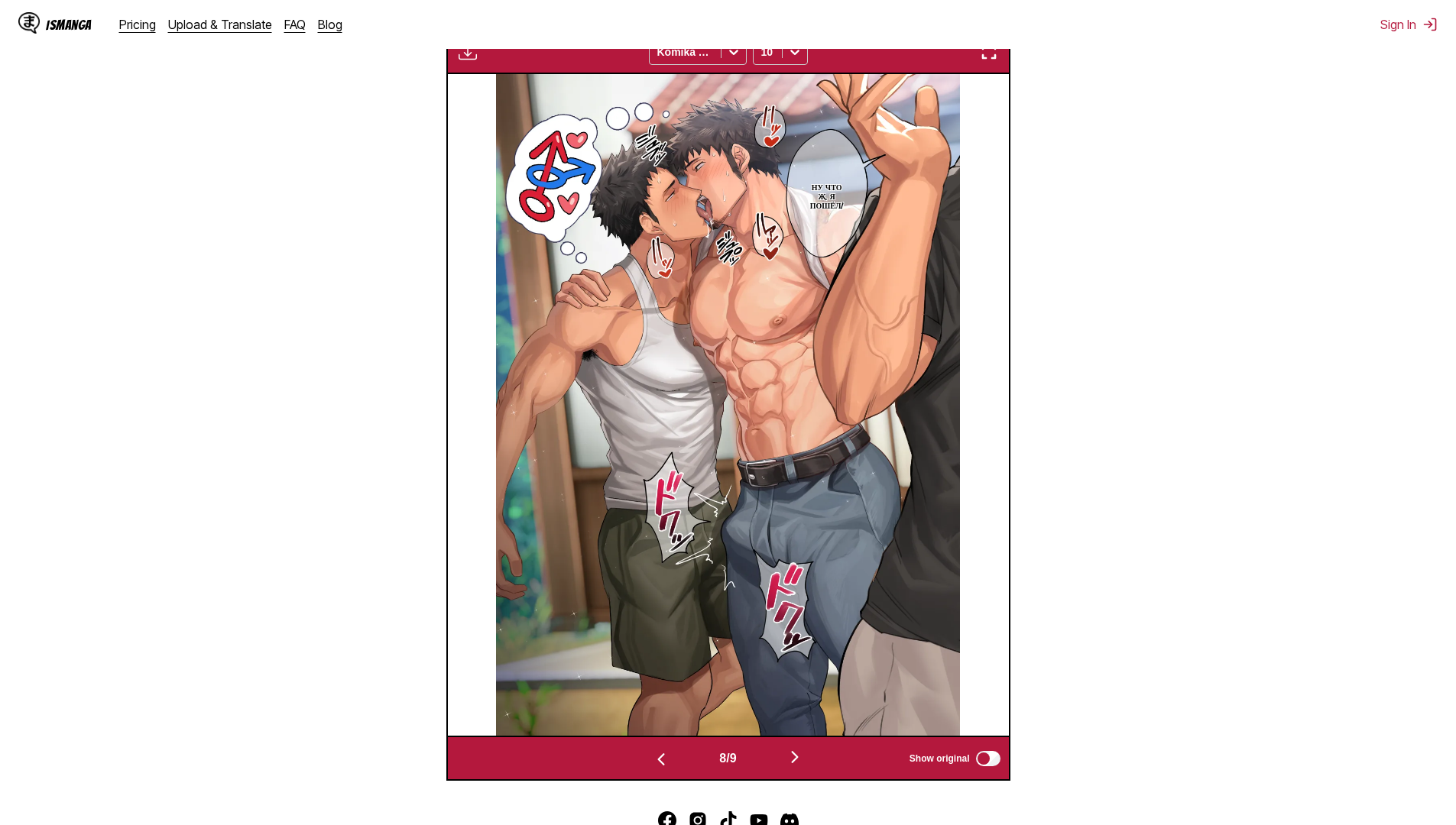
click at [661, 760] on img "button" at bounding box center [661, 760] width 19 height 19
